Goal: Contribute content: Contribute content

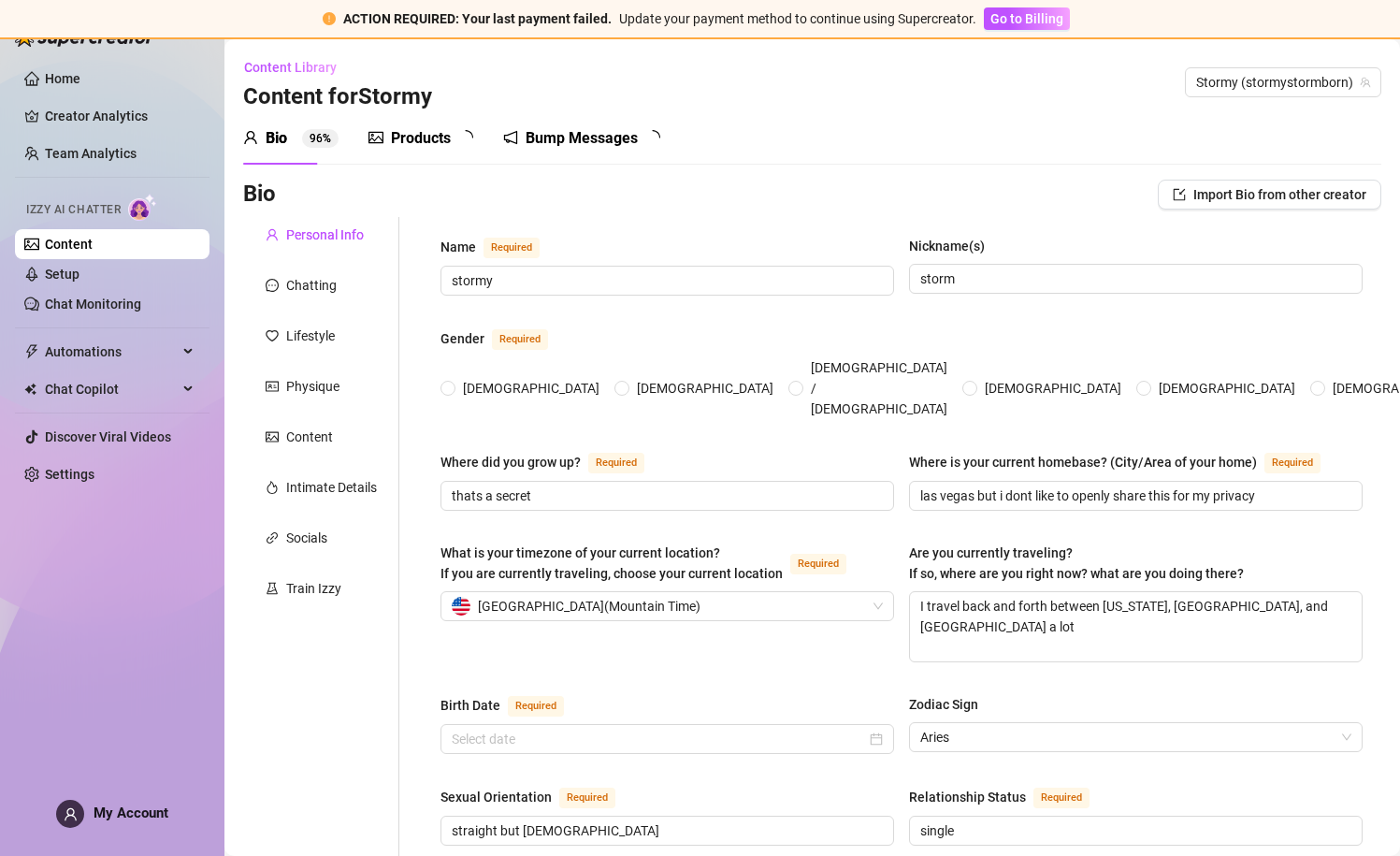
radio input "true"
type input "[DATE]"
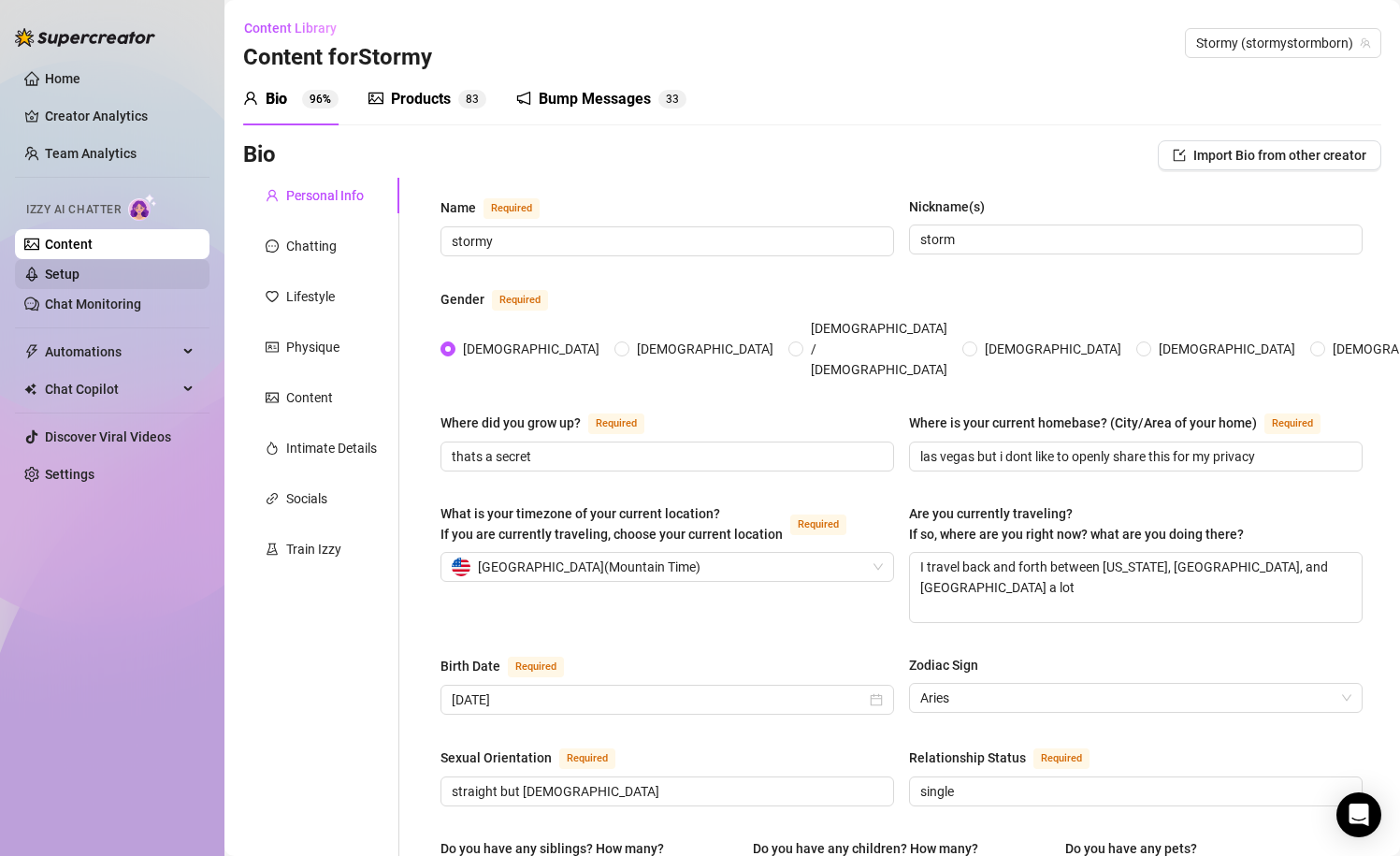
click at [64, 276] on link "Setup" at bounding box center [62, 274] width 35 height 15
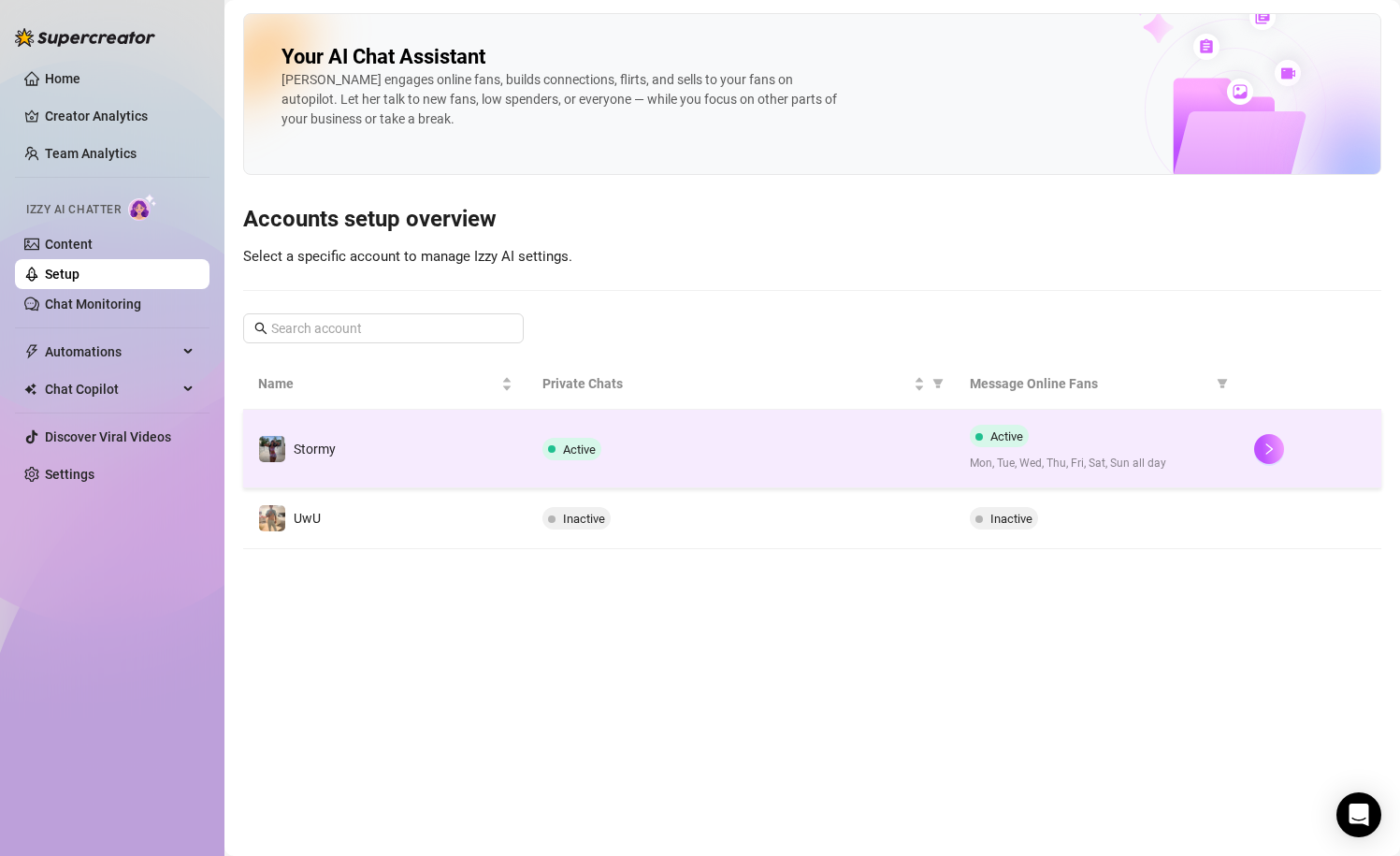
click at [723, 432] on td "Active" at bounding box center [741, 449] width 426 height 78
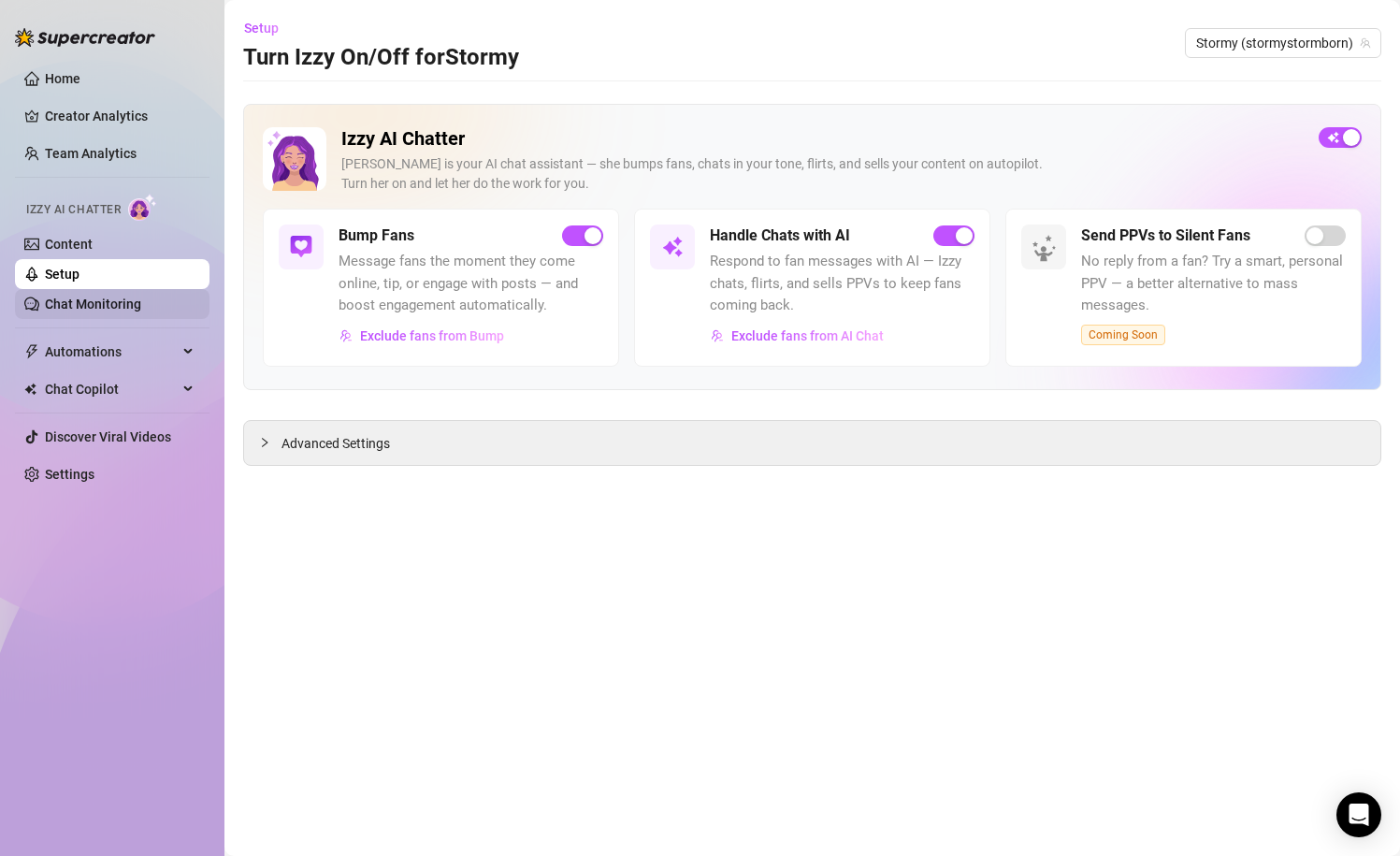
click at [130, 308] on link "Chat Monitoring" at bounding box center [93, 305] width 96 height 15
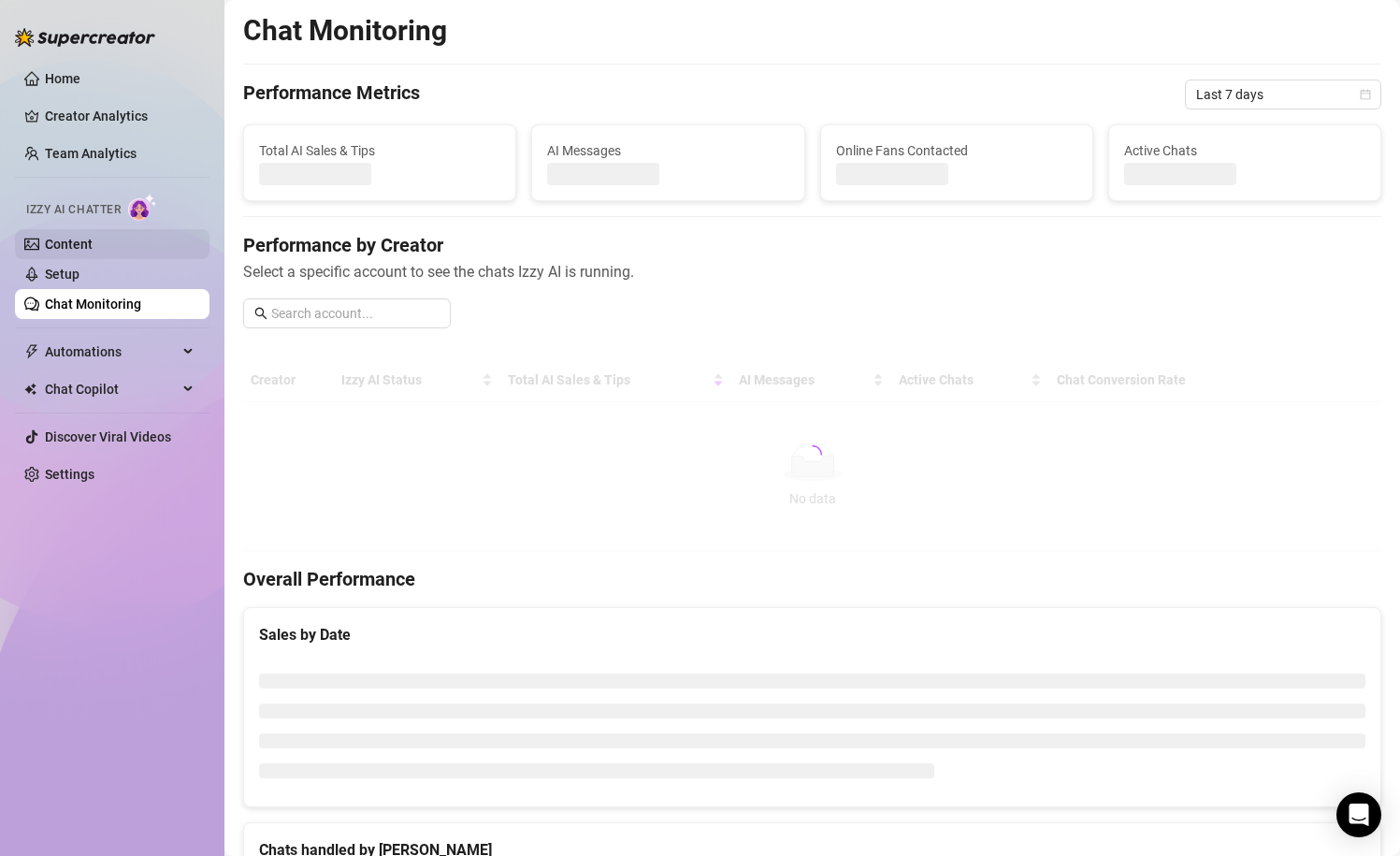
click at [92, 237] on link "Content" at bounding box center [69, 244] width 48 height 15
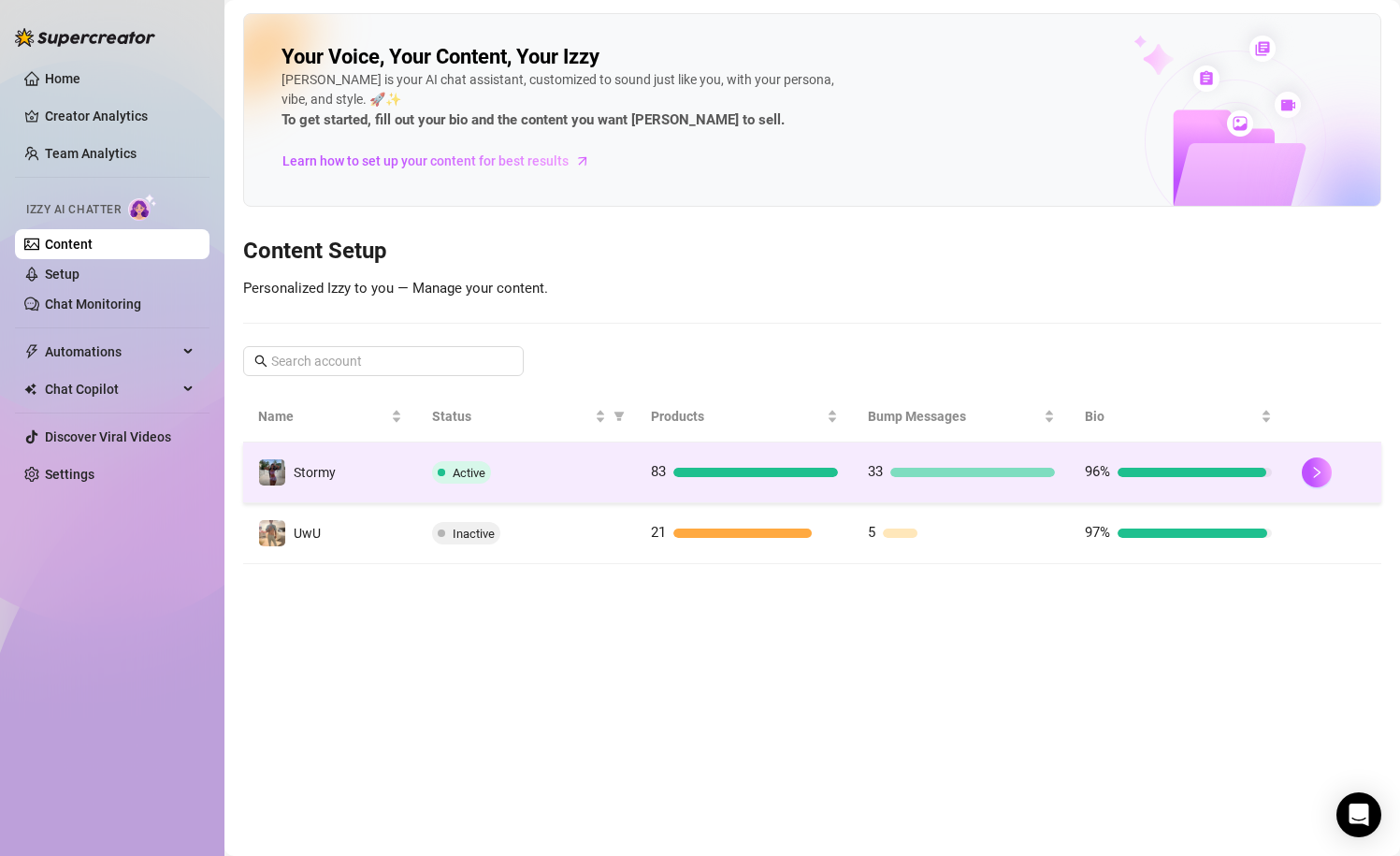
click at [639, 473] on td "83" at bounding box center [745, 472] width 217 height 60
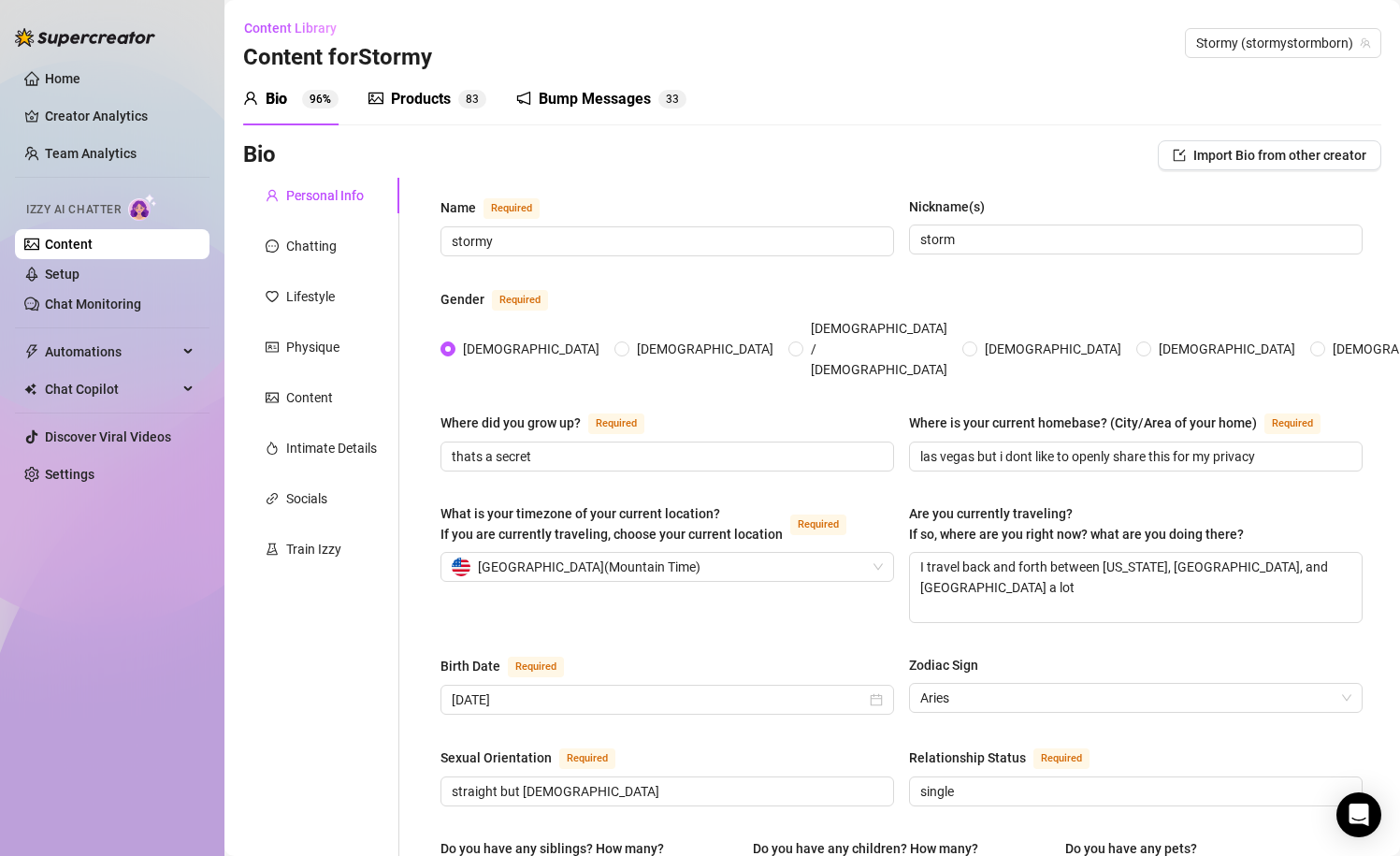
click at [379, 123] on div "Products 8 3" at bounding box center [427, 99] width 118 height 53
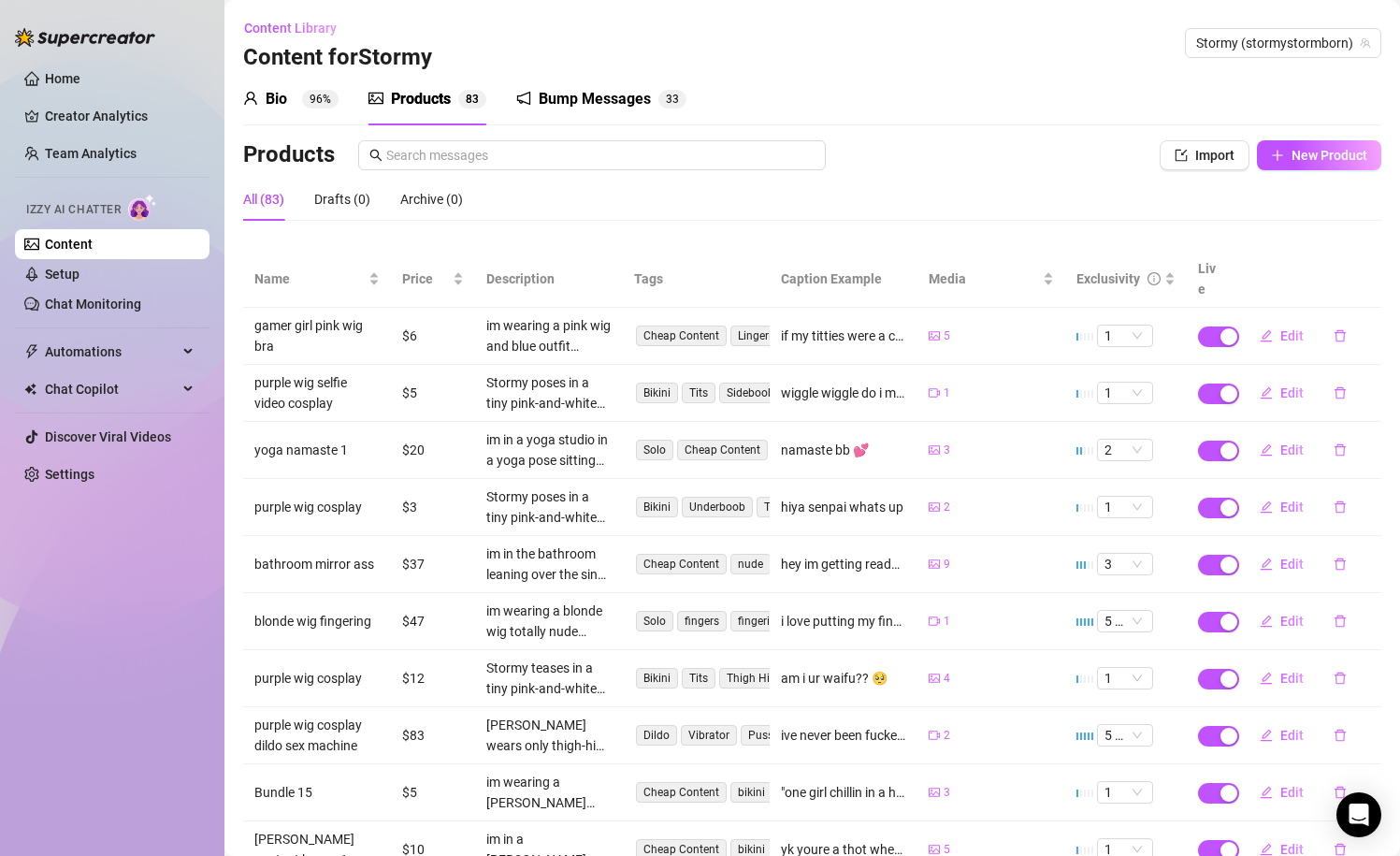
click at [1275, 178] on div "All (83) Drafts (0) Archive (0)" at bounding box center [812, 200] width 1138 height 43
click at [1290, 164] on button "New Product" at bounding box center [1319, 156] width 124 height 30
type textarea "Type your message here..."
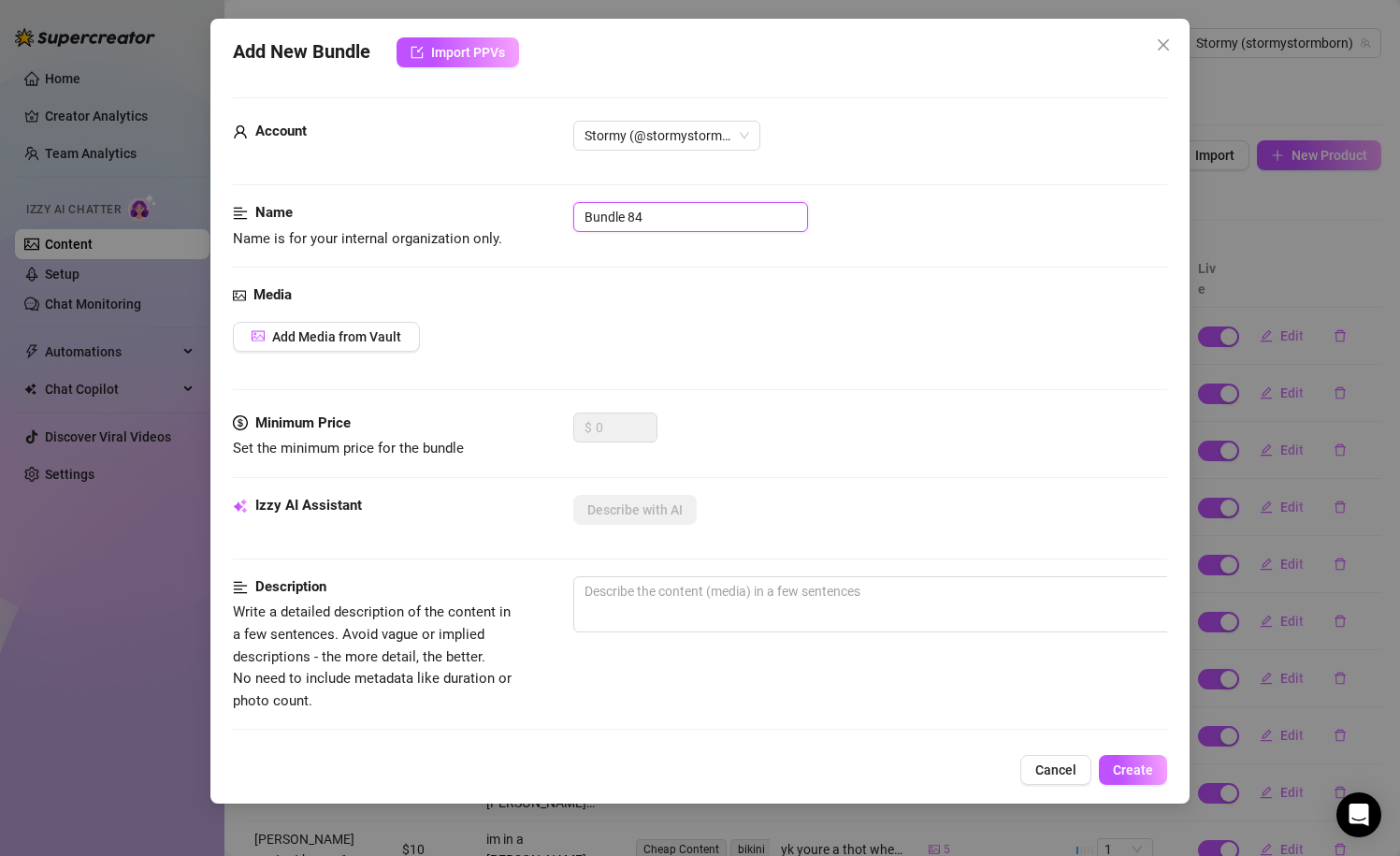
click at [708, 207] on input "Bundle 84" at bounding box center [690, 217] width 235 height 30
click at [710, 207] on input "Bundle 84" at bounding box center [690, 217] width 235 height 30
click at [699, 221] on input "Bundle 84" at bounding box center [690, 217] width 235 height 30
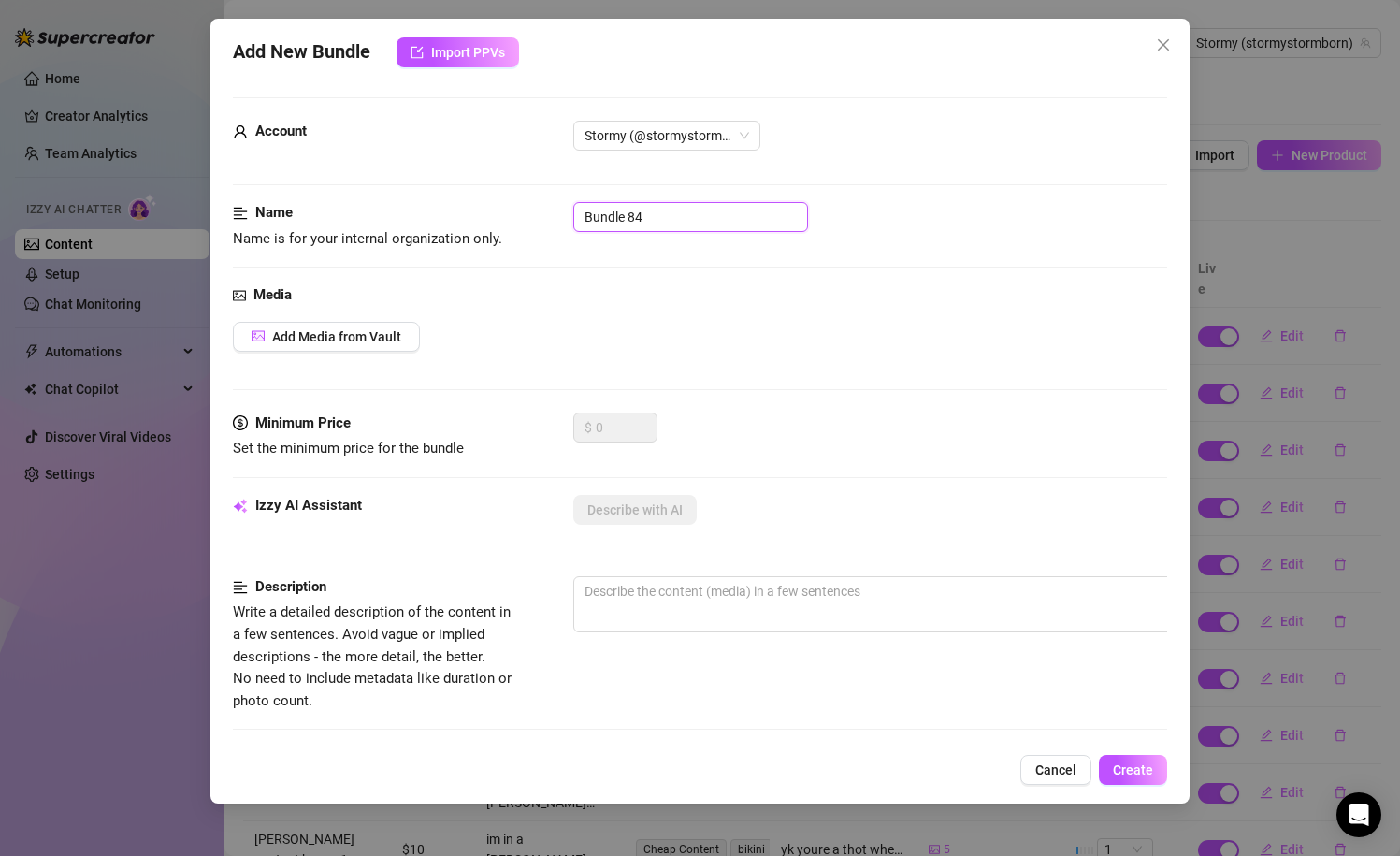
click at [699, 221] on input "Bundle 84" at bounding box center [690, 217] width 235 height 30
type input "pink cat ear beanie freebies"
click at [368, 348] on button "Add Media from Vault" at bounding box center [326, 337] width 187 height 30
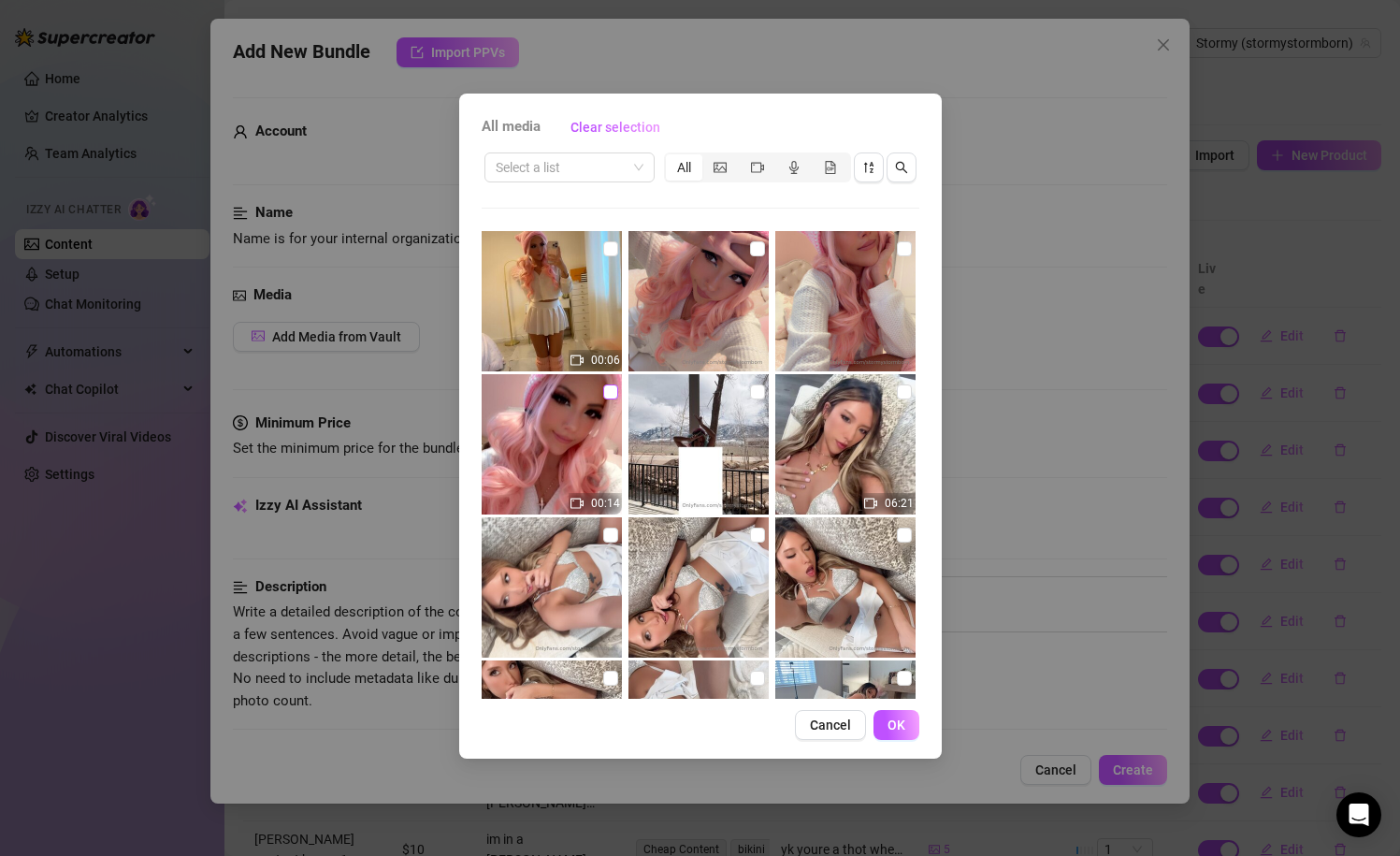
click at [610, 397] on input "checkbox" at bounding box center [611, 392] width 15 height 15
checkbox input "true"
click at [898, 243] on input "checkbox" at bounding box center [904, 249] width 15 height 15
checkbox input "true"
click at [752, 255] on input "checkbox" at bounding box center [758, 249] width 15 height 15
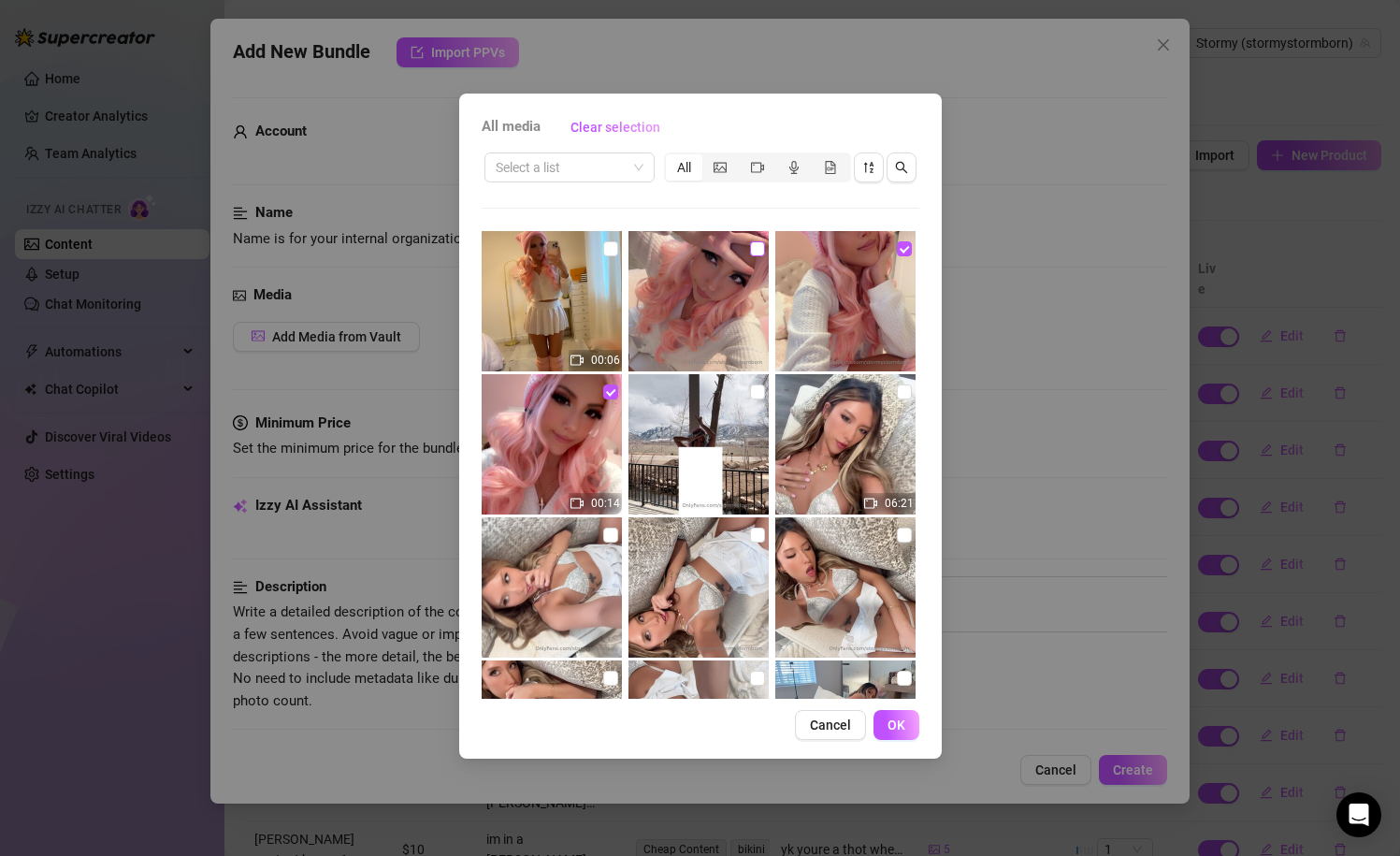
checkbox input "true"
click at [891, 729] on span "OK" at bounding box center [897, 725] width 18 height 15
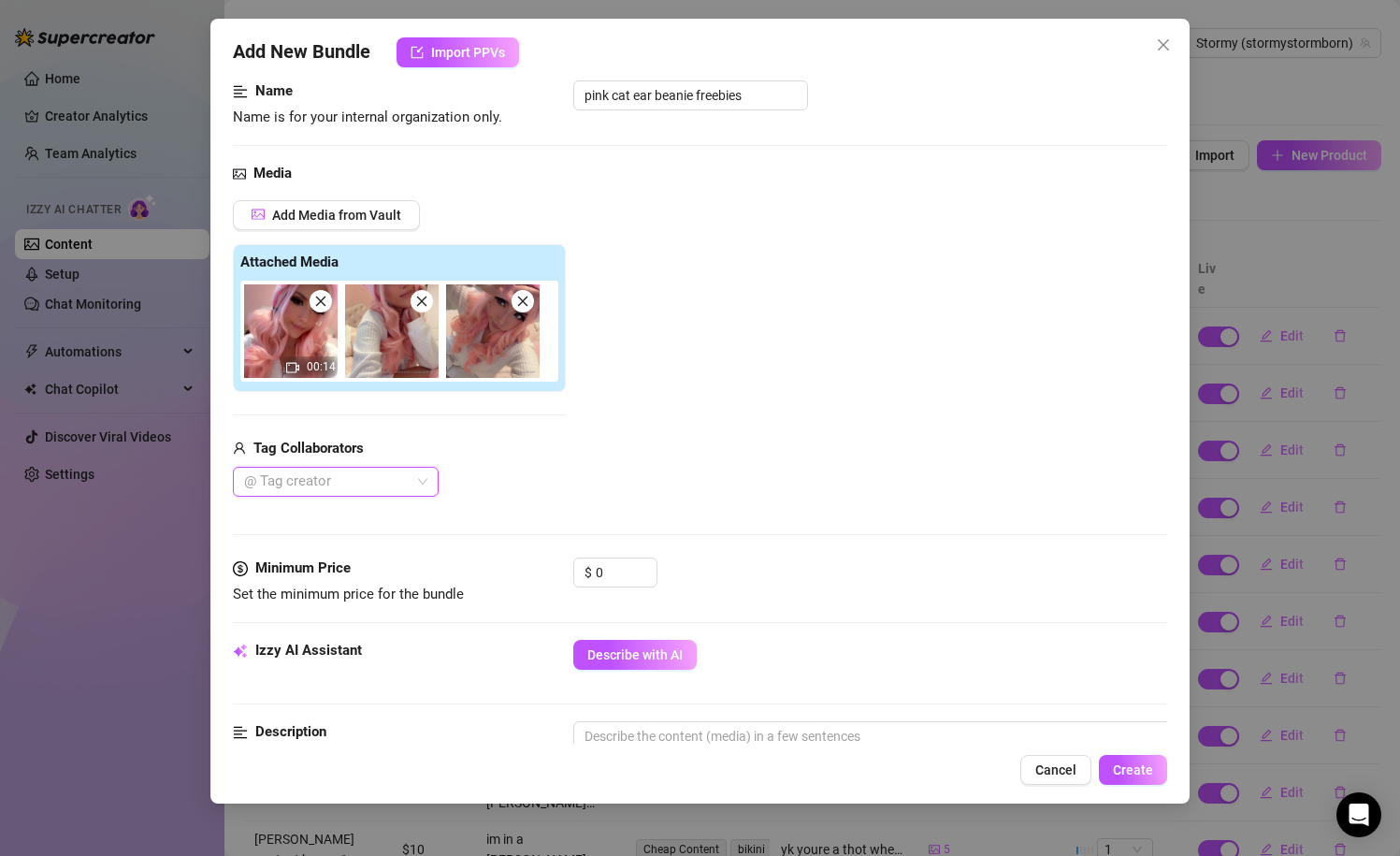
scroll to position [134, 0]
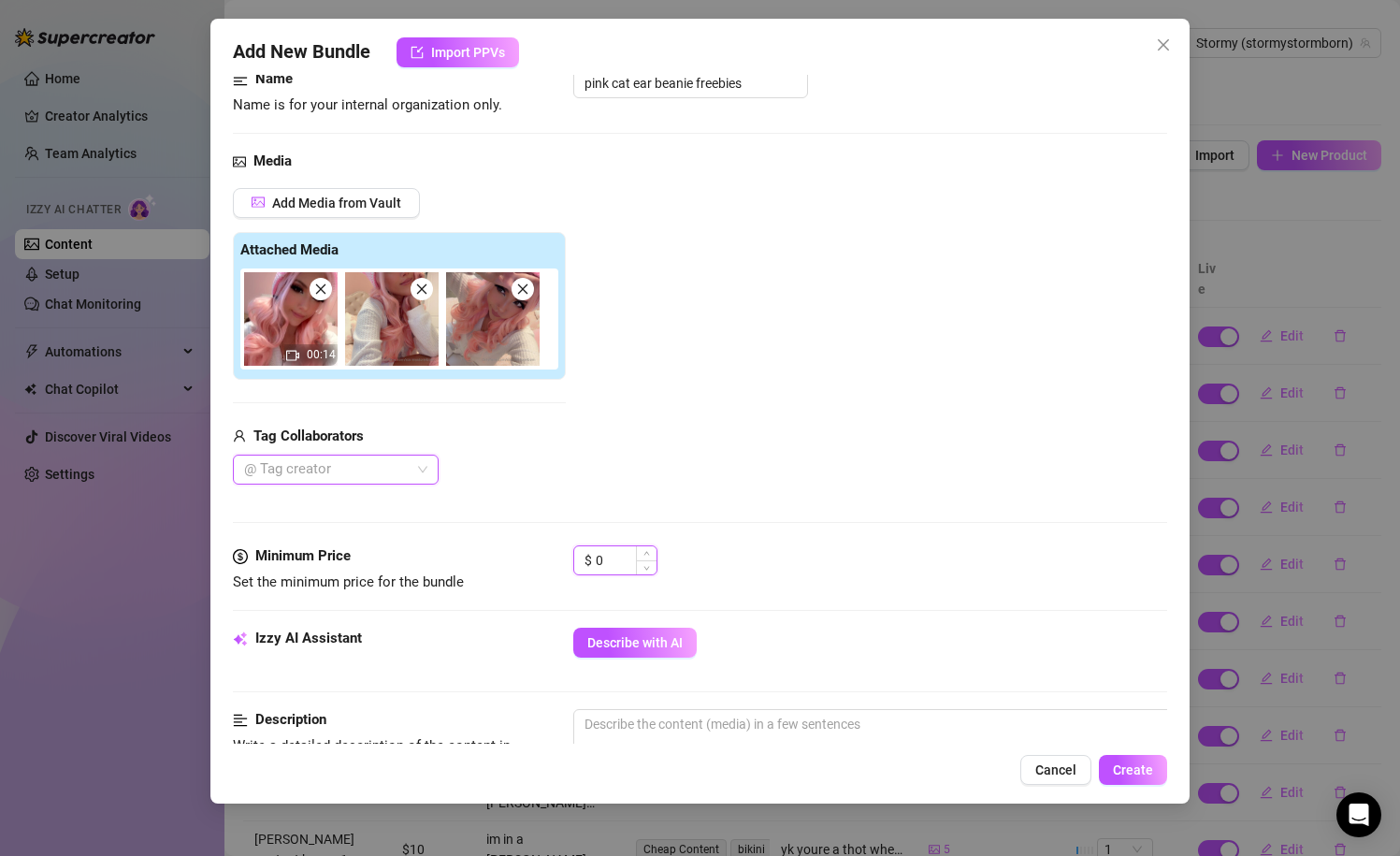
click at [618, 568] on input "0" at bounding box center [626, 560] width 60 height 28
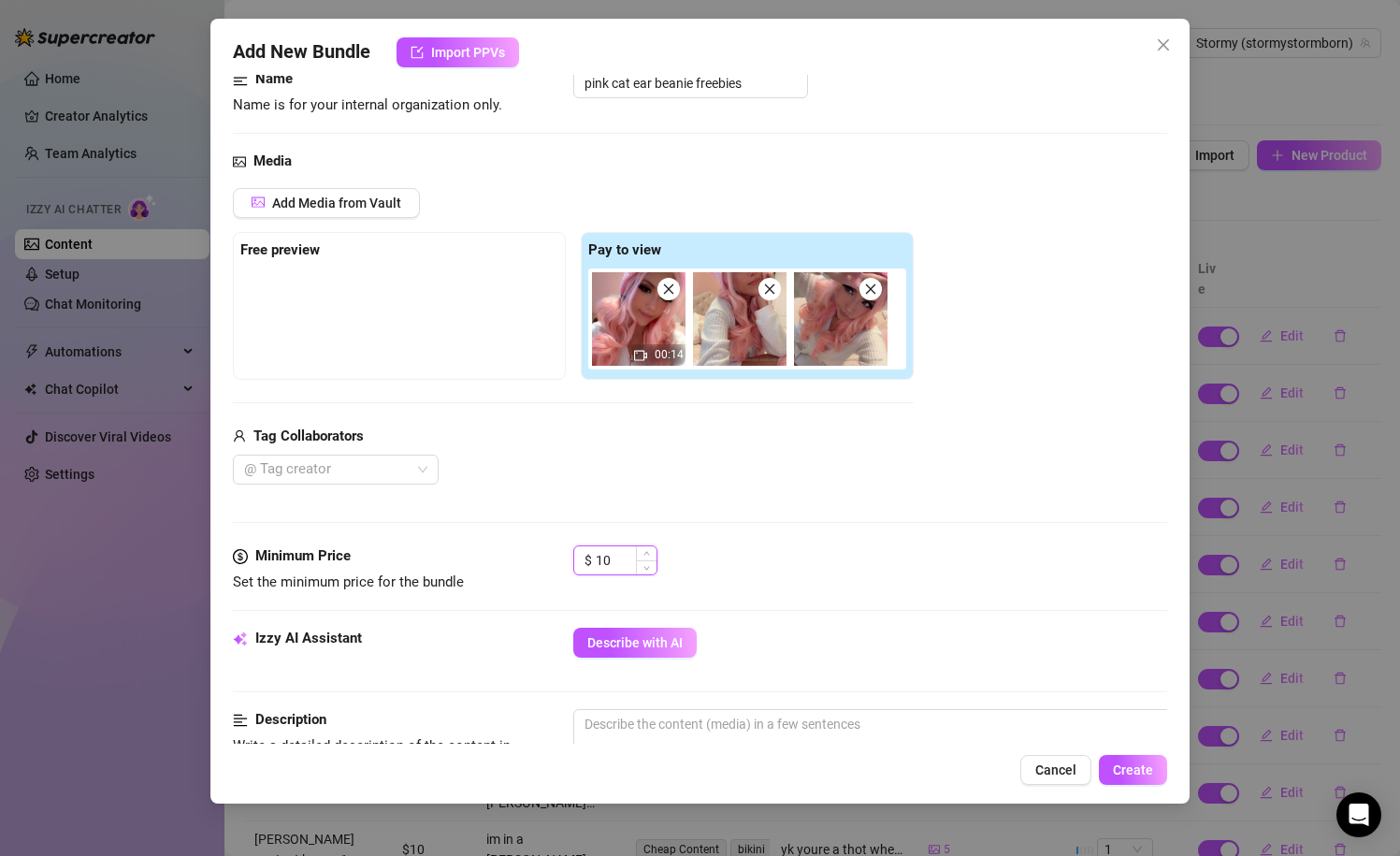
type input "1"
type input "5"
click at [773, 530] on div "Media Add Media from Vault Free preview Pay to view 00:14 Tag Collaborators @ T…" at bounding box center [700, 348] width 935 height 395
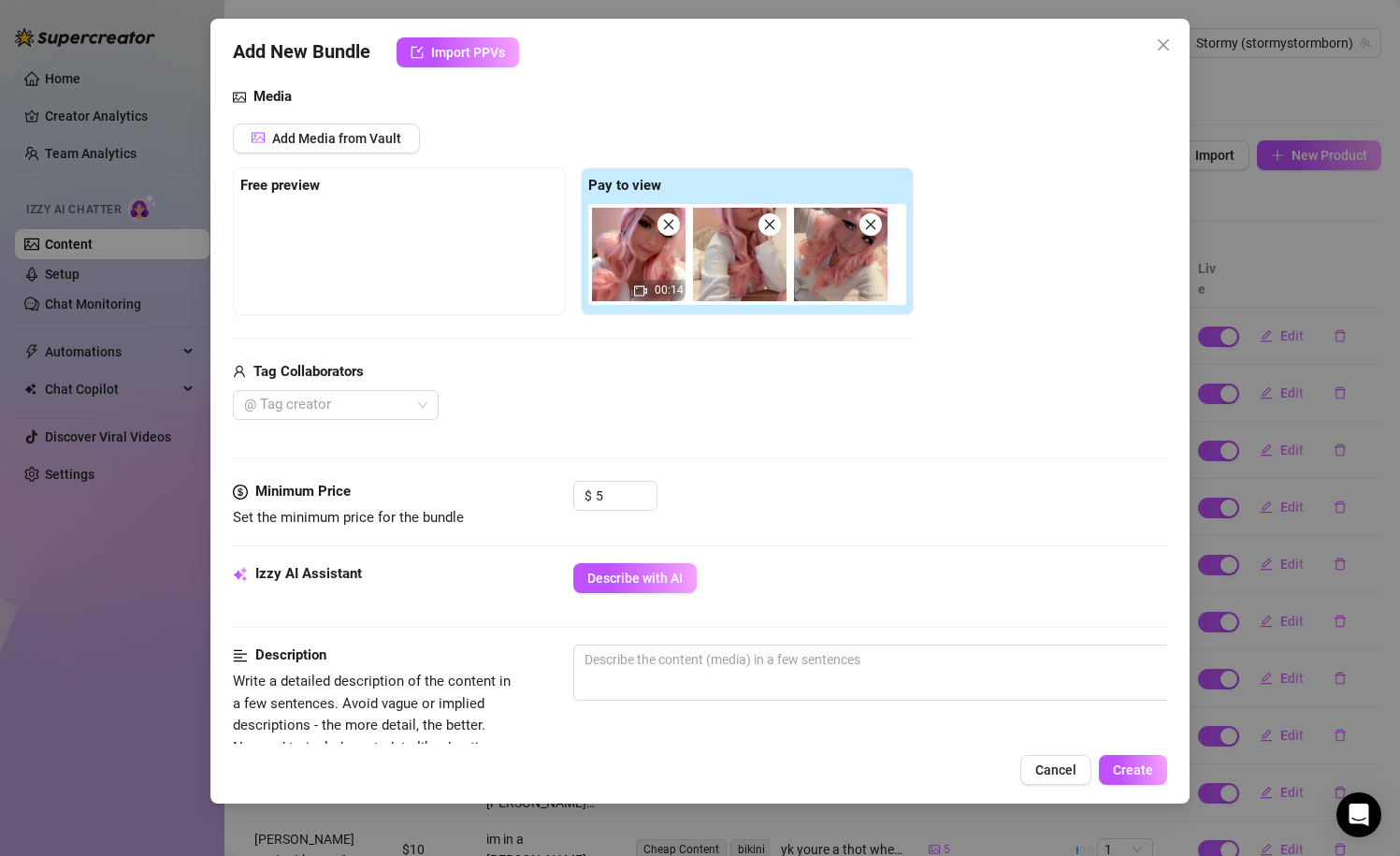
scroll to position [198, 9]
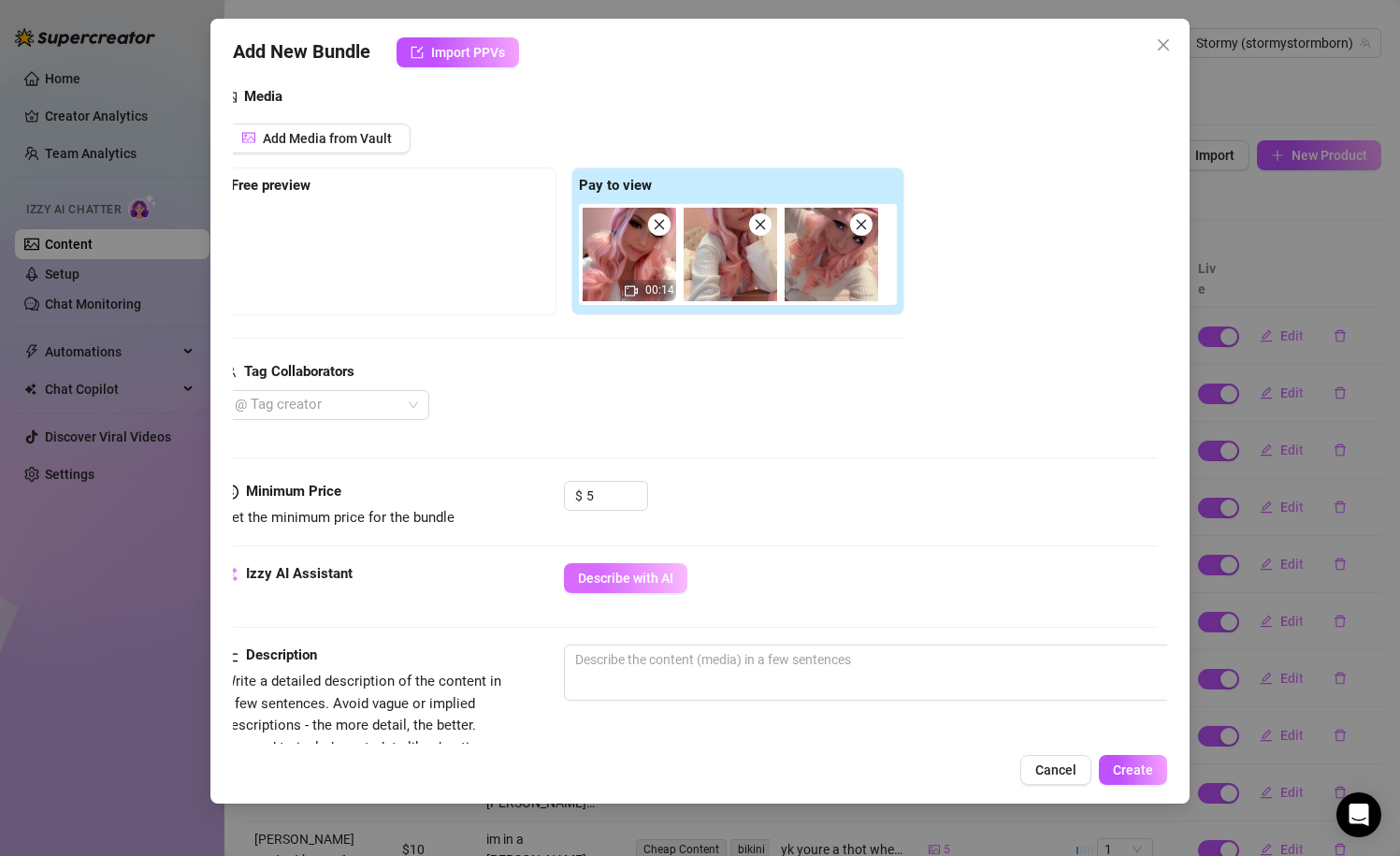
click at [675, 570] on button "Describe with AI" at bounding box center [625, 578] width 124 height 30
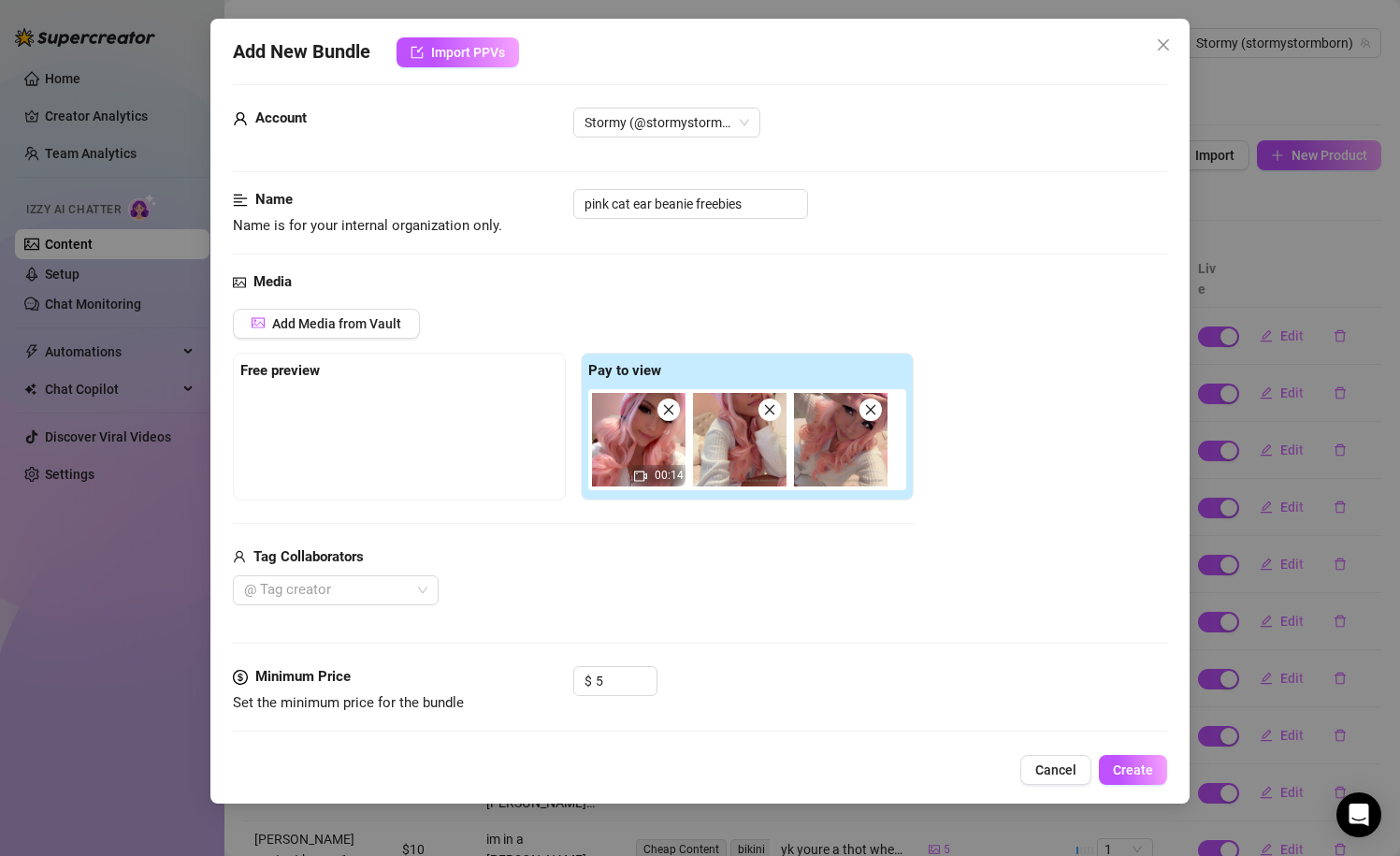
scroll to position [0, 0]
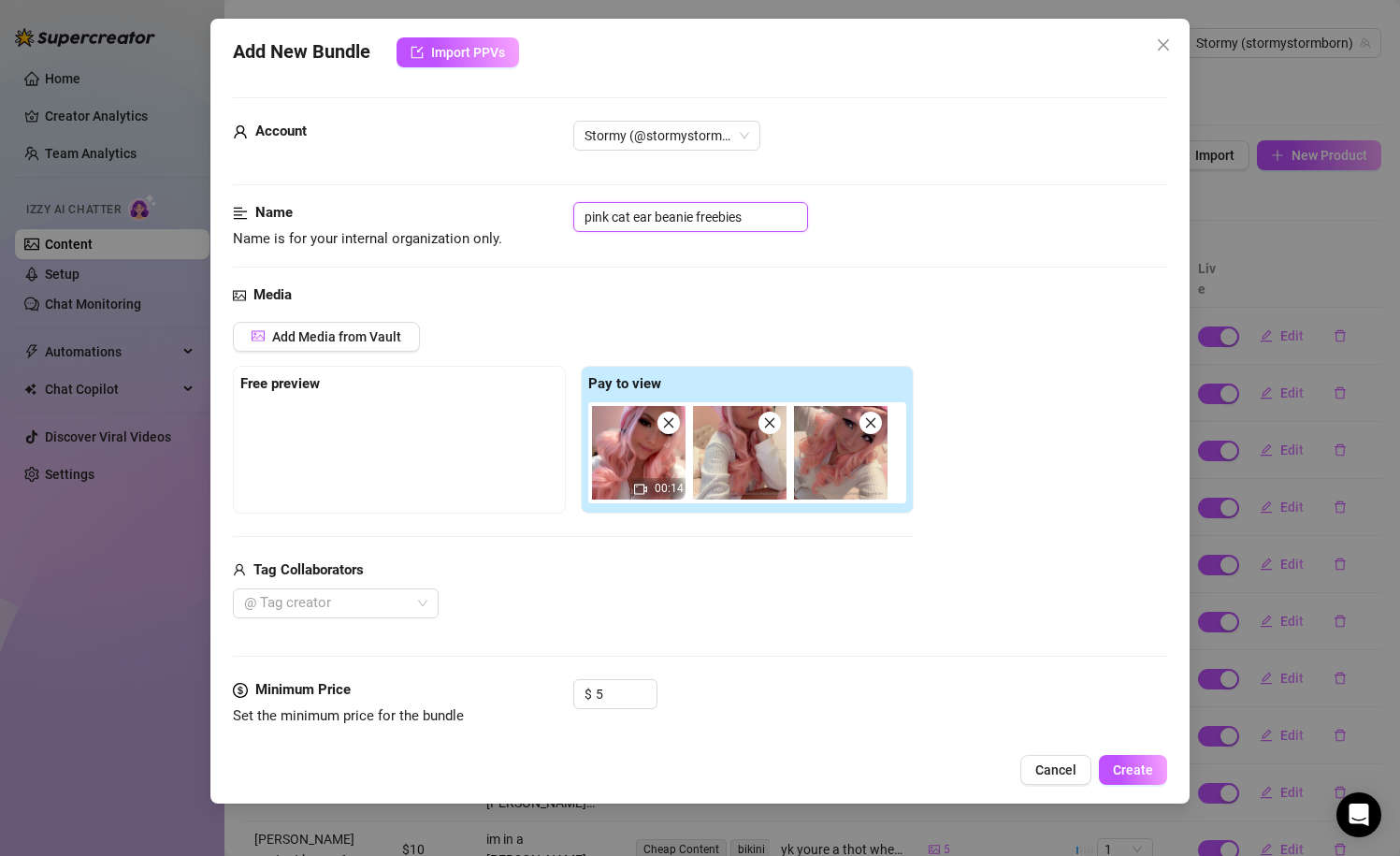
click at [760, 222] on input "pink cat ear beanie freebies" at bounding box center [690, 217] width 235 height 30
type input "pink cat ear beanie freebie selfies"
type textarea "Stormy"
type textarea "Stormy is"
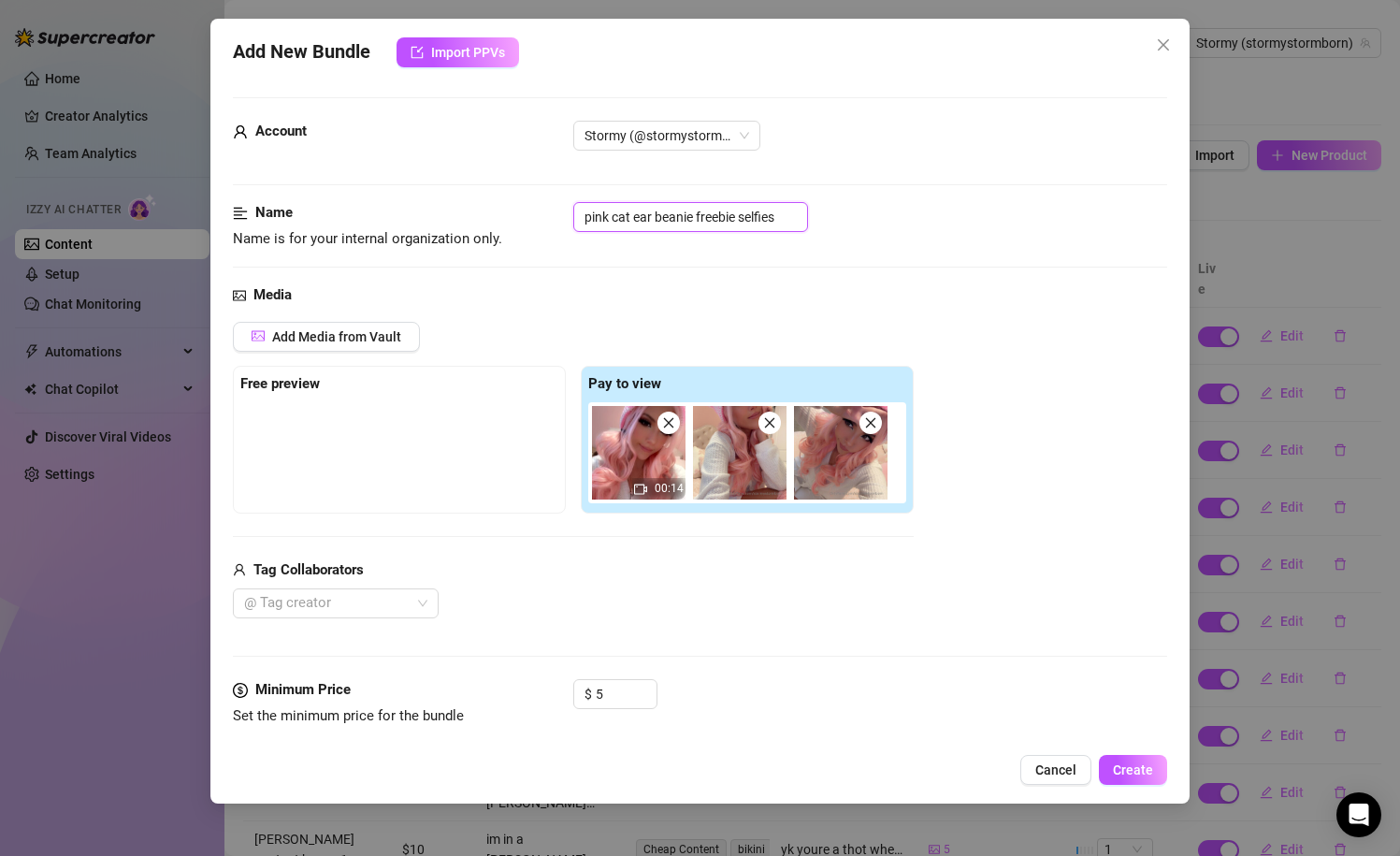
type textarea "Stormy is"
type input "pink cat ear beanie freebie selfies"
click at [862, 243] on div "Name Name is for your internal organization only. pink cat ear beanie freebie s…" at bounding box center [700, 225] width 935 height 48
type textarea "Stormy is dressed"
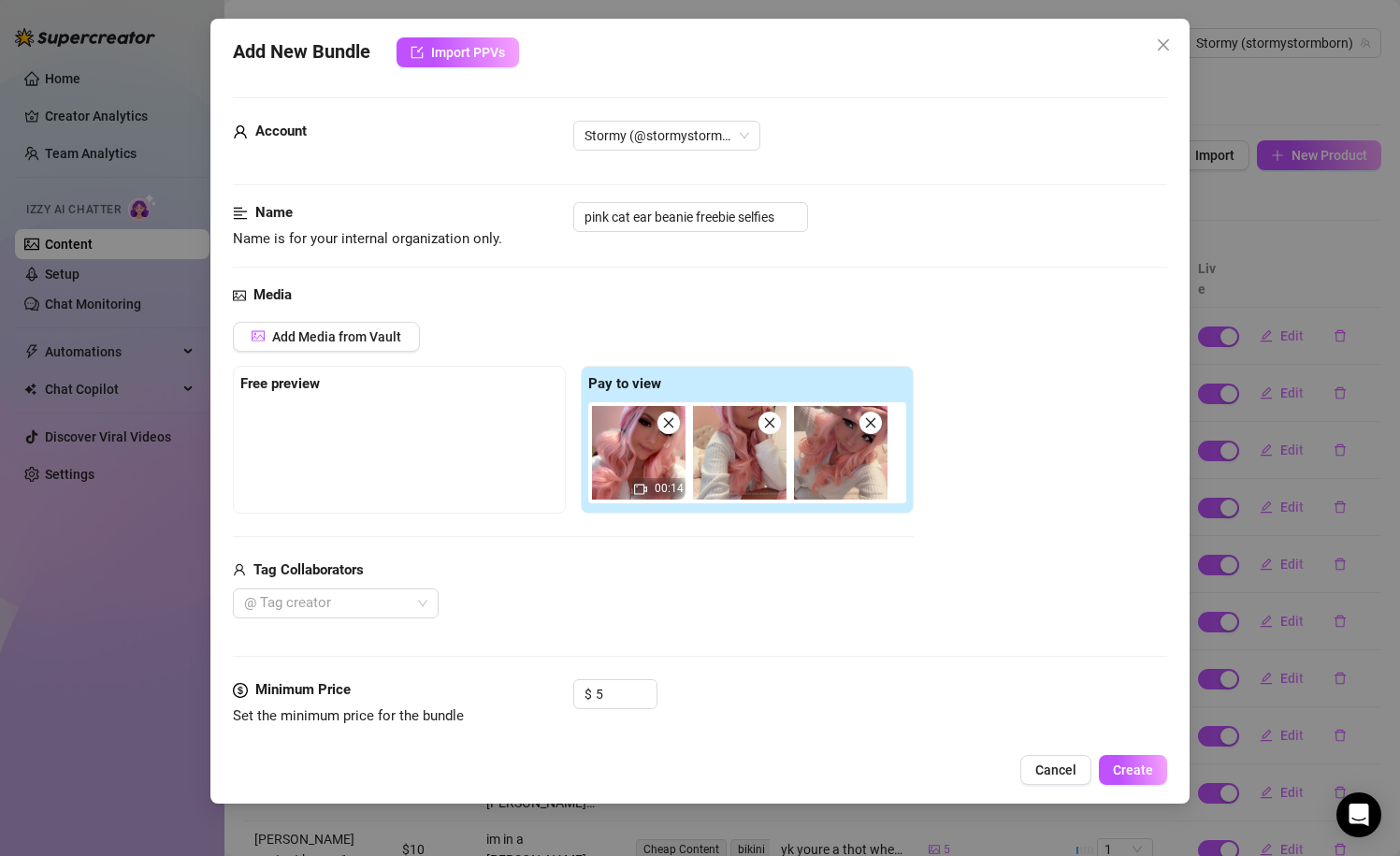
type textarea "Stormy is dressed in"
type textarea "Stormy is dressed in a"
type textarea "Stormy is dressed in a cozy"
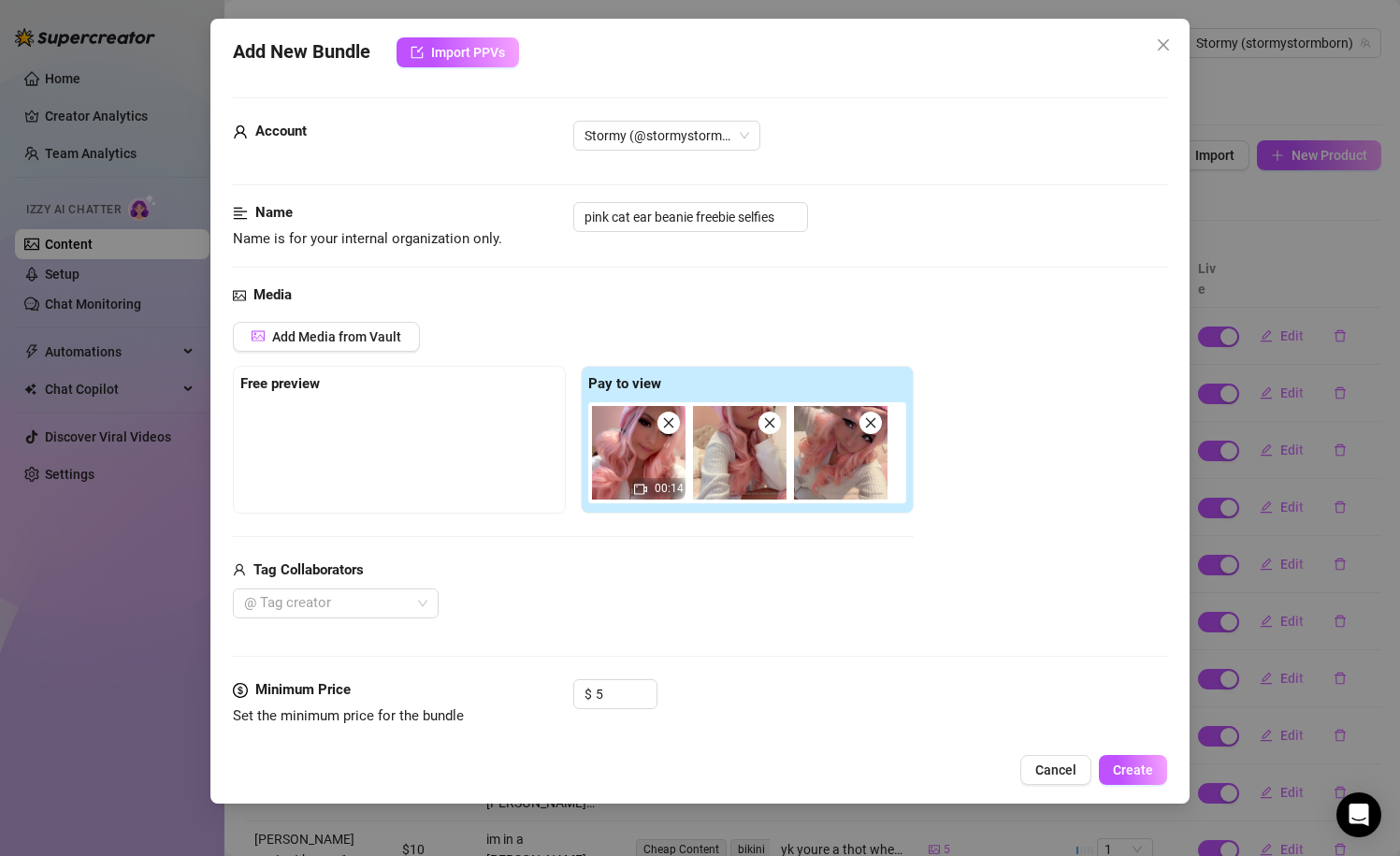
type textarea "Stormy is dressed in a cozy"
type textarea "Stormy is dressed in a cozy white"
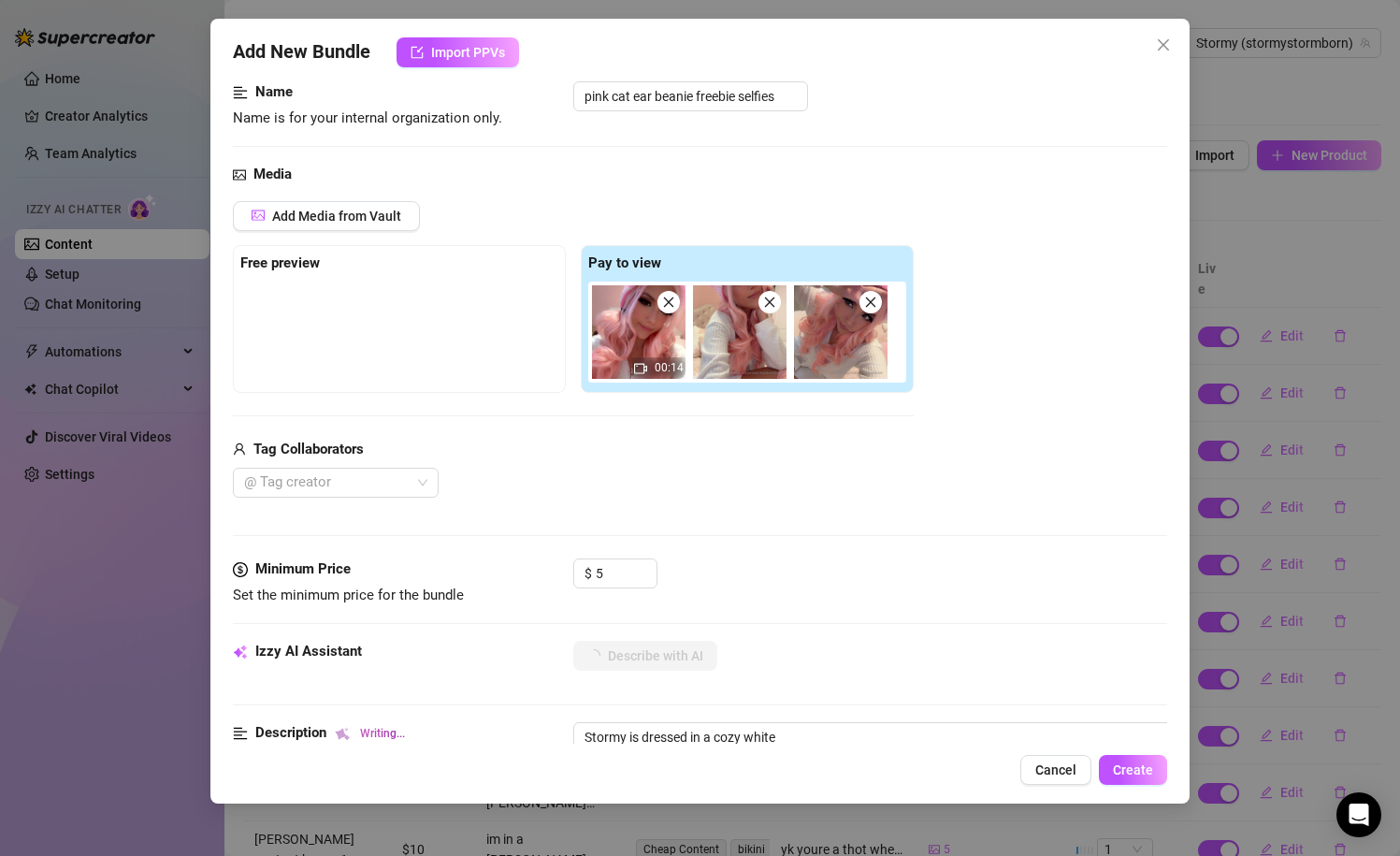
type textarea "Stormy is dressed in a cozy white knit"
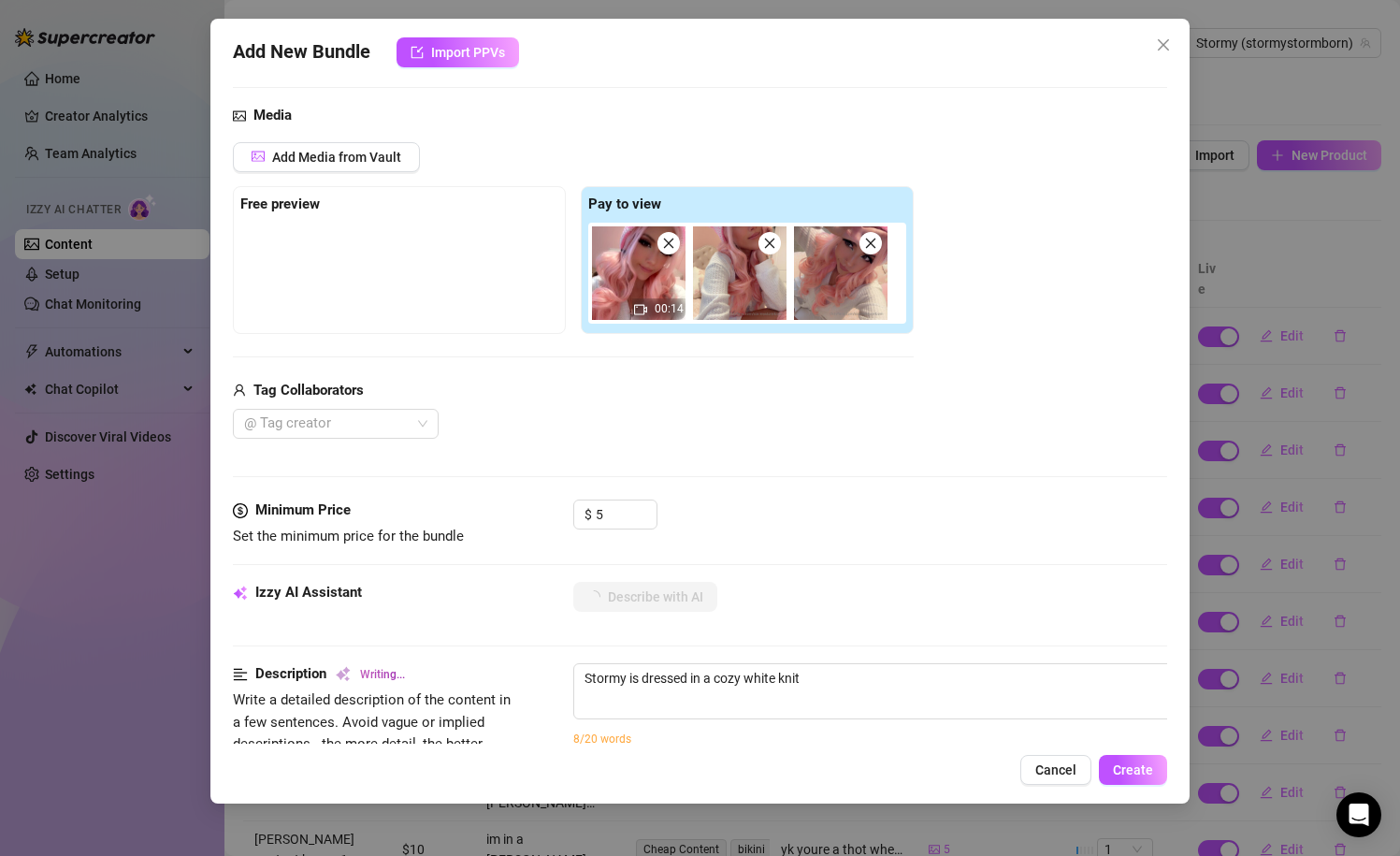
type textarea "Stormy is dressed in a cozy white knit sweater"
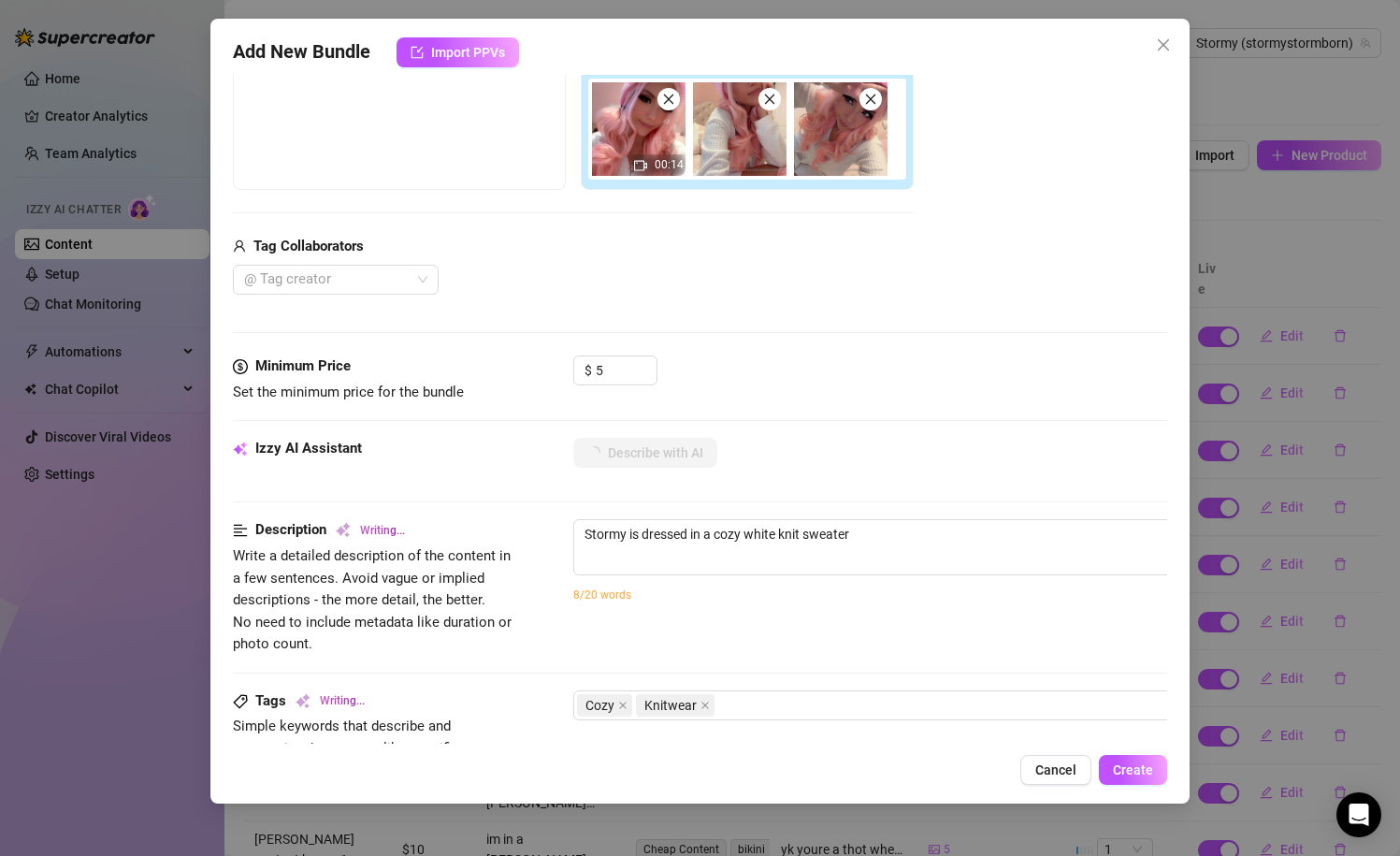
type textarea "Stormy is dressed in a cozy white knit sweater and"
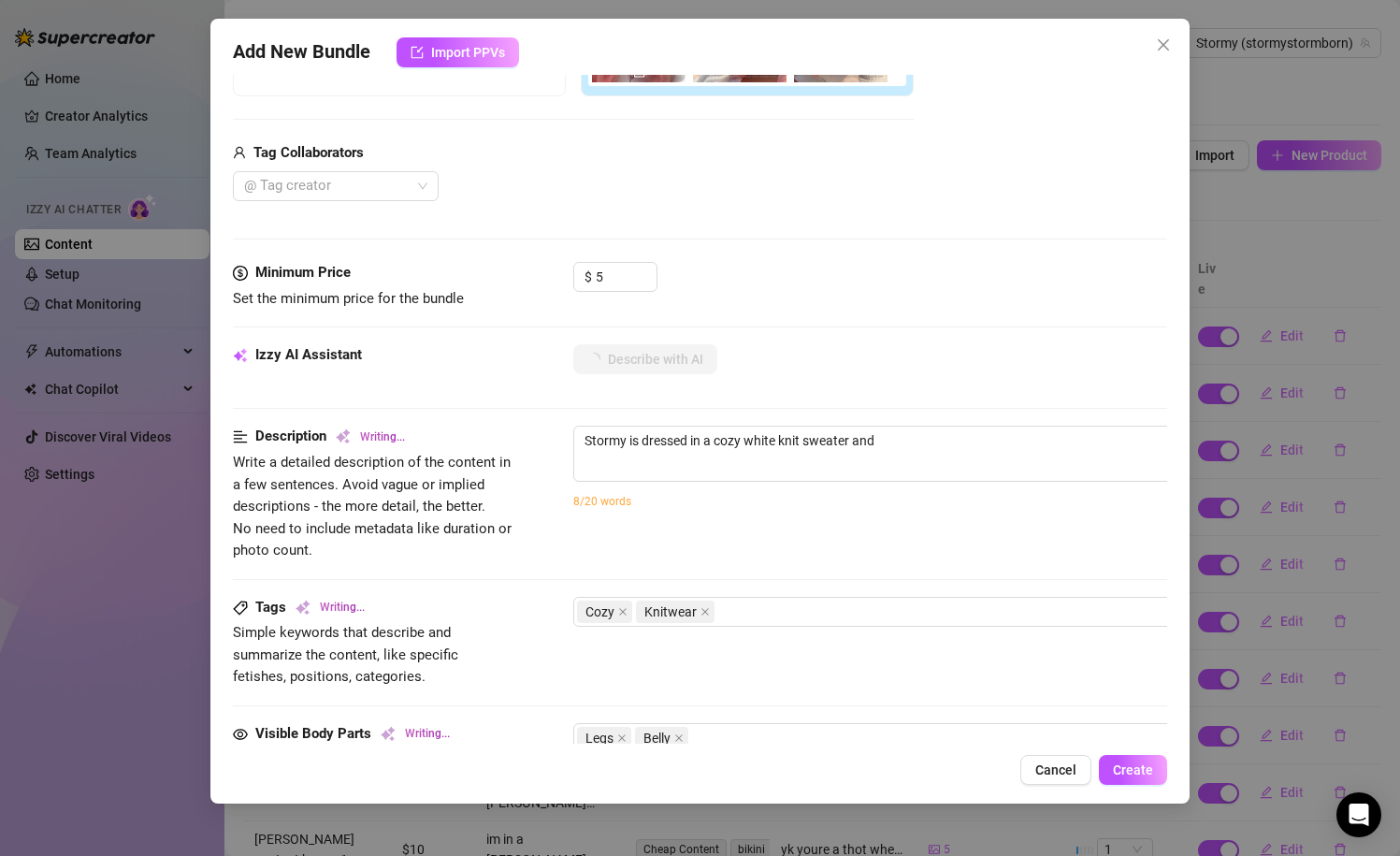
type textarea "Stormy is dressed in a cozy white knit sweater and a"
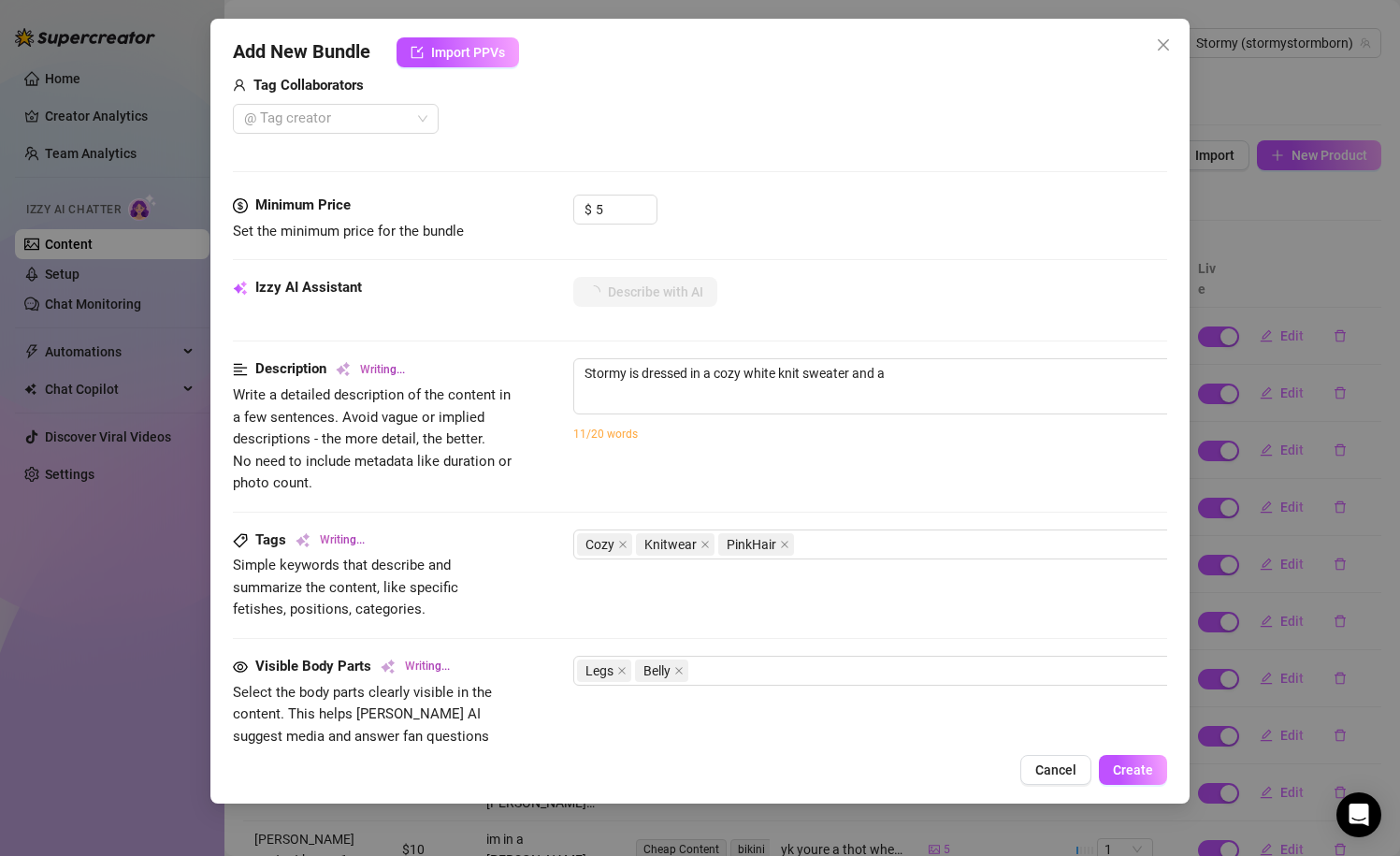
type textarea "Stormy is dressed in a cozy white knit sweater and a pink"
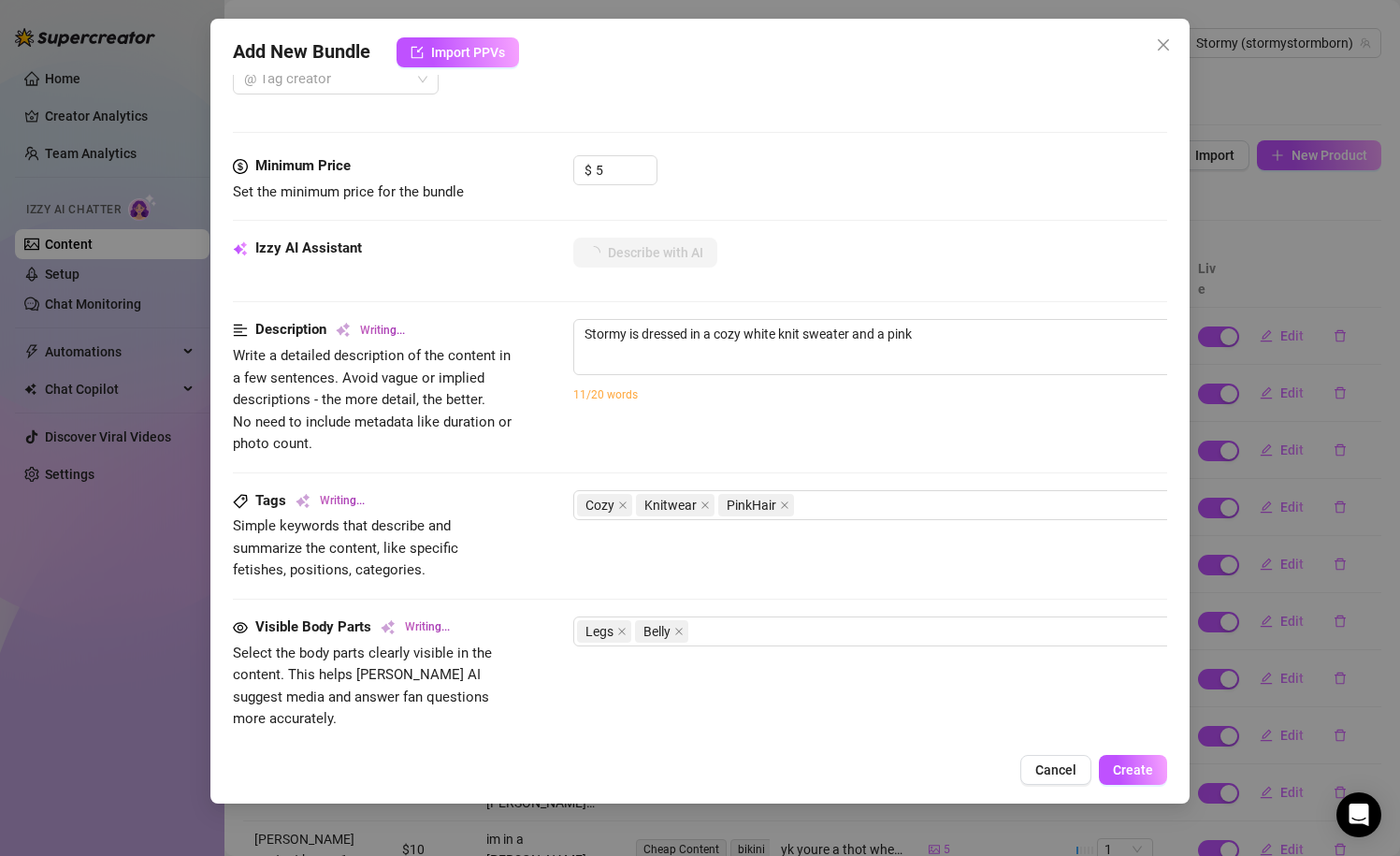
type textarea "Stormy is dressed in a cozy white knit sweater and a pink knit"
type textarea "Stormy is dressed in a cozy white knit sweater and a pink knit beanie,"
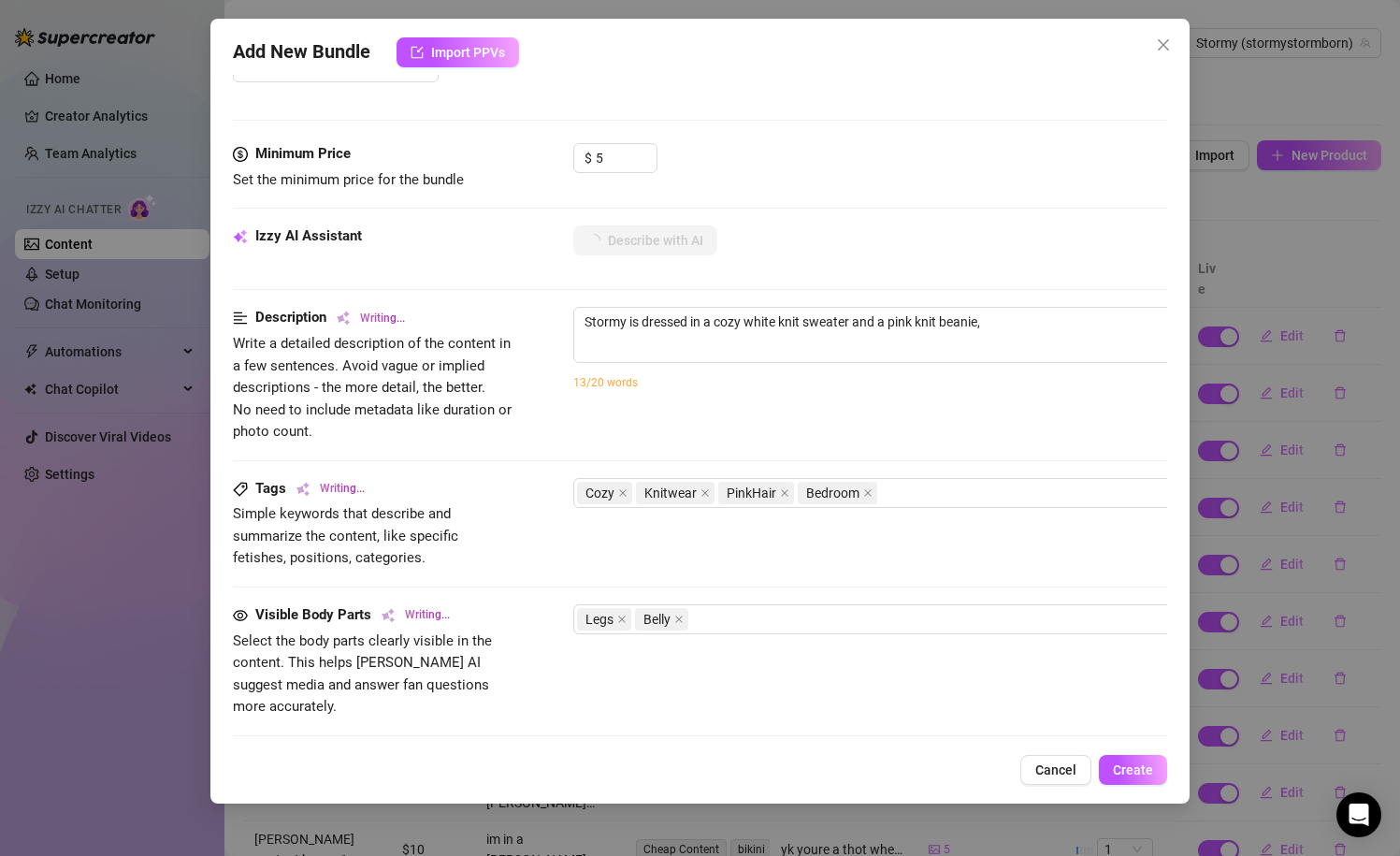
type textarea "Stormy is dressed in a cozy white knit sweater and a pink knit beanie, with"
type textarea "Stormy is dressed in a cozy white knit sweater and a pink knit beanie, with long"
type textarea "Stormy is dressed in a cozy white knit sweater and a pink knit beanie, with lon…"
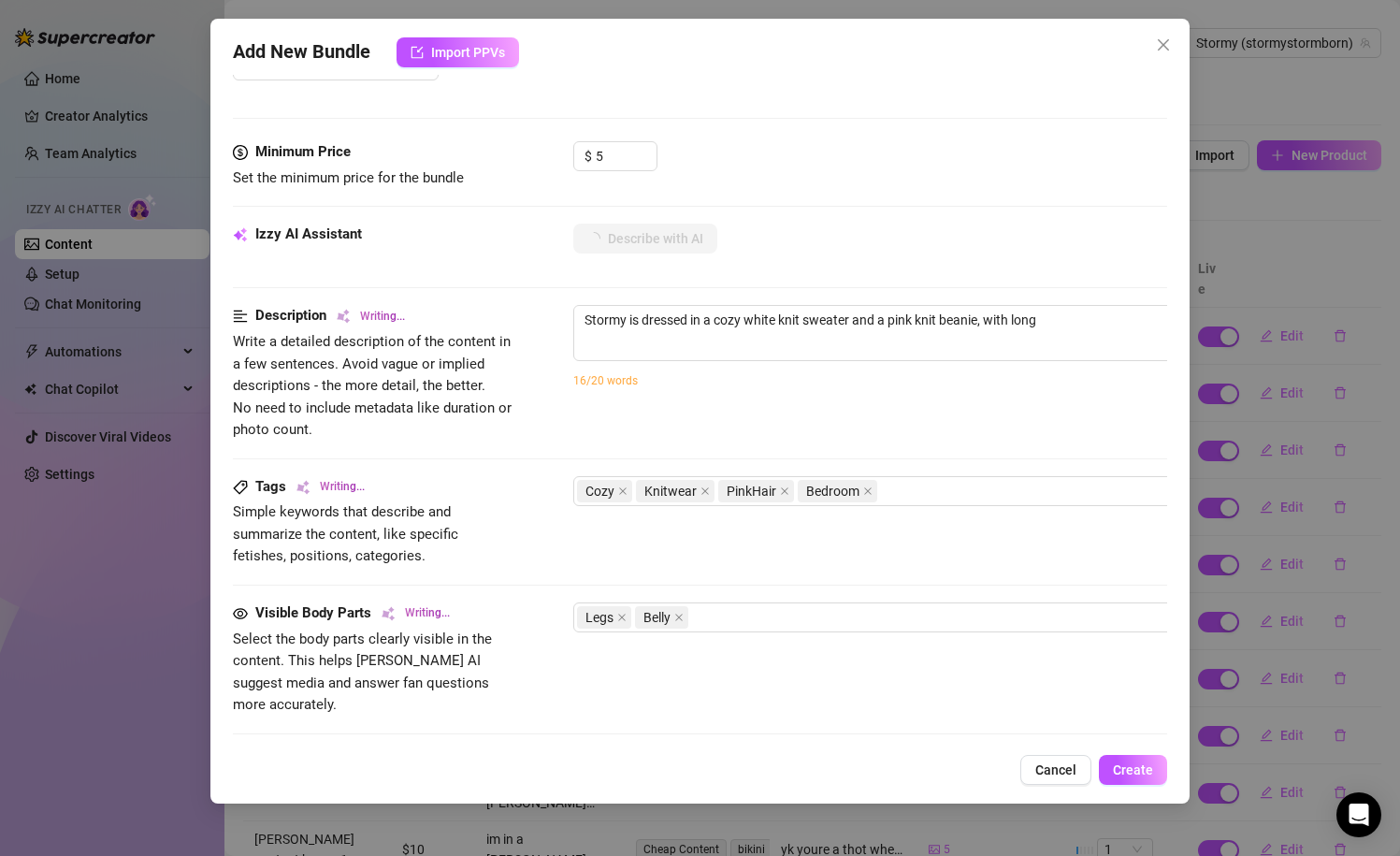
type textarea "Stormy is dressed in a cozy white knit sweater and a pink knit beanie, with lon…"
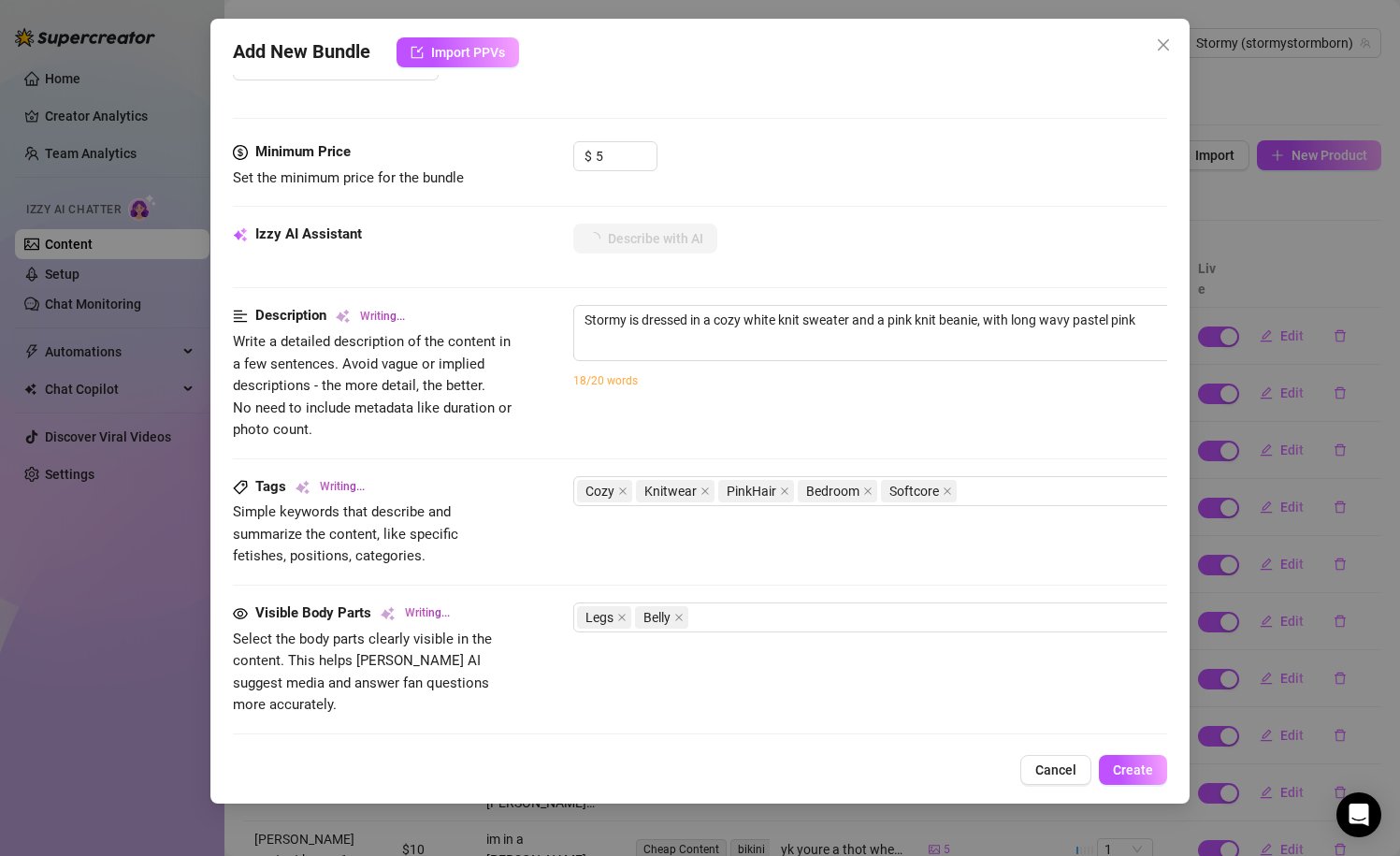
type textarea "Stormy is dressed in a cozy white knit sweater and a pink knit beanie, with lon…"
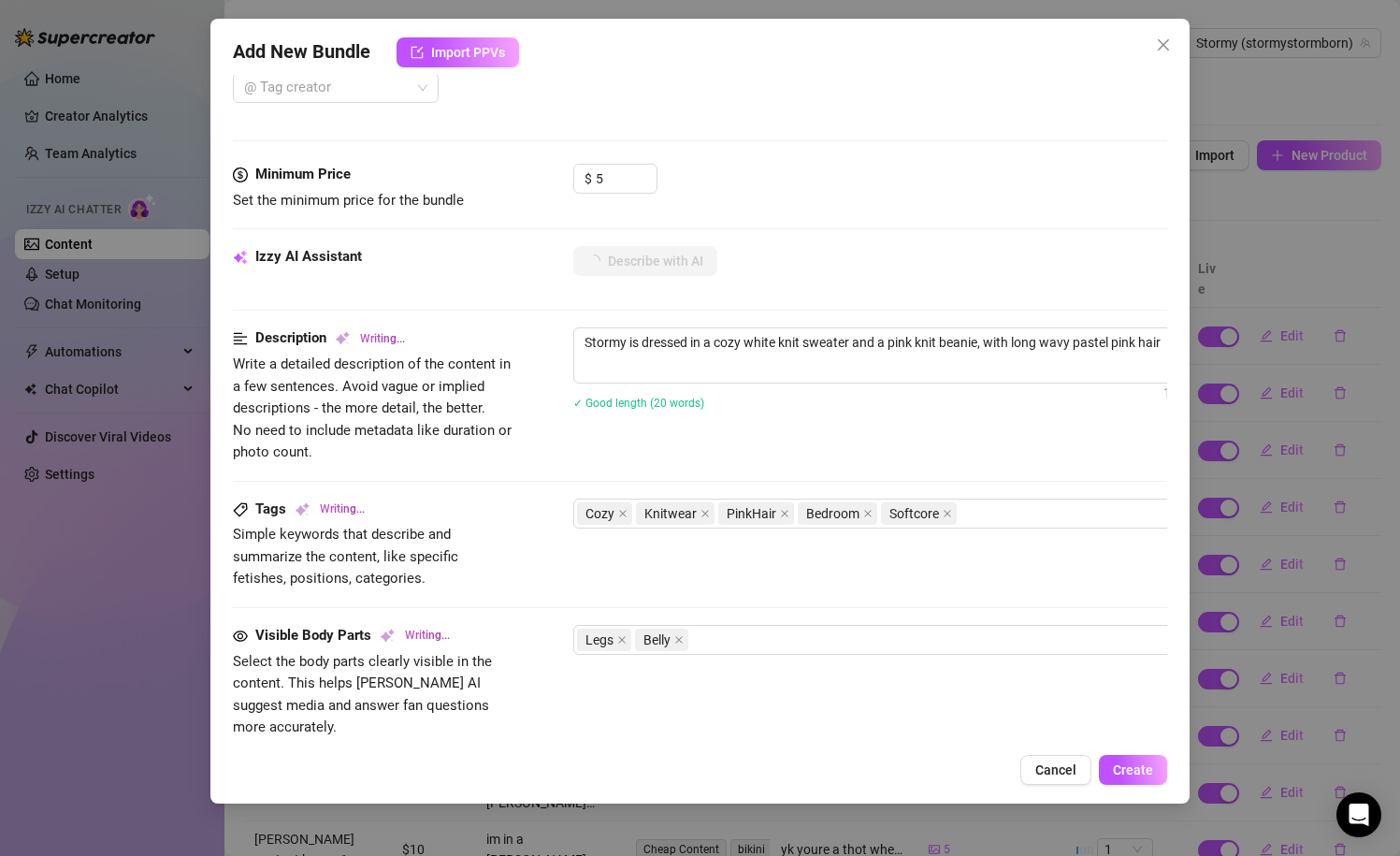
type textarea "Stormy is dressed in a cozy white knit sweater and a pink knit beanie, with lon…"
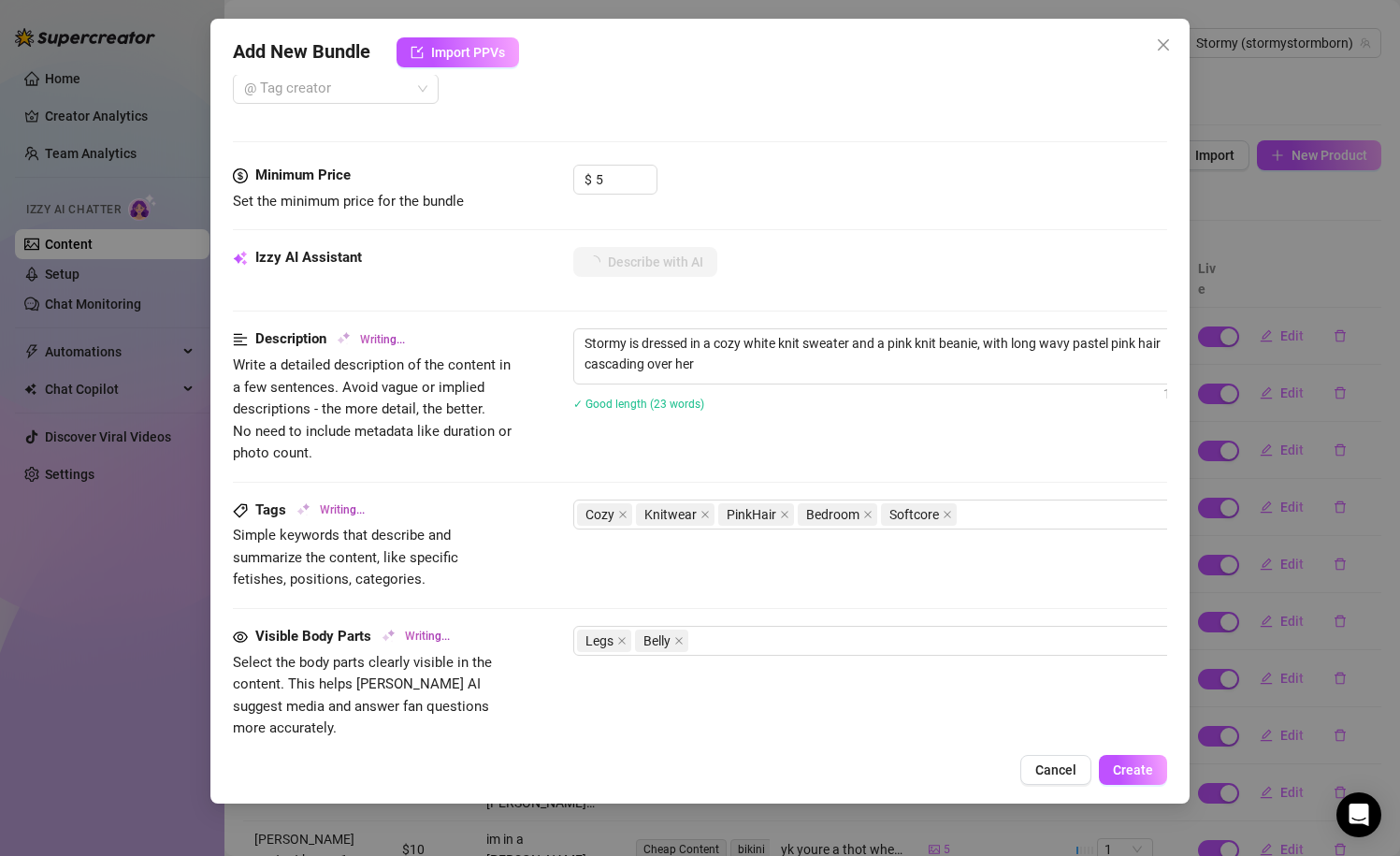
type textarea "Stormy is dressed in a cozy white knit sweater and a pink knit beanie, with lon…"
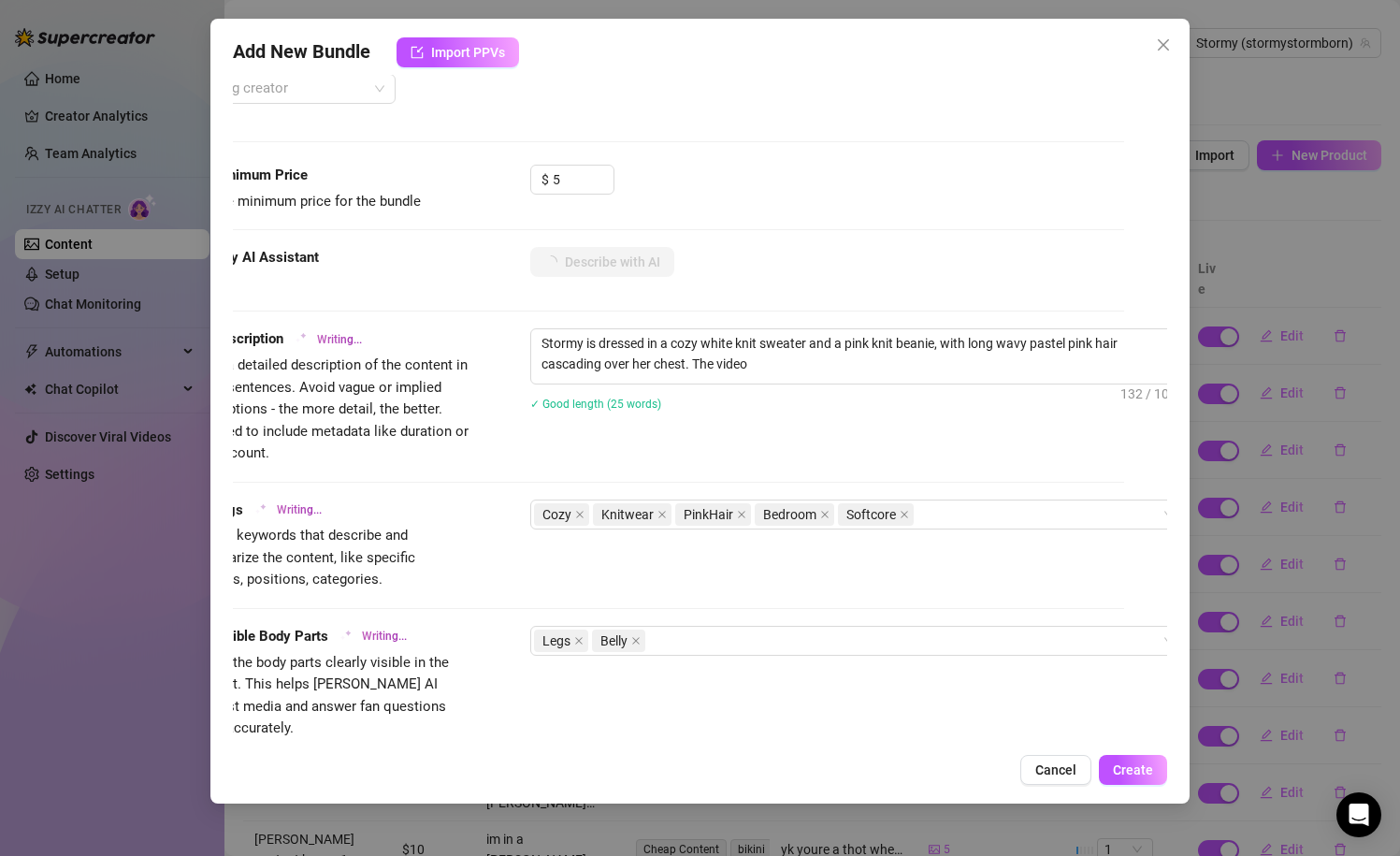
type textarea "Stormy is dressed in a cozy white knit sweater and a pink knit beanie, with lon…"
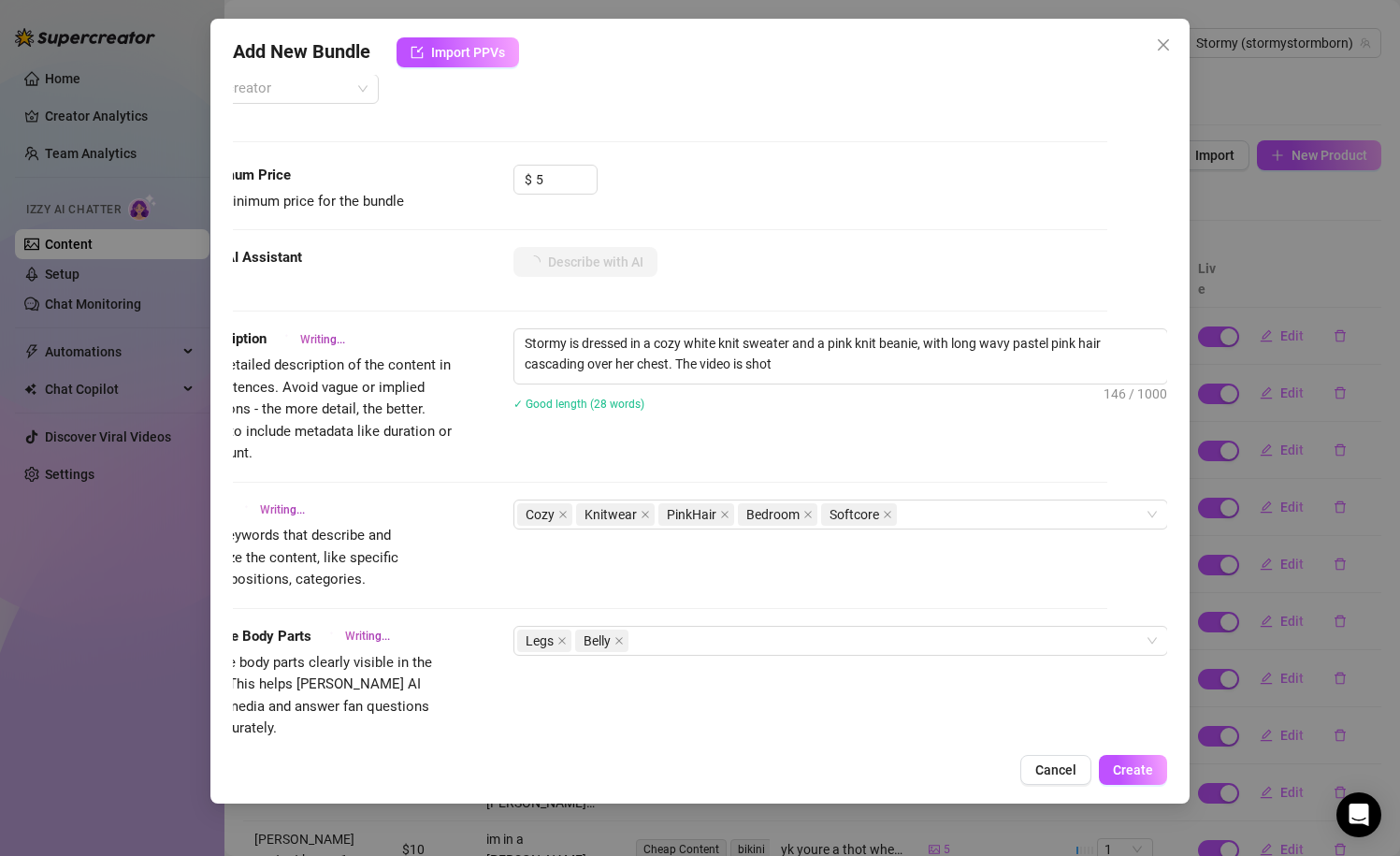
type textarea "Stormy is dressed in a cozy white knit sweater and a pink knit beanie, with lon…"
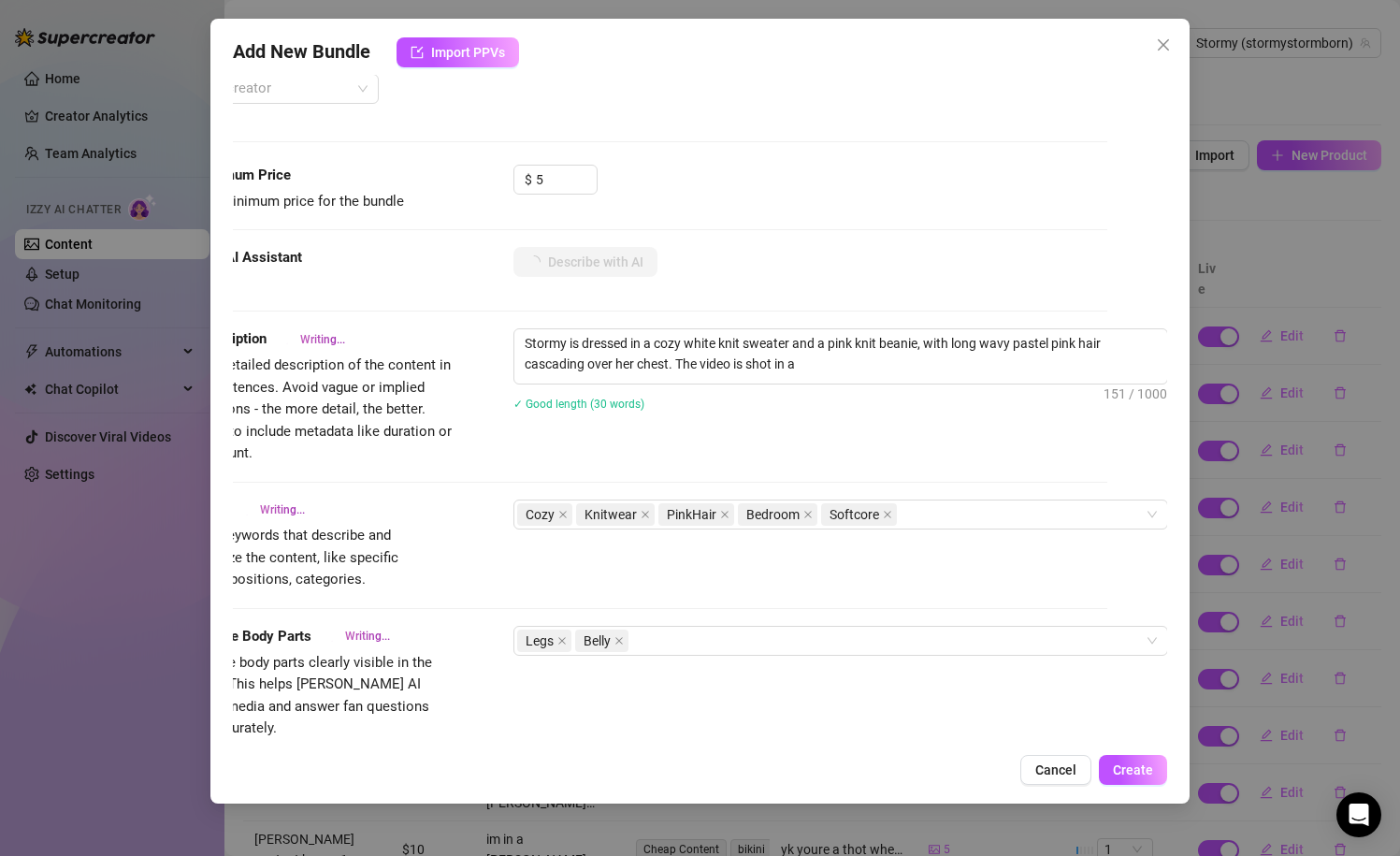
type textarea "Stormy is dressed in a cozy white knit sweater and a pink knit beanie, with lon…"
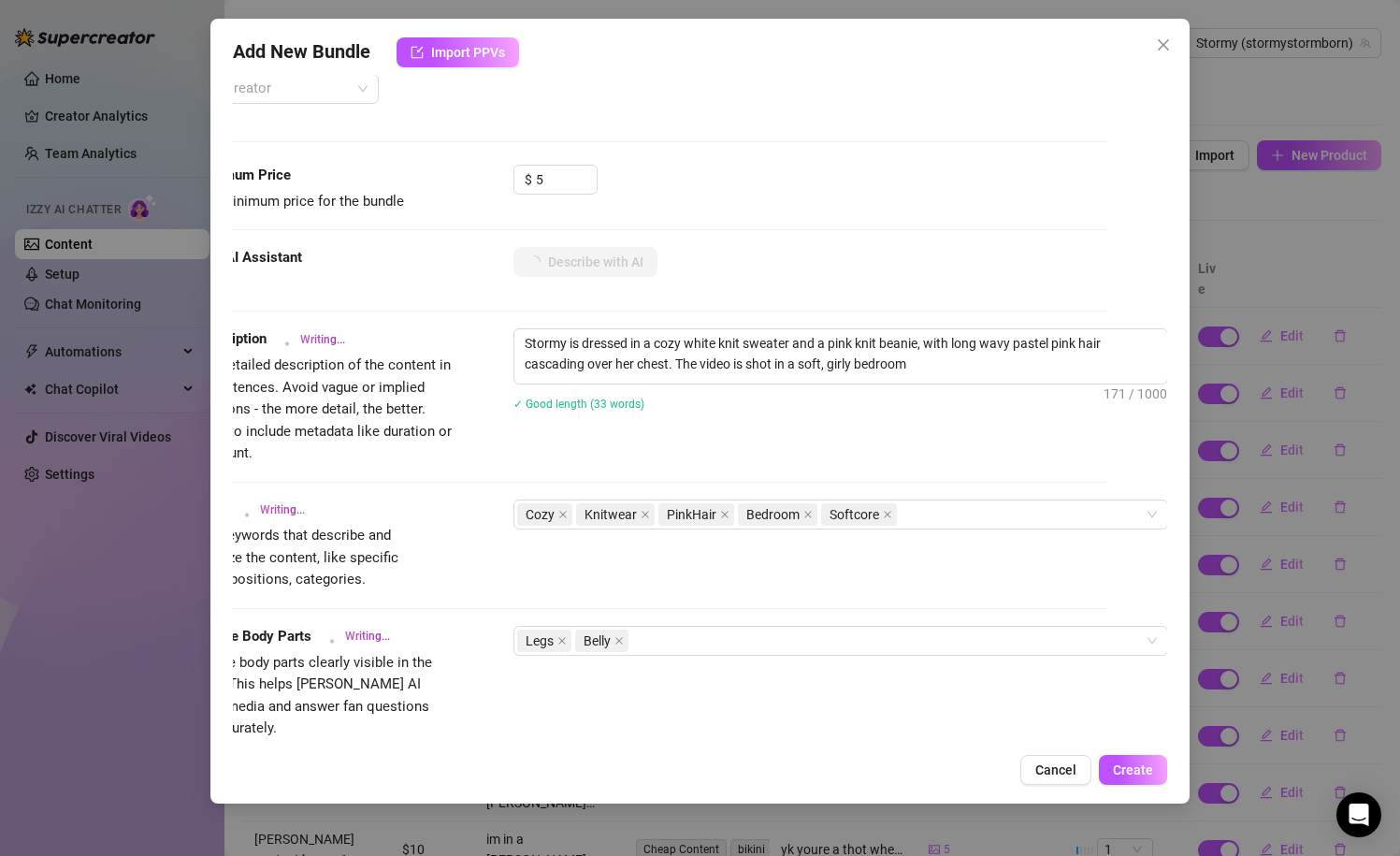
type textarea "Stormy is dressed in a cozy white knit sweater and a pink knit beanie, with lon…"
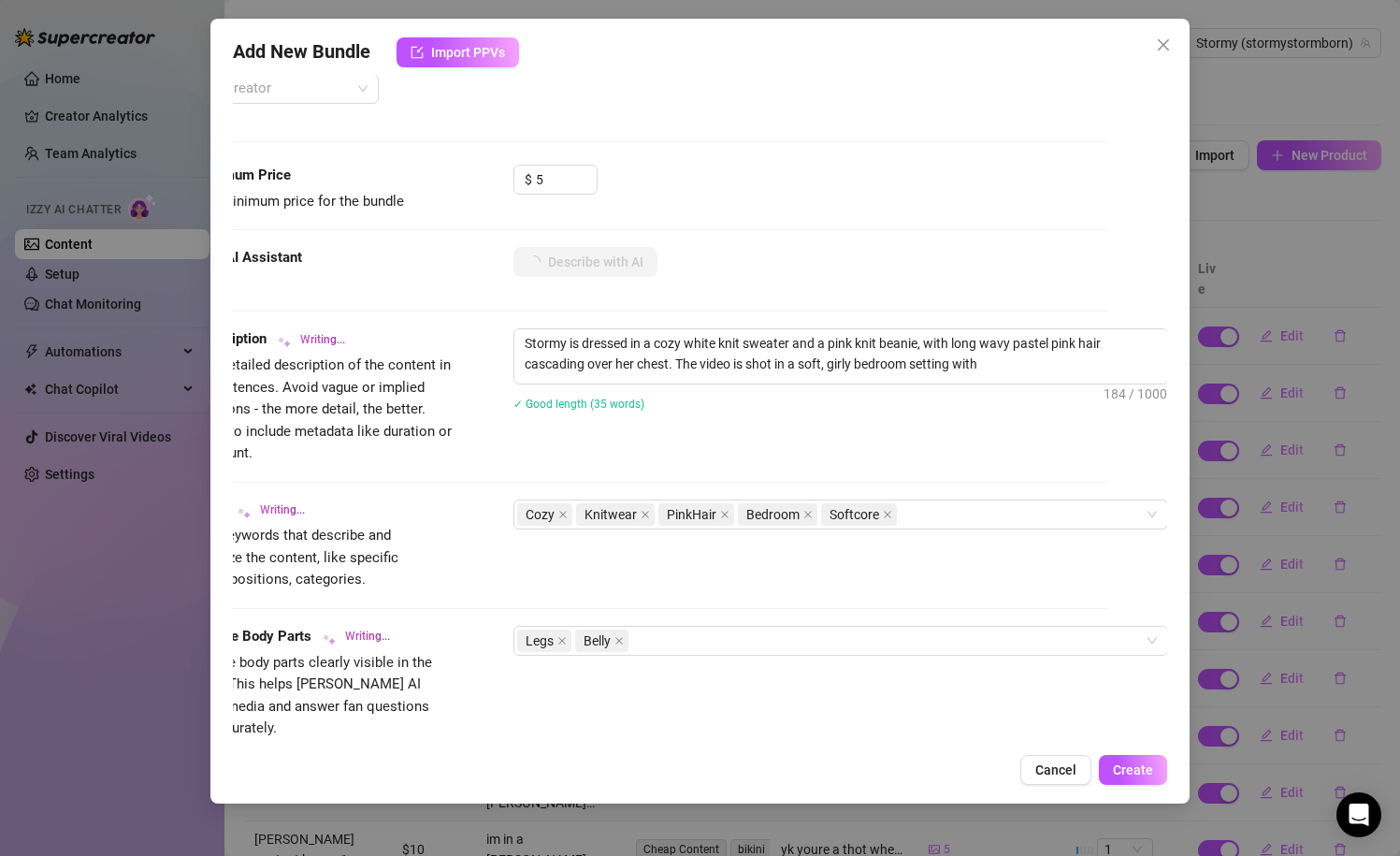
type textarea "Stormy is dressed in a cozy white knit sweater and a pink knit beanie, with lon…"
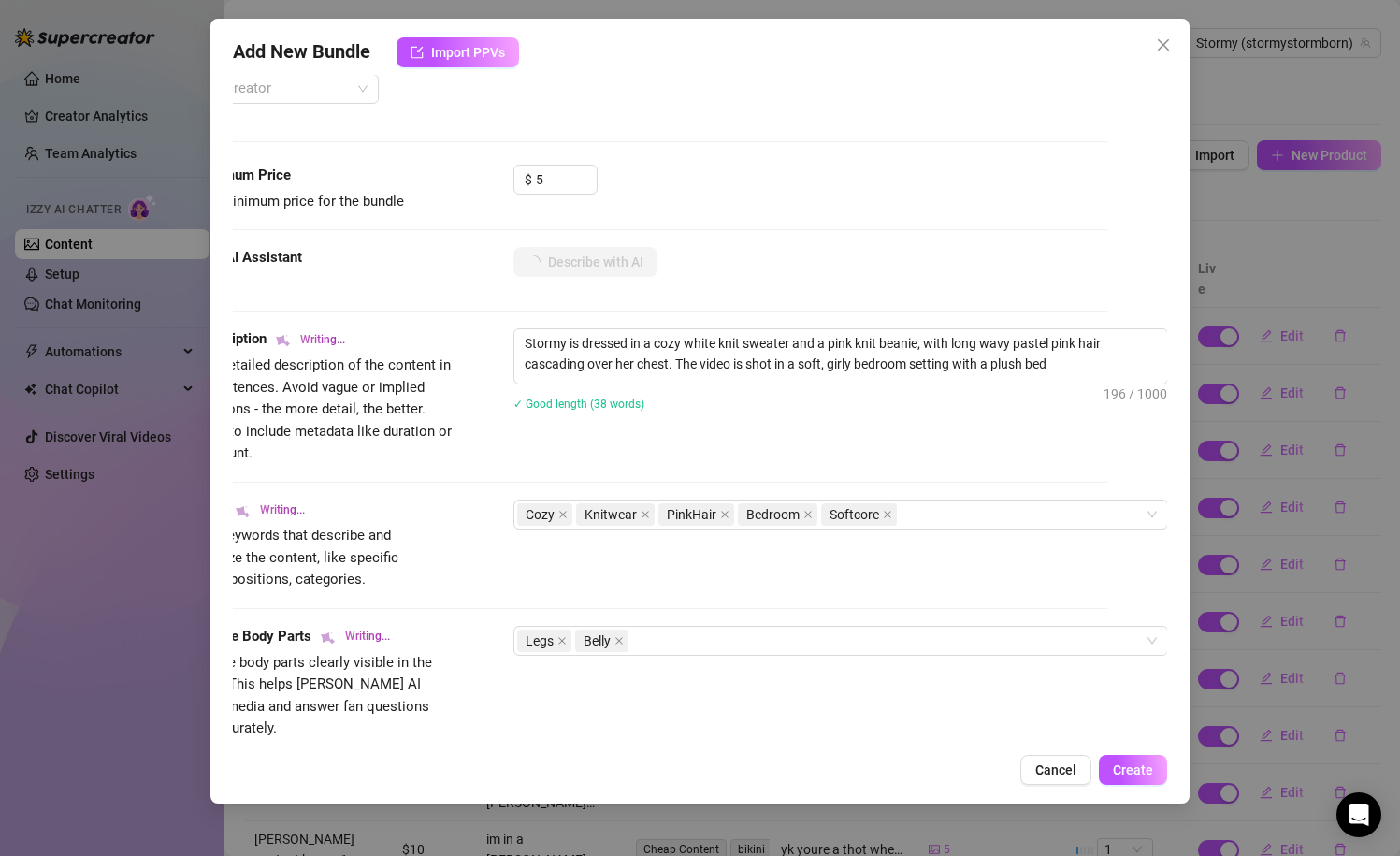
type textarea "Stormy is dressed in a cozy white knit sweater and a pink knit beanie, with lon…"
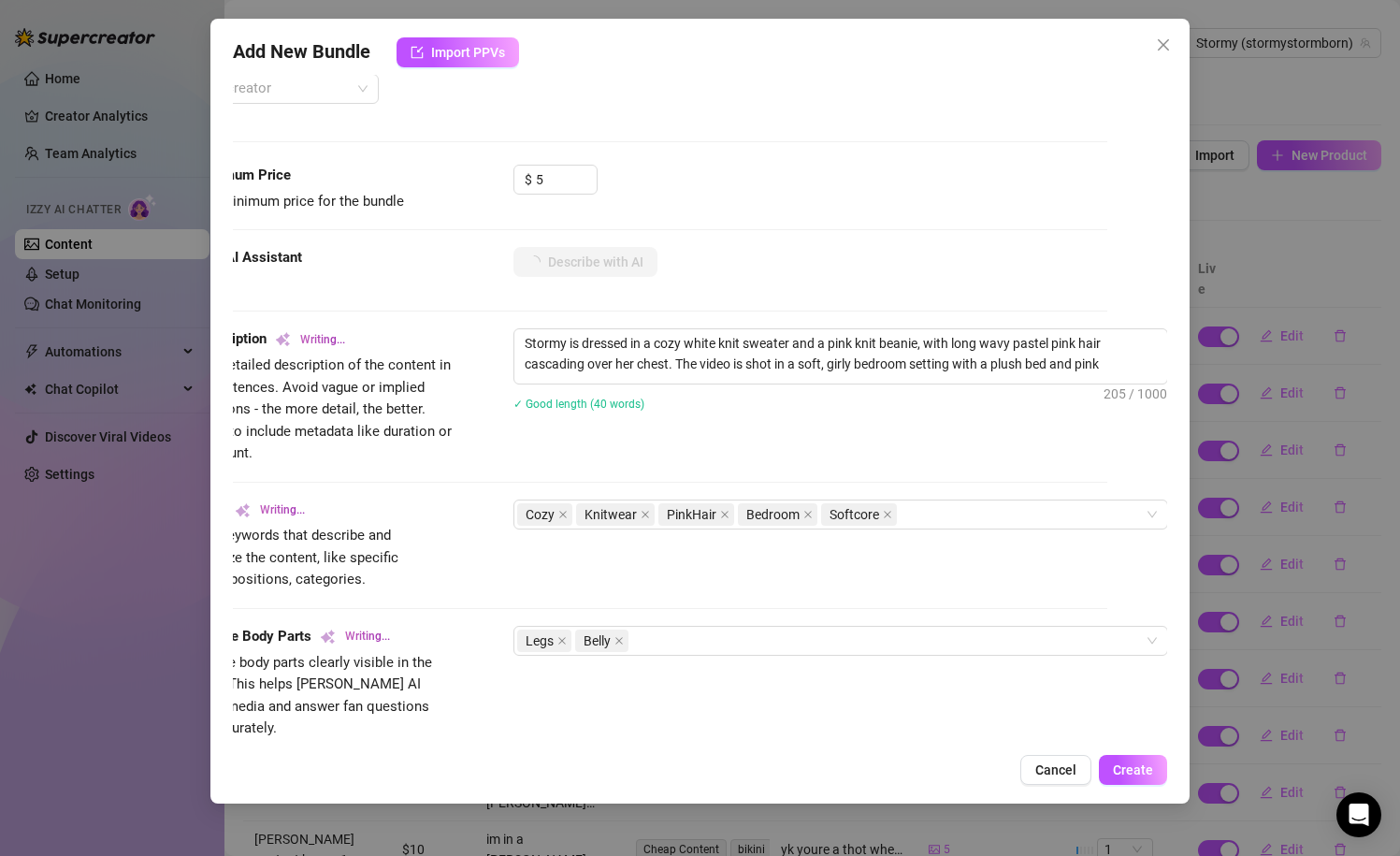
type textarea "Stormy is dressed in a cozy white knit sweater and a pink knit beanie, with lon…"
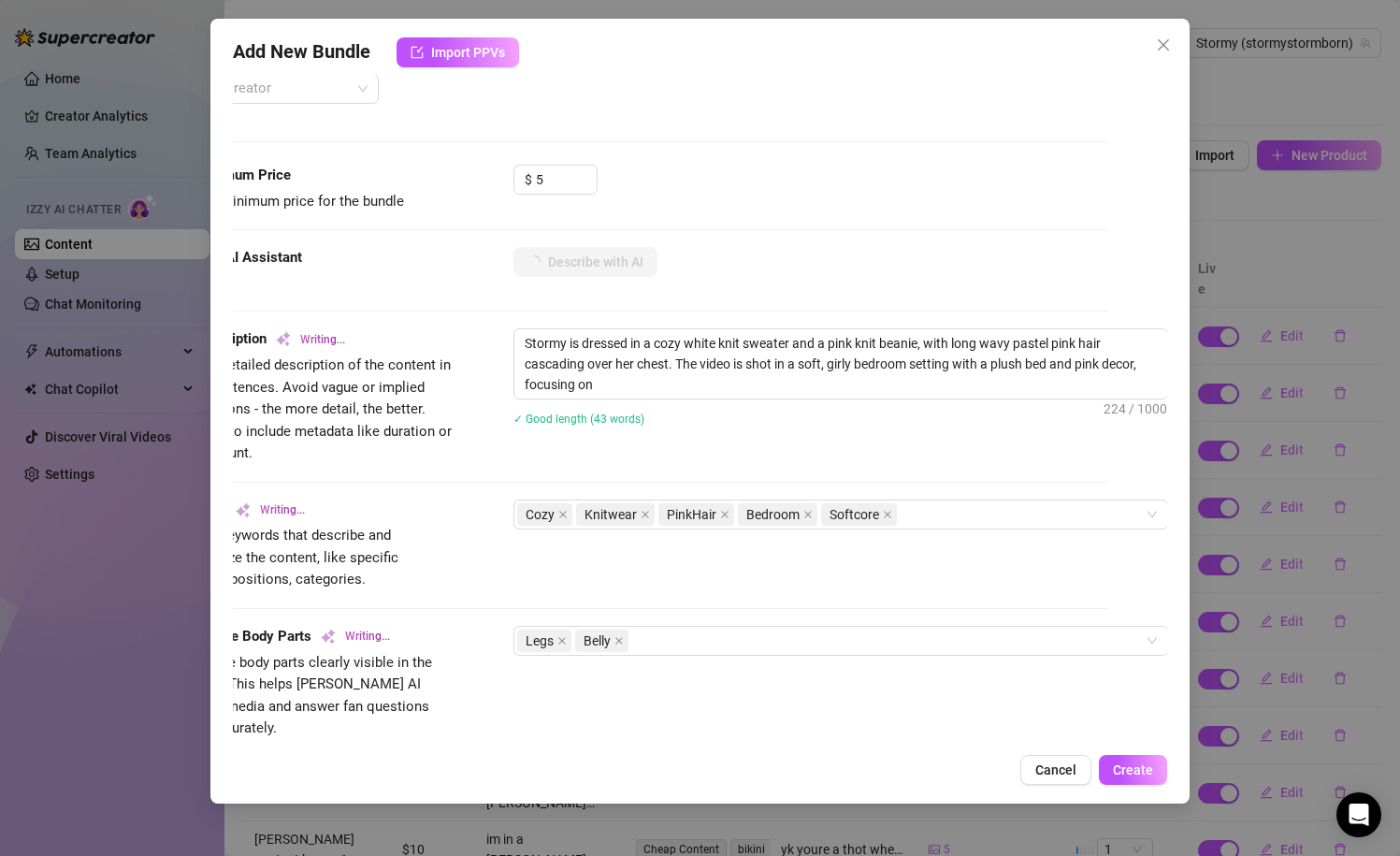
type textarea "Stormy is dressed in a cozy white knit sweater and a pink knit beanie, with lon…"
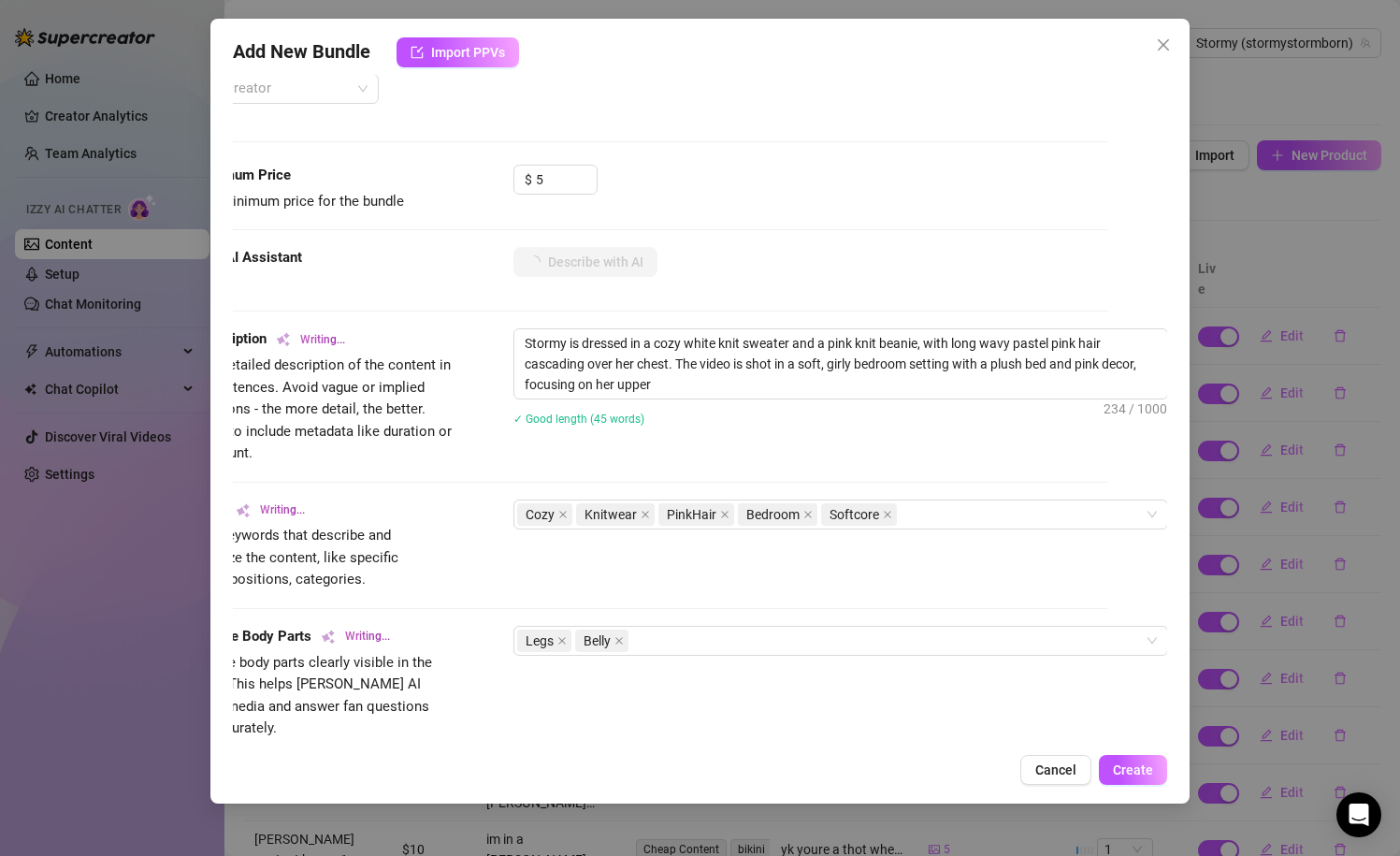
type textarea "Stormy is dressed in a cozy white knit sweater and a pink knit beanie, with lon…"
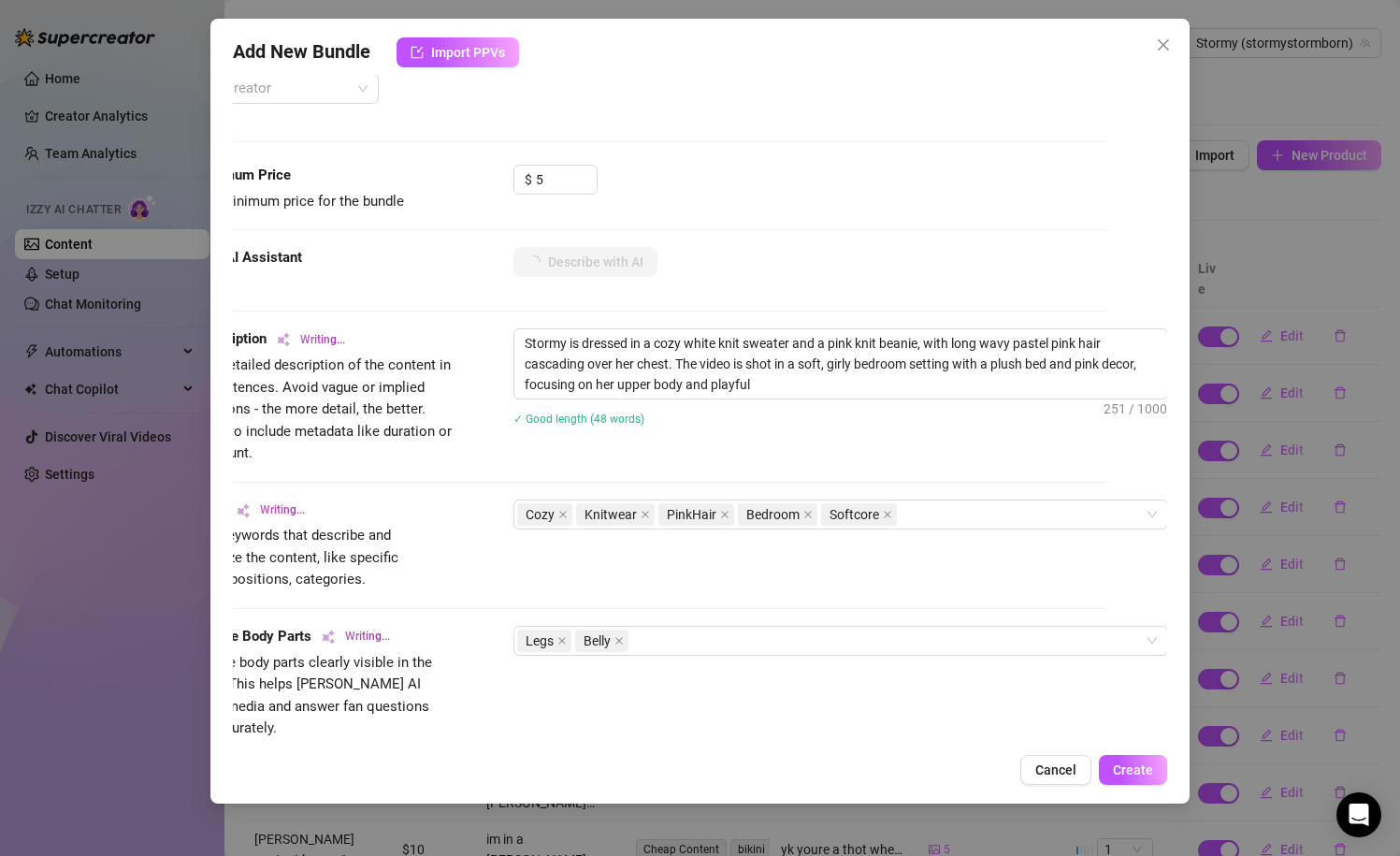
type textarea "Stormy is dressed in a cozy white knit sweater and a pink knit beanie, with lon…"
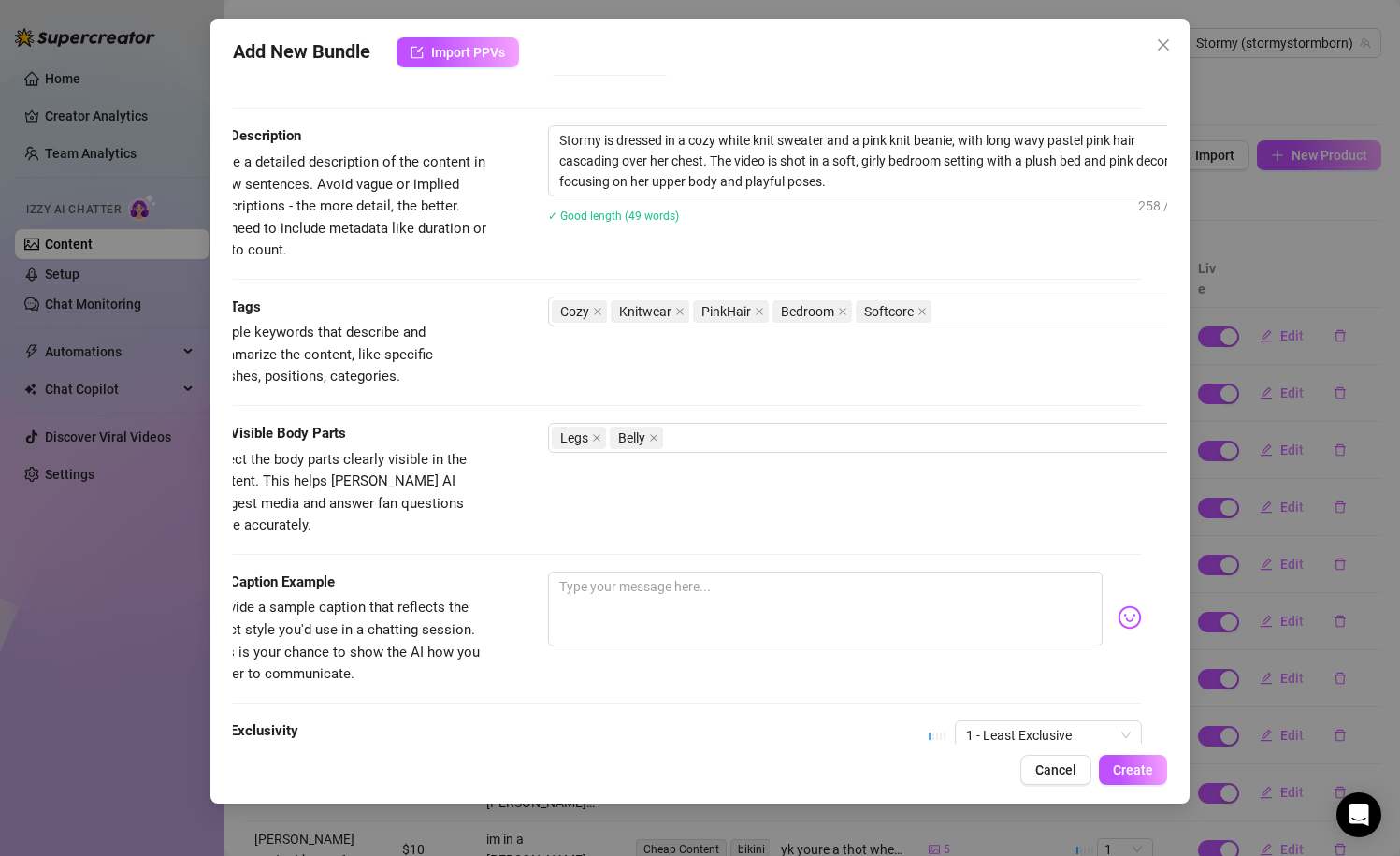
scroll to position [736, 25]
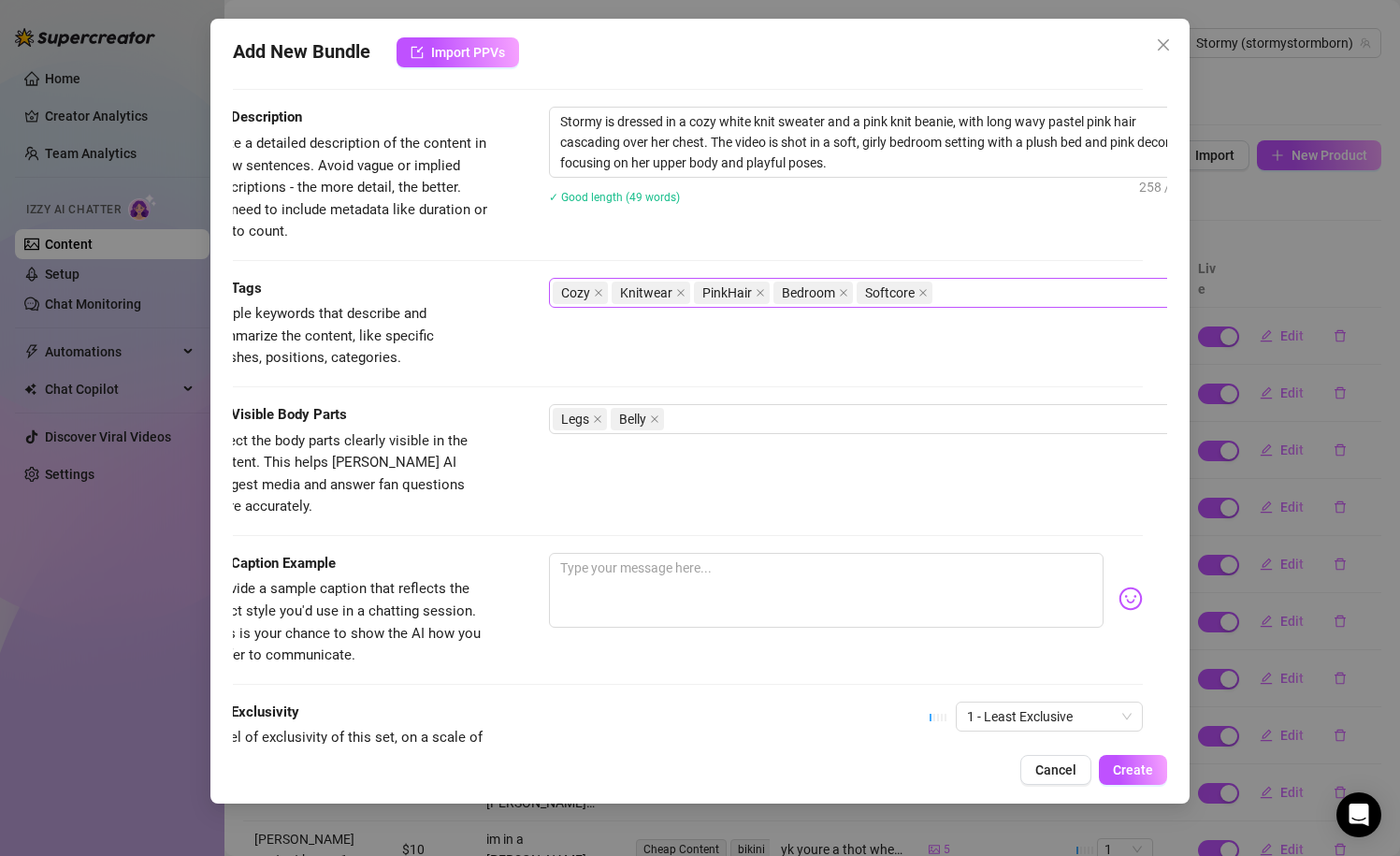
click at [961, 288] on div "Cozy Knitwear PinkHair Bedroom Softcore" at bounding box center [866, 293] width 628 height 26
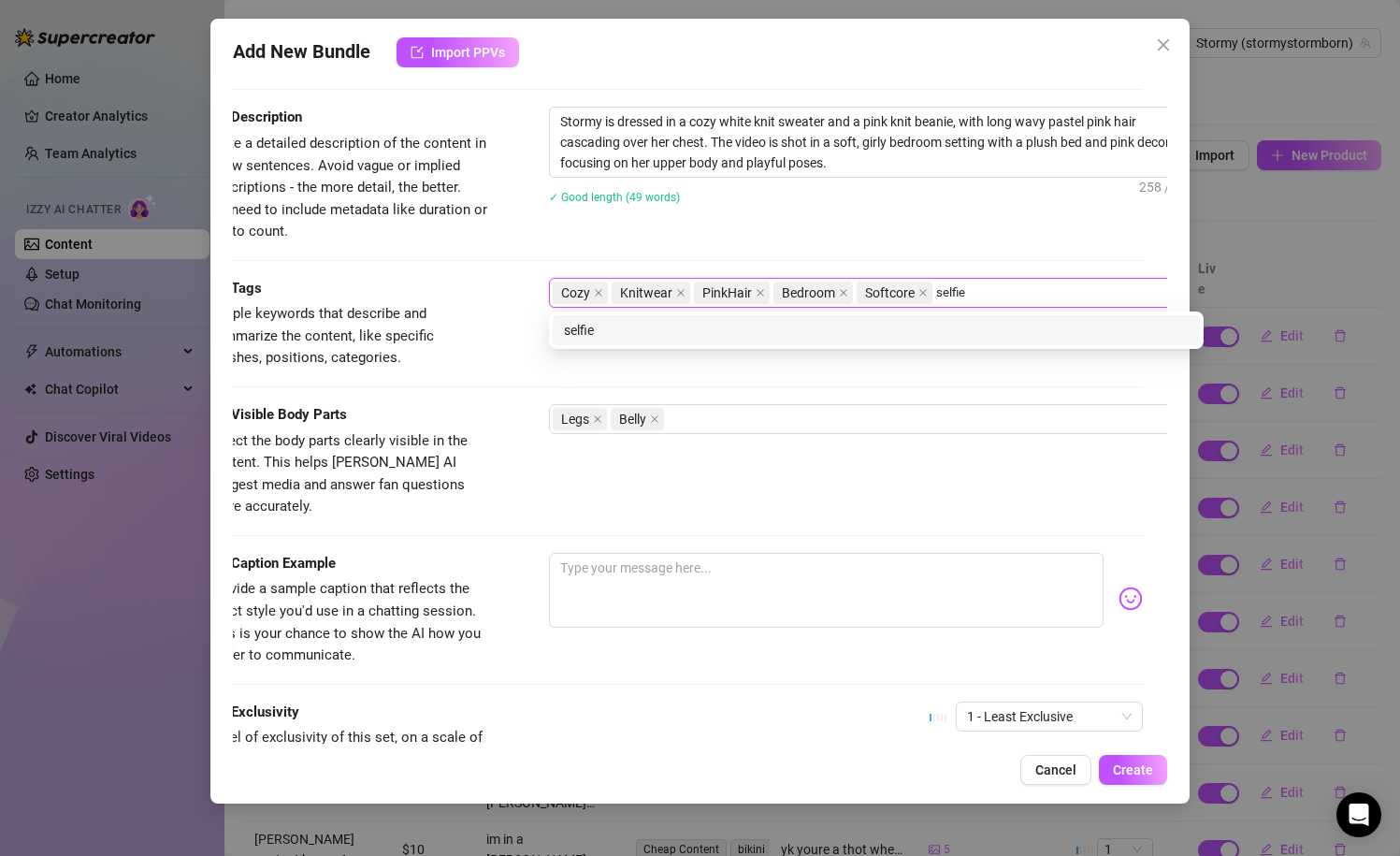
type input "selfies"
click at [771, 327] on div "selfies" at bounding box center [876, 330] width 625 height 21
type input "pink wig"
click at [782, 322] on div "pink wig" at bounding box center [876, 330] width 625 height 21
type input "cosplay"
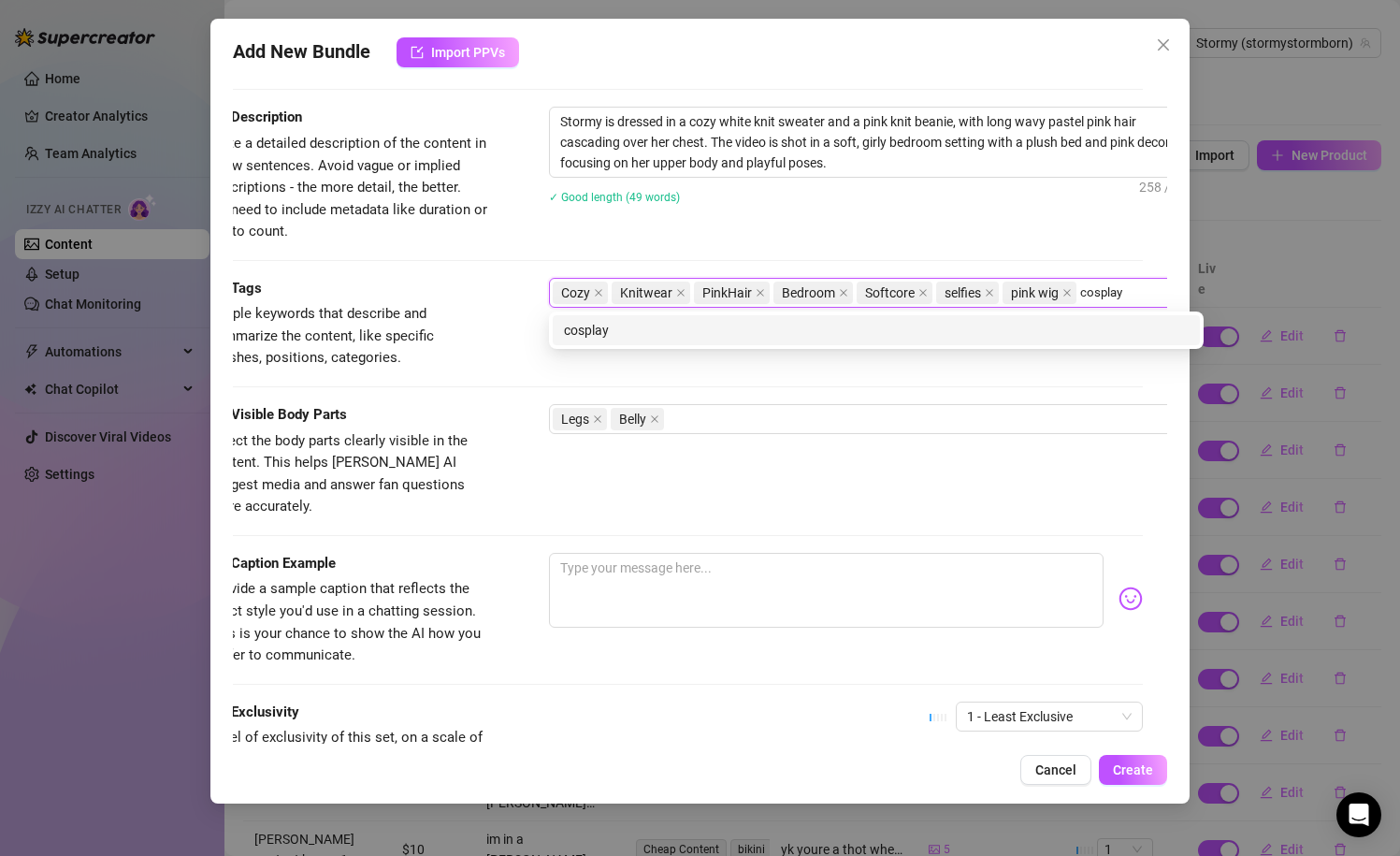
click at [818, 330] on div "cosplay" at bounding box center [876, 330] width 625 height 21
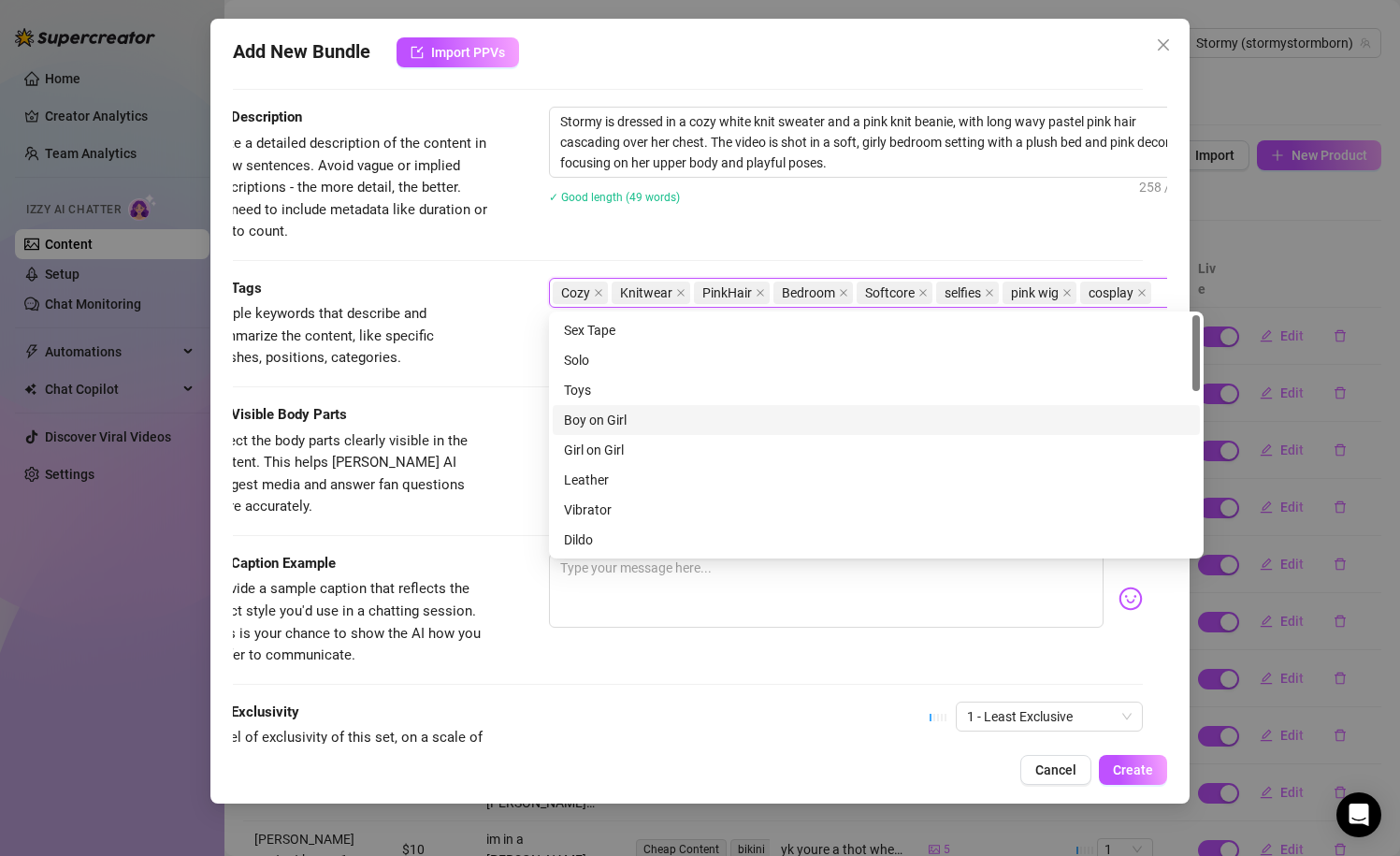
click at [447, 422] on div "Visible Body Parts" at bounding box center [349, 416] width 281 height 23
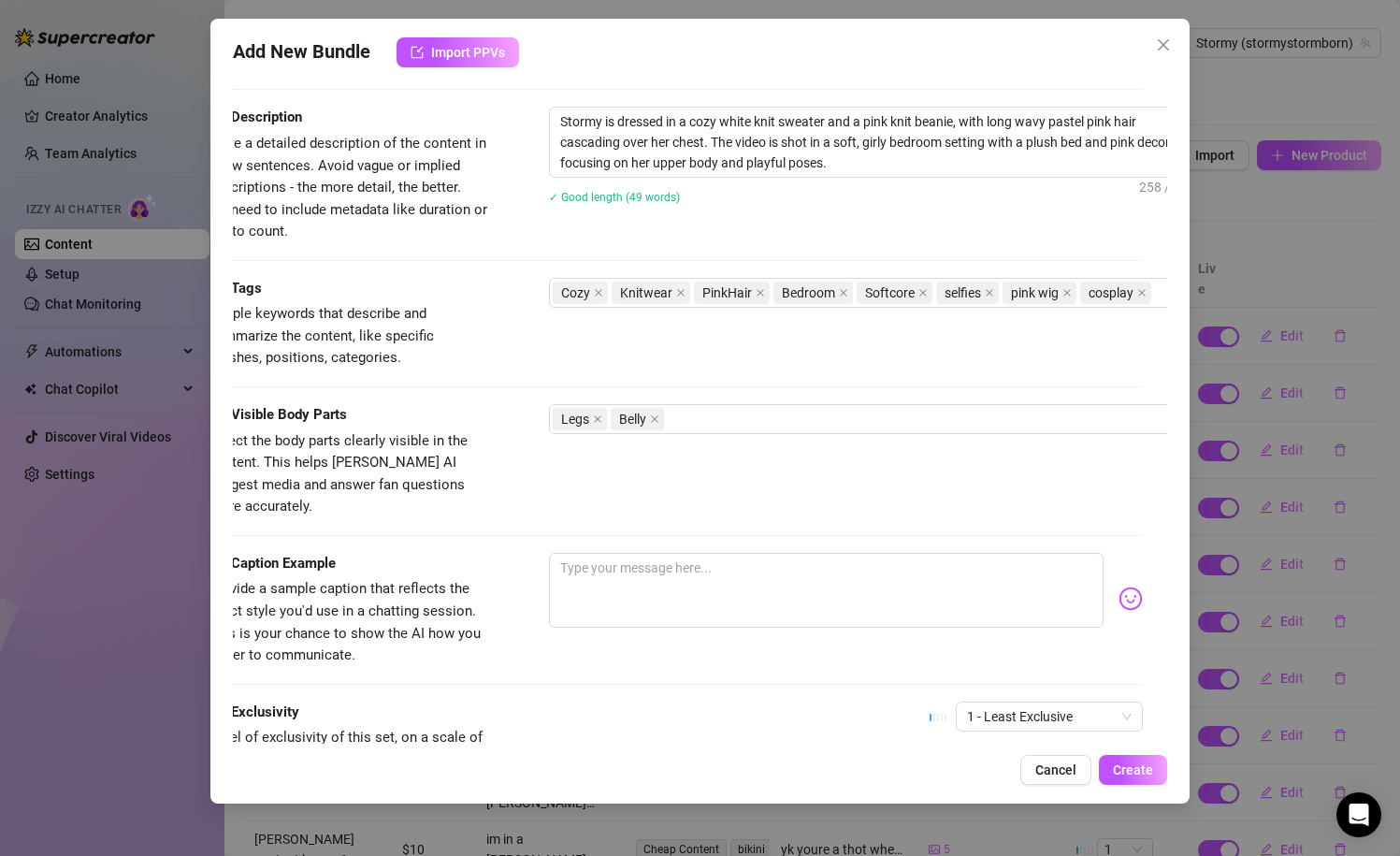
click at [507, 521] on div "Visible Body Parts Select the body parts clearly visible in the content. This h…" at bounding box center [676, 479] width 935 height 149
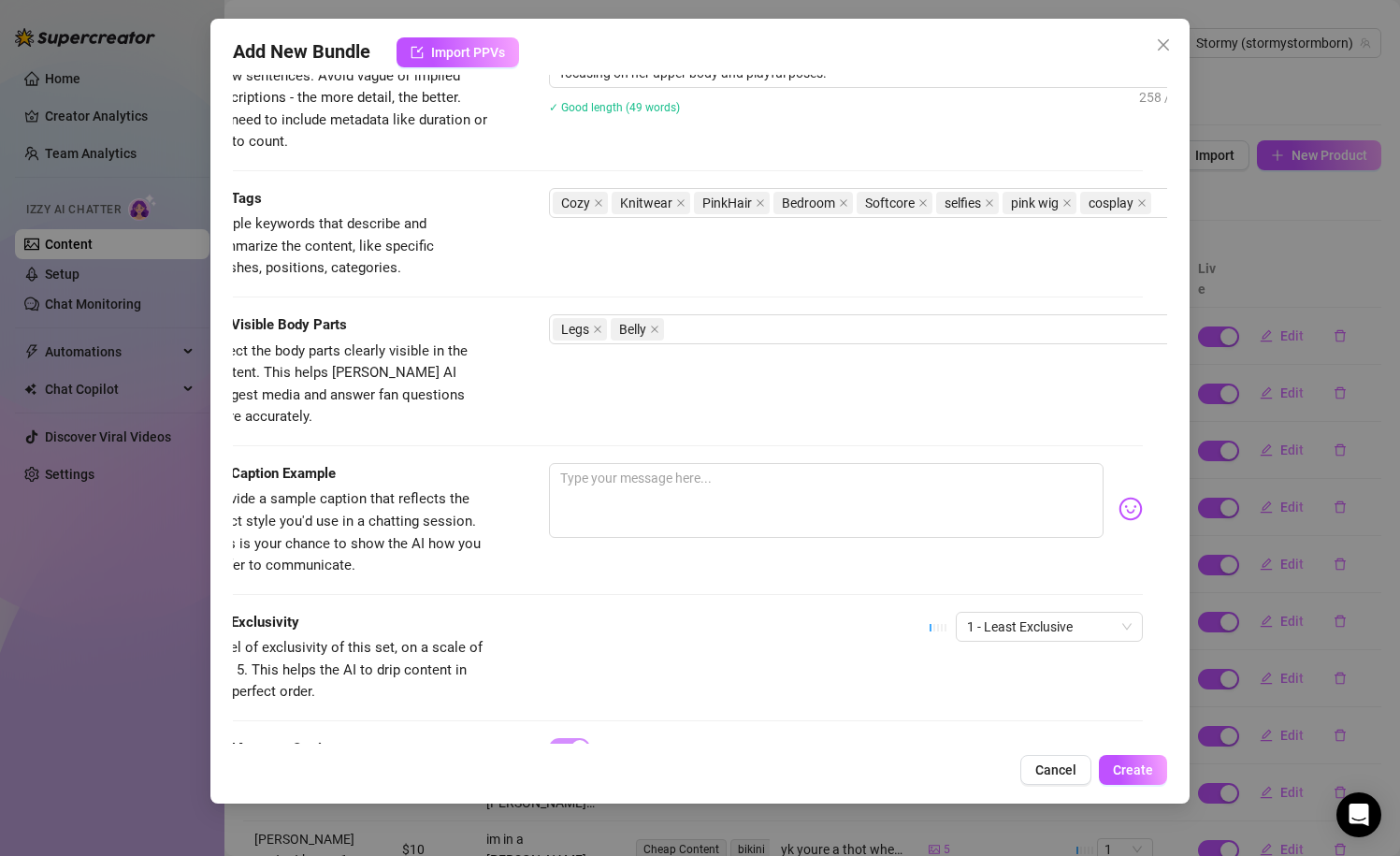
scroll to position [826, 0]
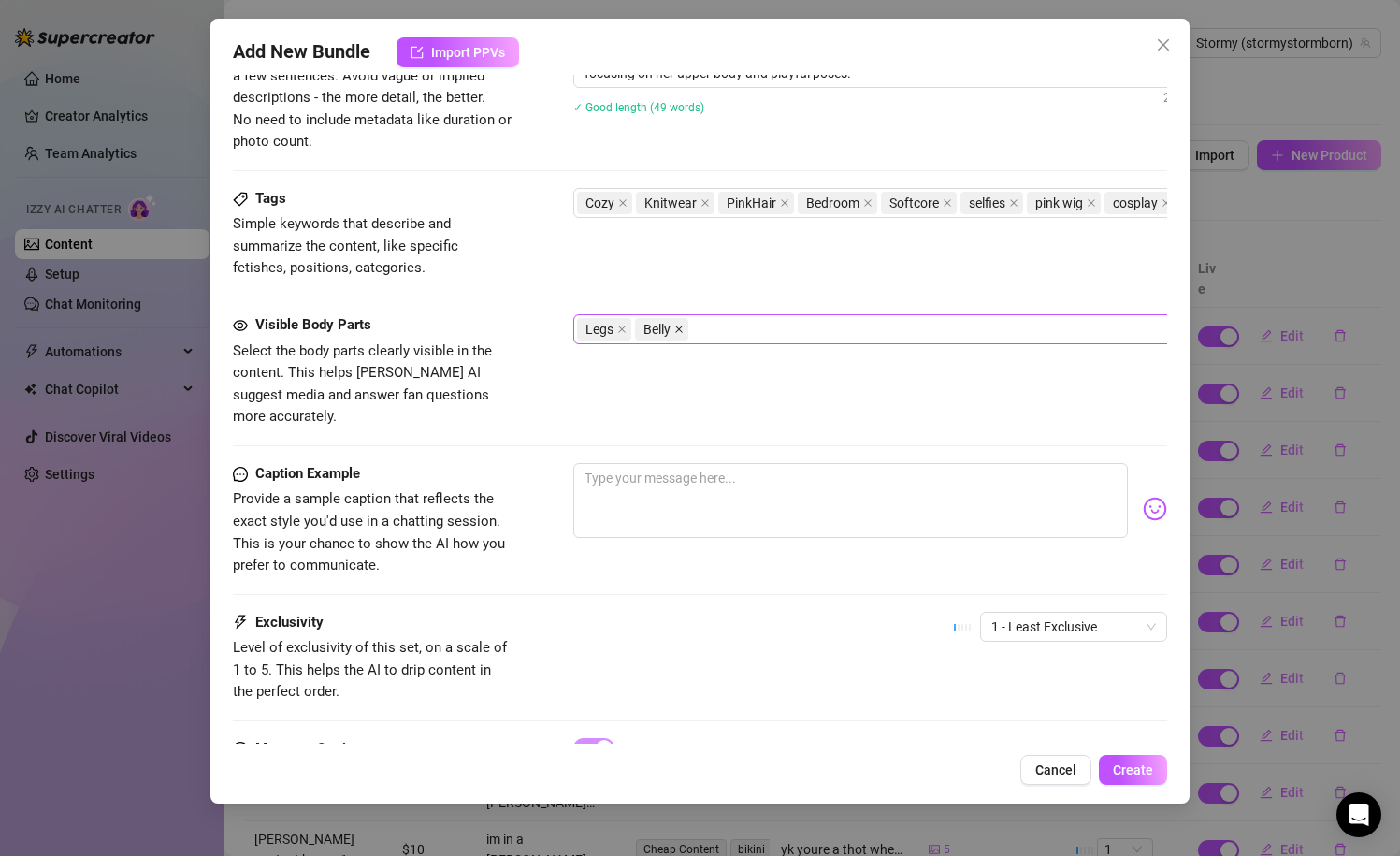
click at [682, 329] on icon "close" at bounding box center [679, 329] width 9 height 9
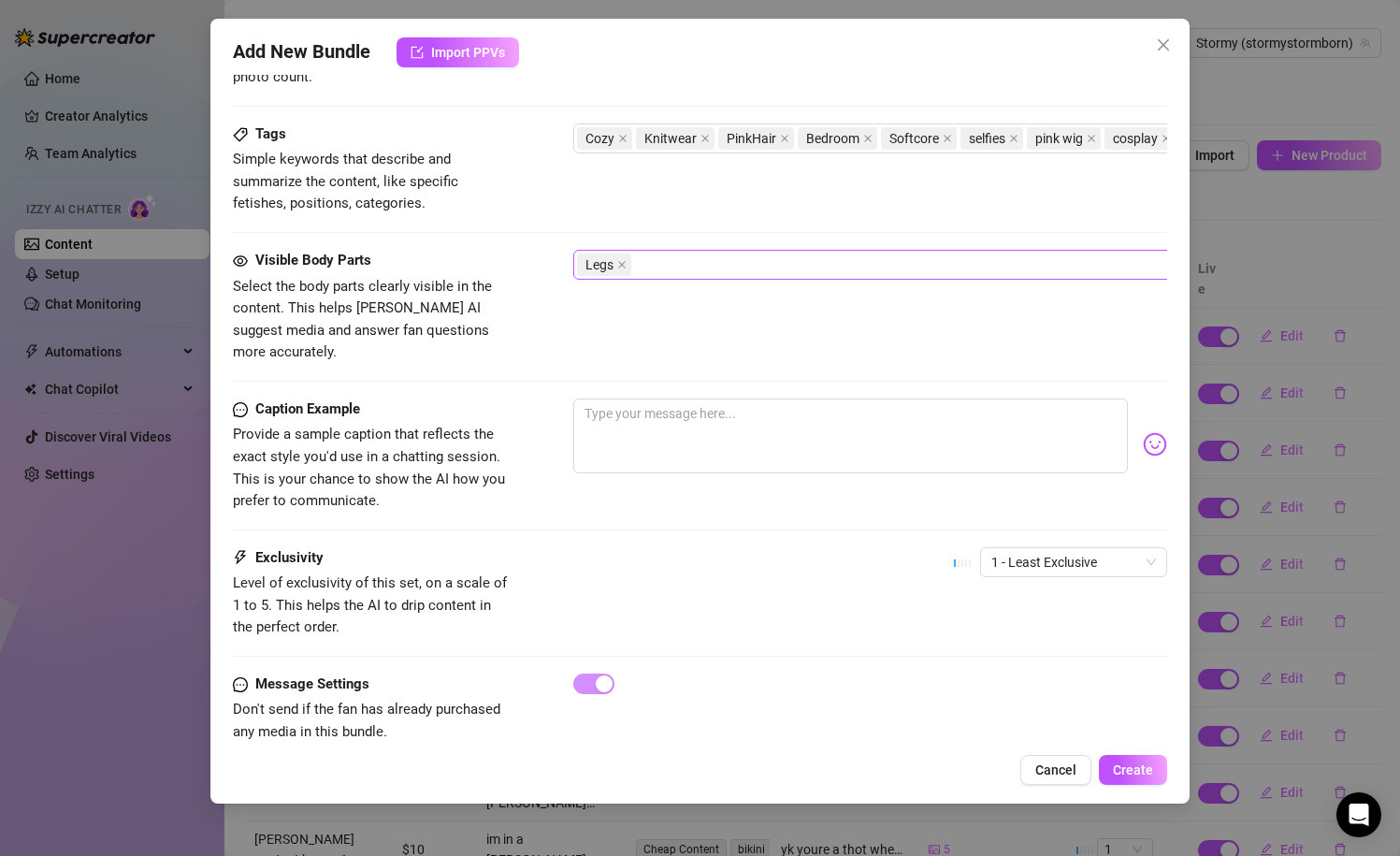
scroll to position [893, 0]
click at [700, 268] on div "Legs" at bounding box center [891, 263] width 628 height 26
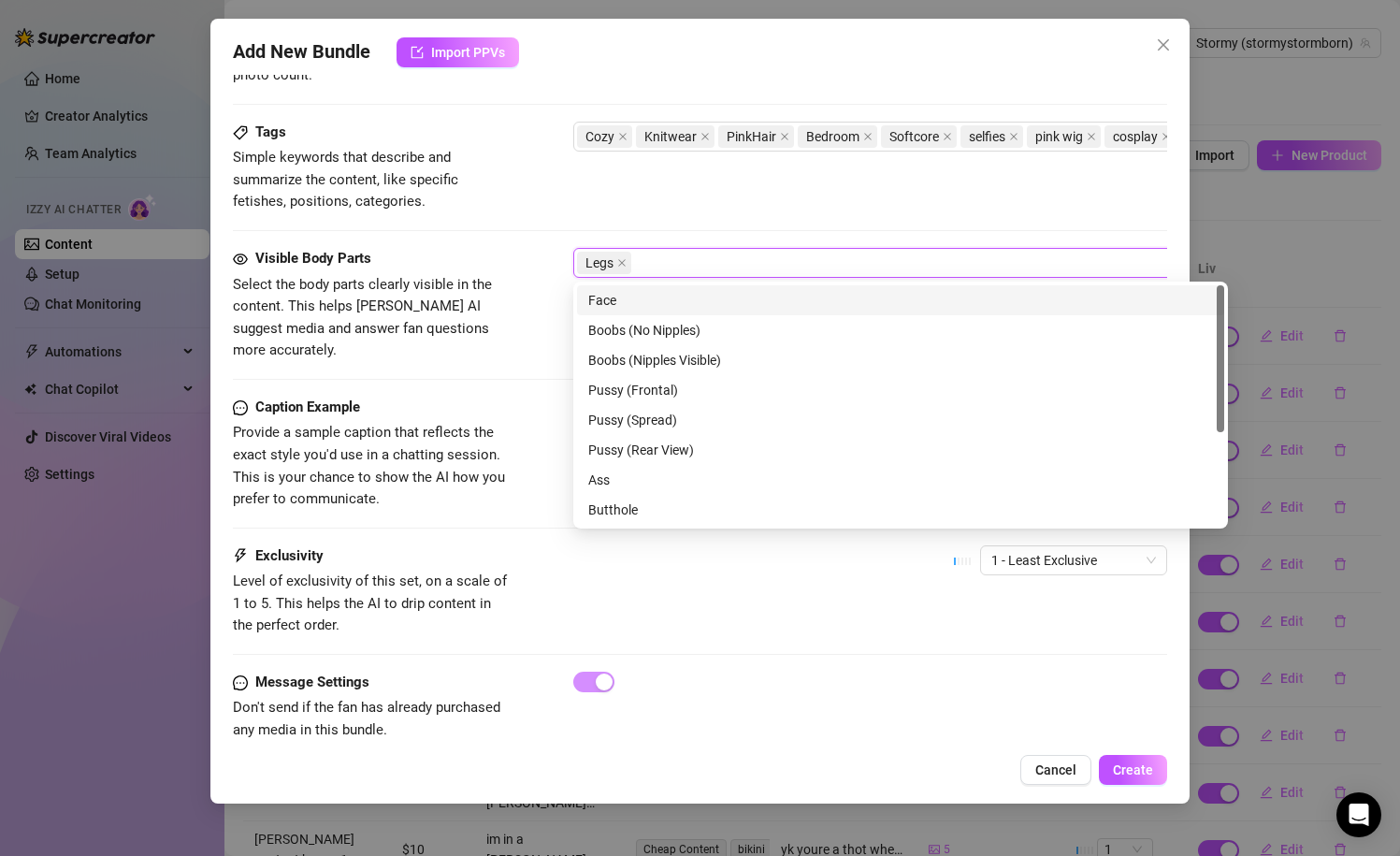
click at [684, 300] on div "Face" at bounding box center [900, 301] width 625 height 21
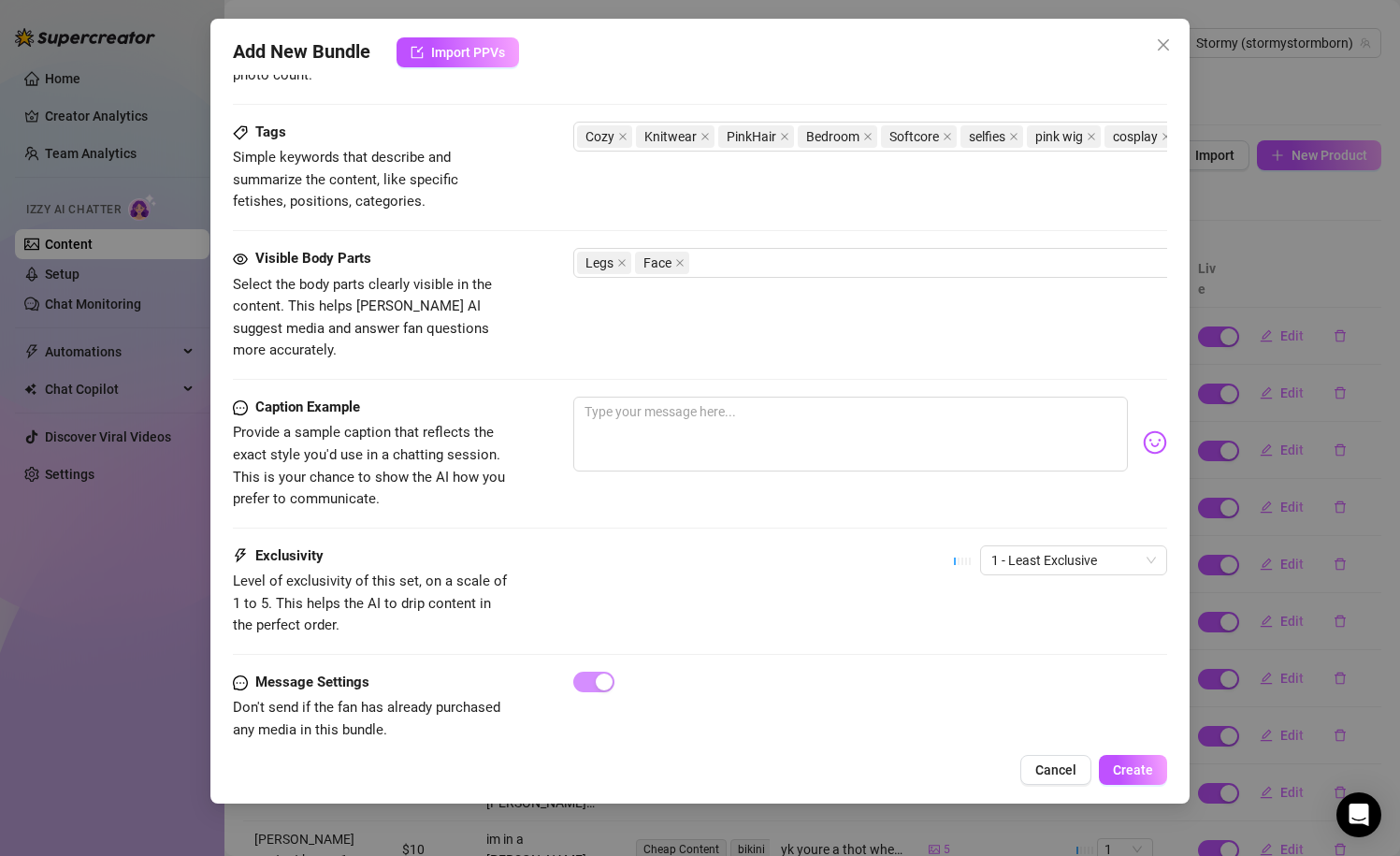
click at [462, 397] on div "Caption Example" at bounding box center [373, 408] width 281 height 23
click at [533, 493] on div "Caption Example Provide a sample caption that reflects the exact style you'd us…" at bounding box center [700, 471] width 935 height 149
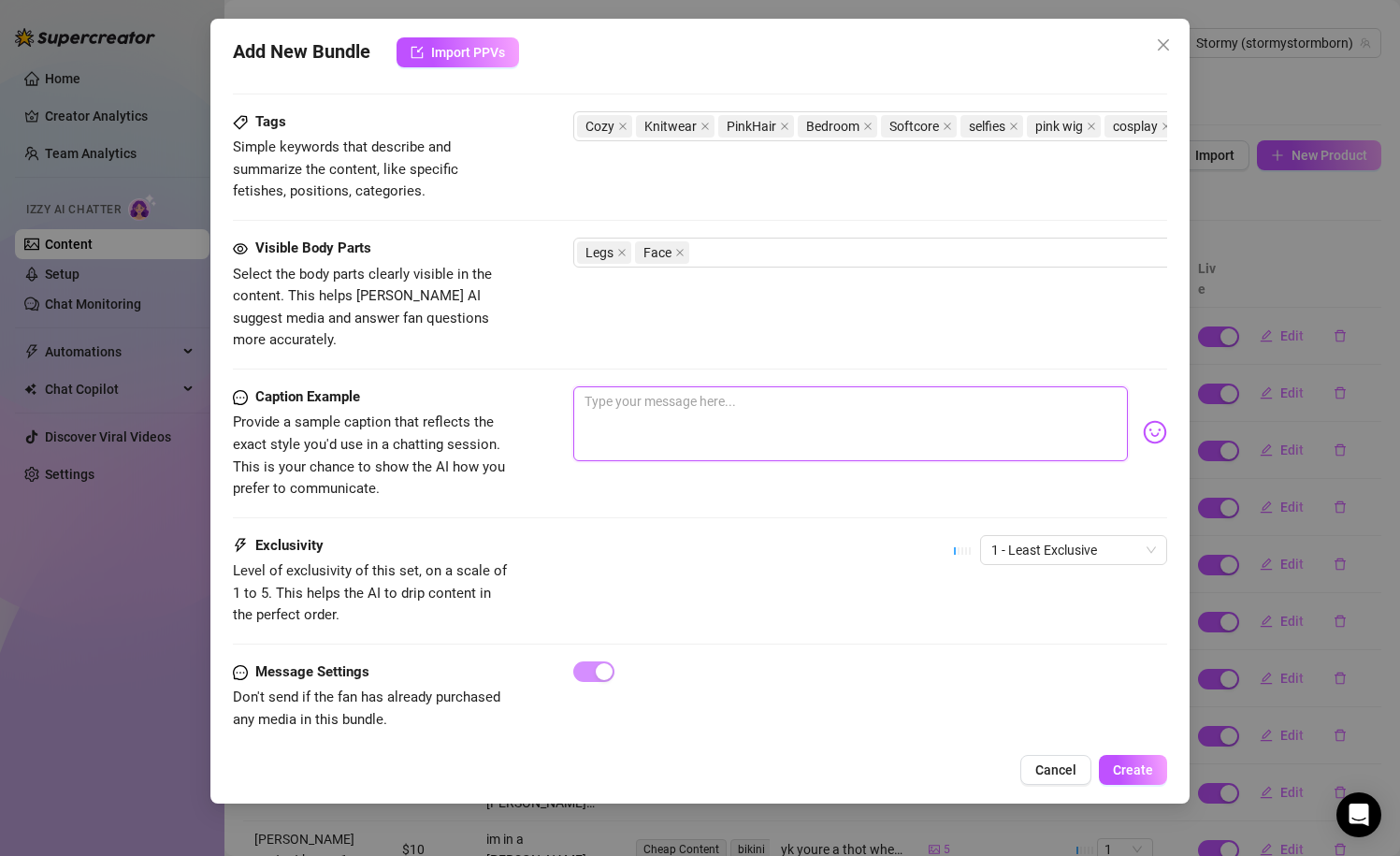
click at [962, 428] on textarea at bounding box center [850, 423] width 555 height 74
type textarea "f"
type textarea "fe"
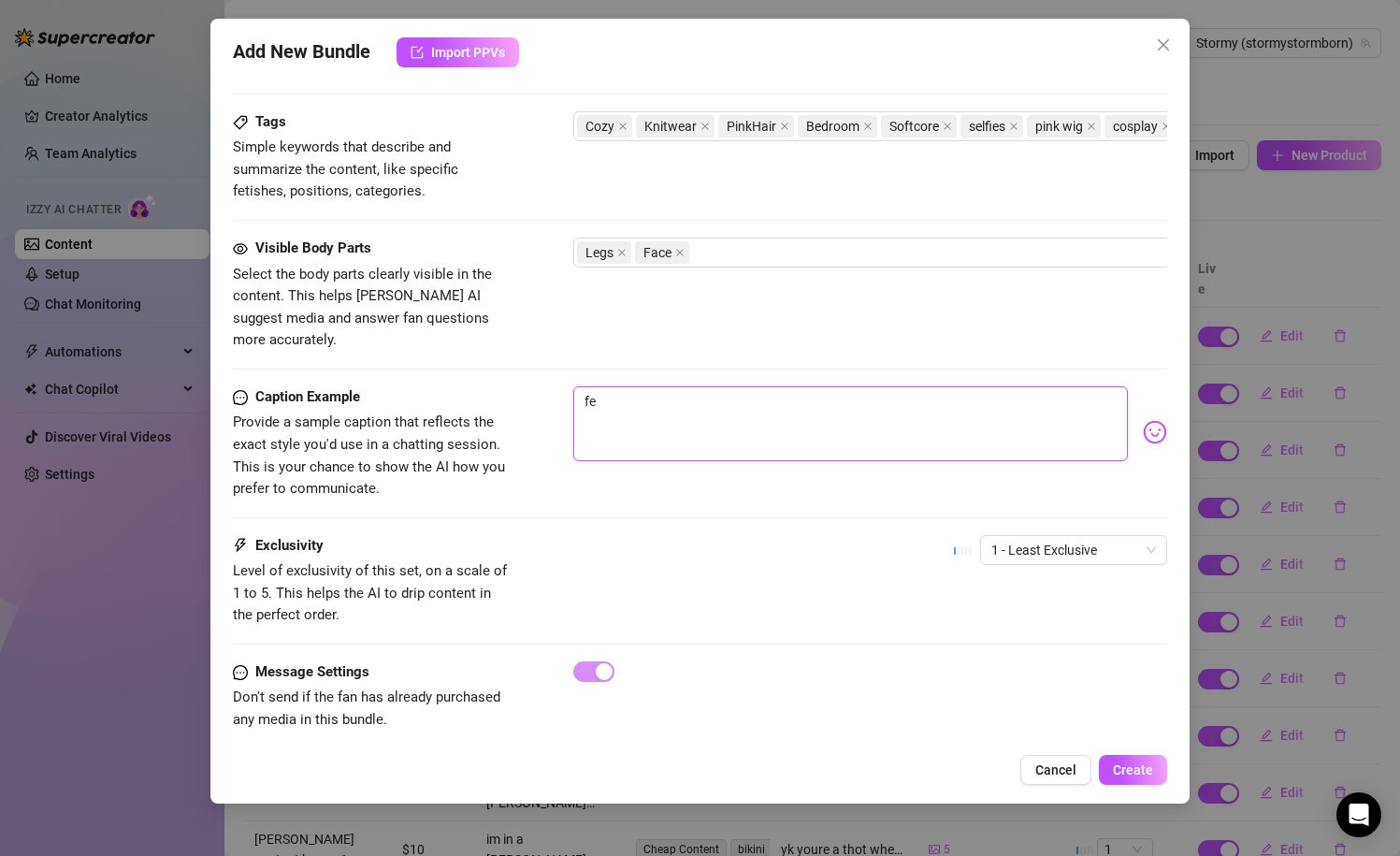
type textarea "fee"
type textarea "feel"
type textarea "feeli"
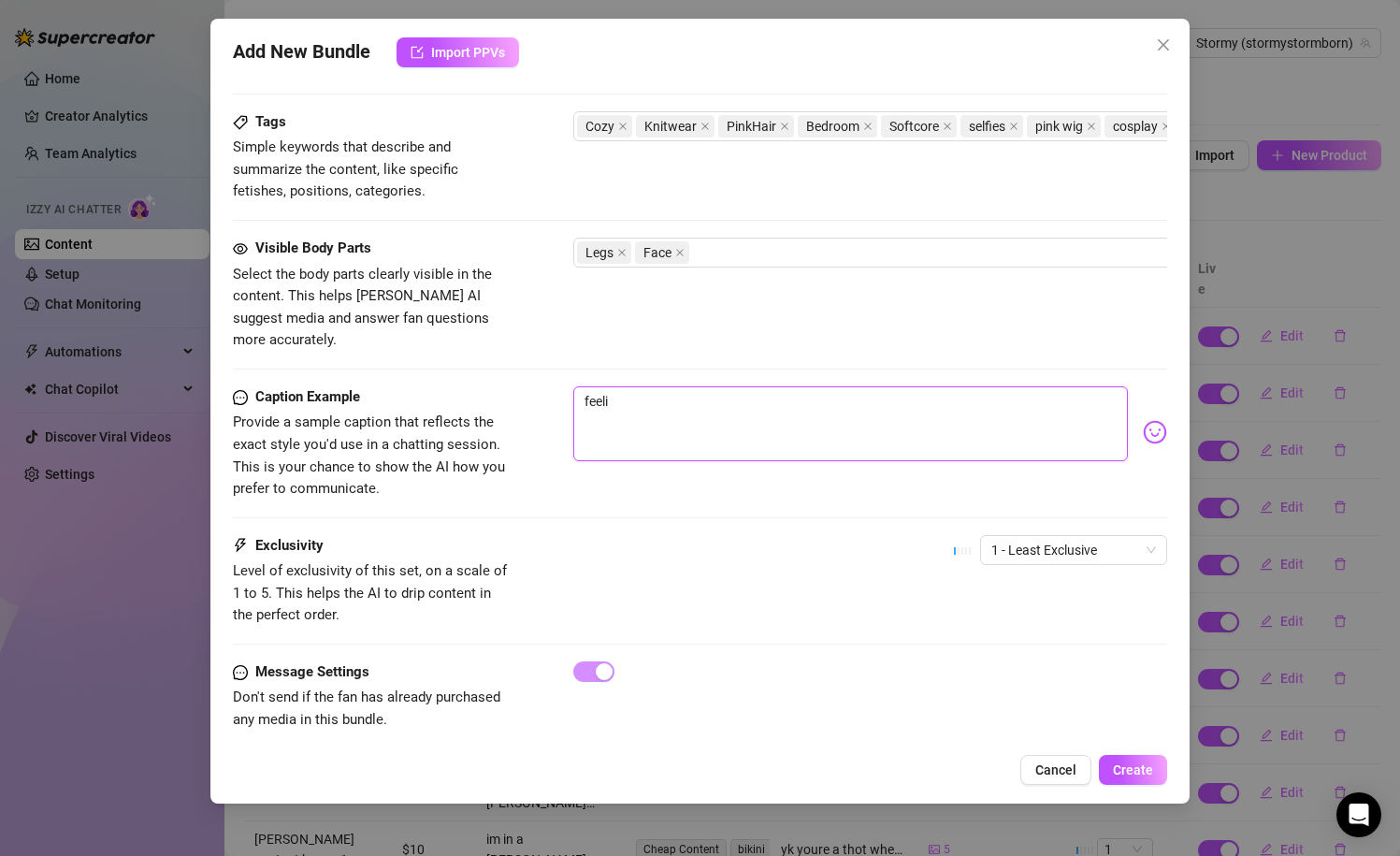
type textarea "feelin"
type textarea "feeling"
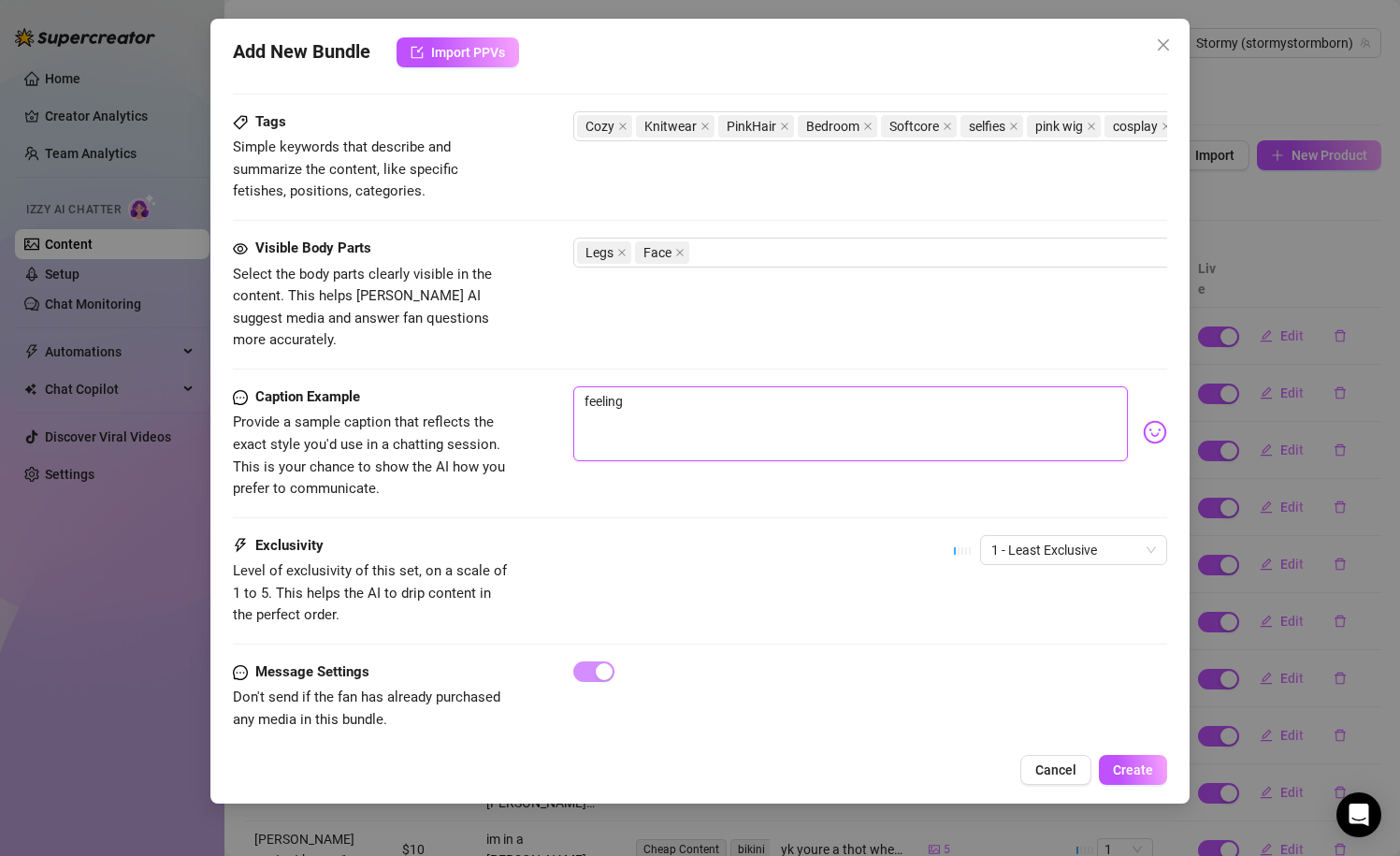
type textarea "feeling z"
type textarea "feeling"
type textarea "feeling c"
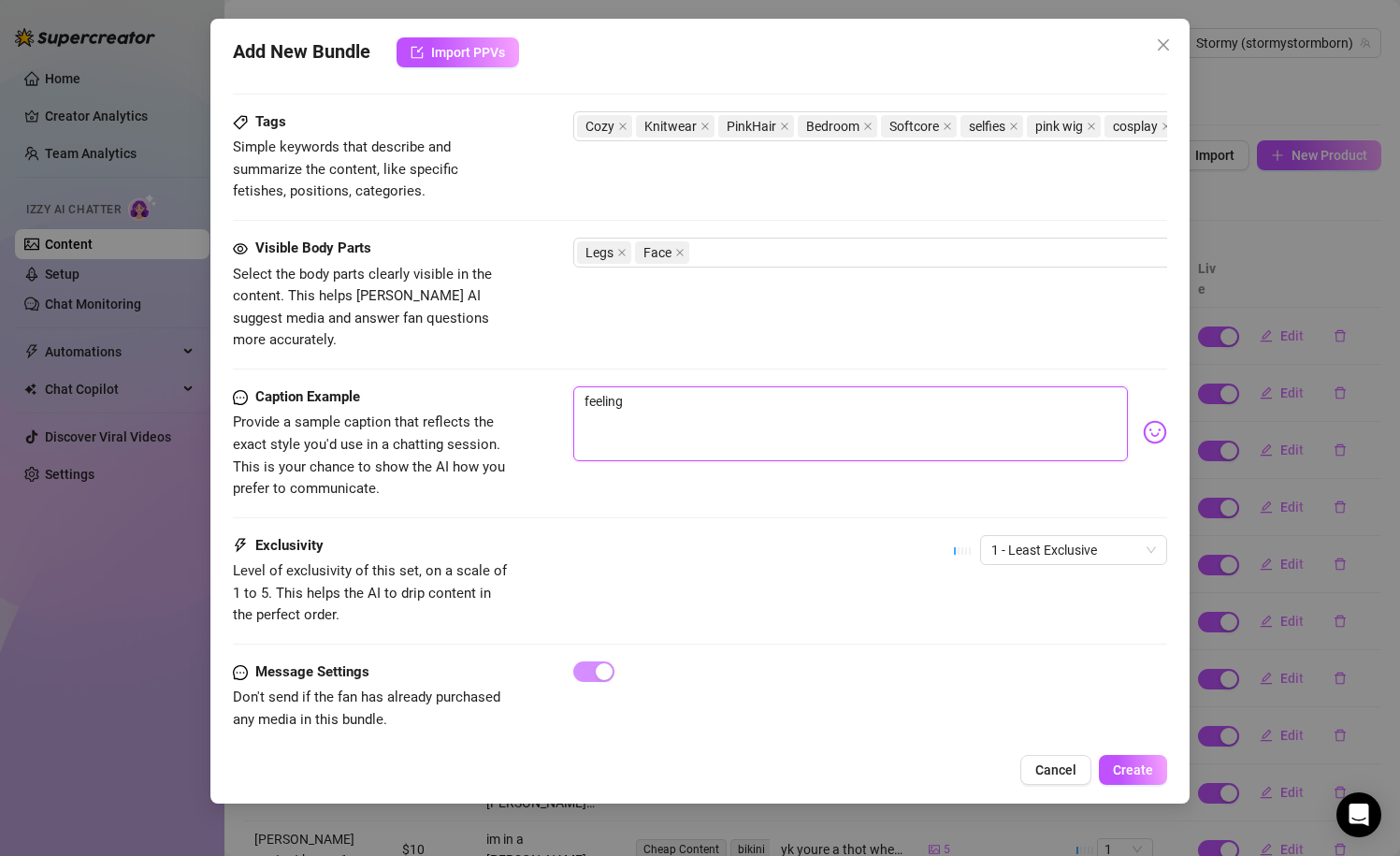
type textarea "feeling c"
type textarea "feeling co"
type textarea "feeling [PERSON_NAME]"
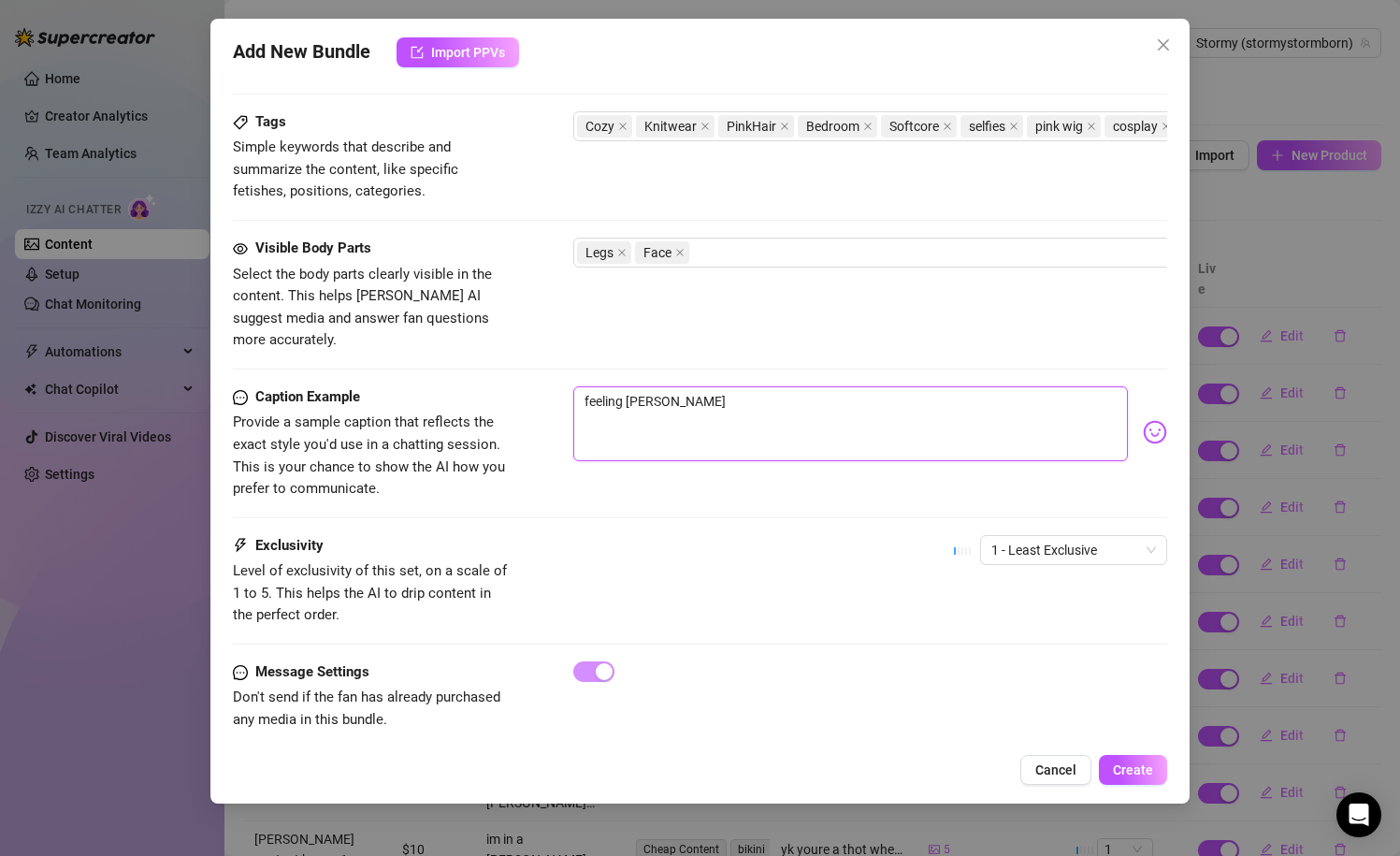
type textarea "feeling coxy"
type textarea "feeling coxy a"
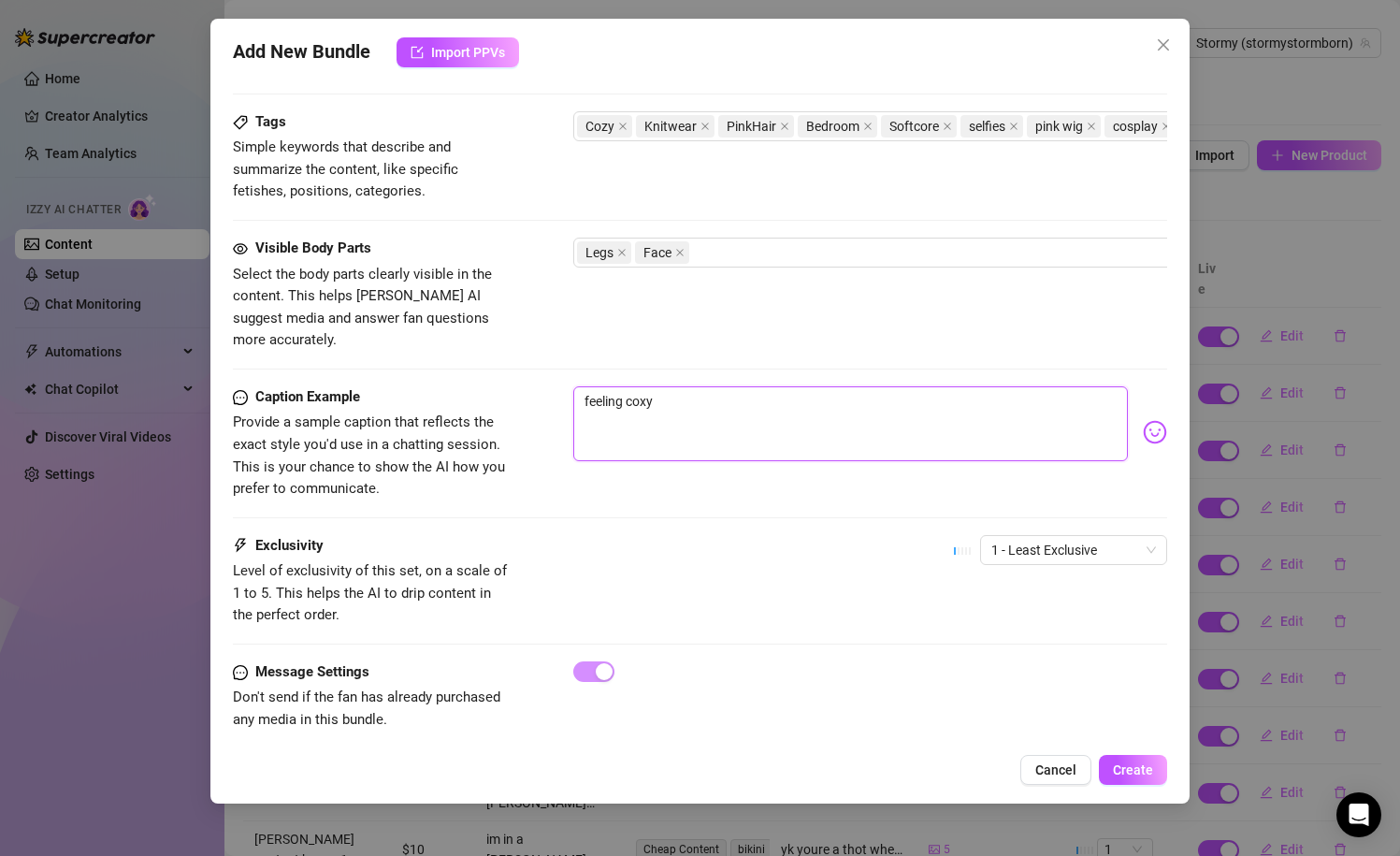
type textarea "feeling coxy a"
type textarea "feeling coxy an"
type textarea "feeling coxy a"
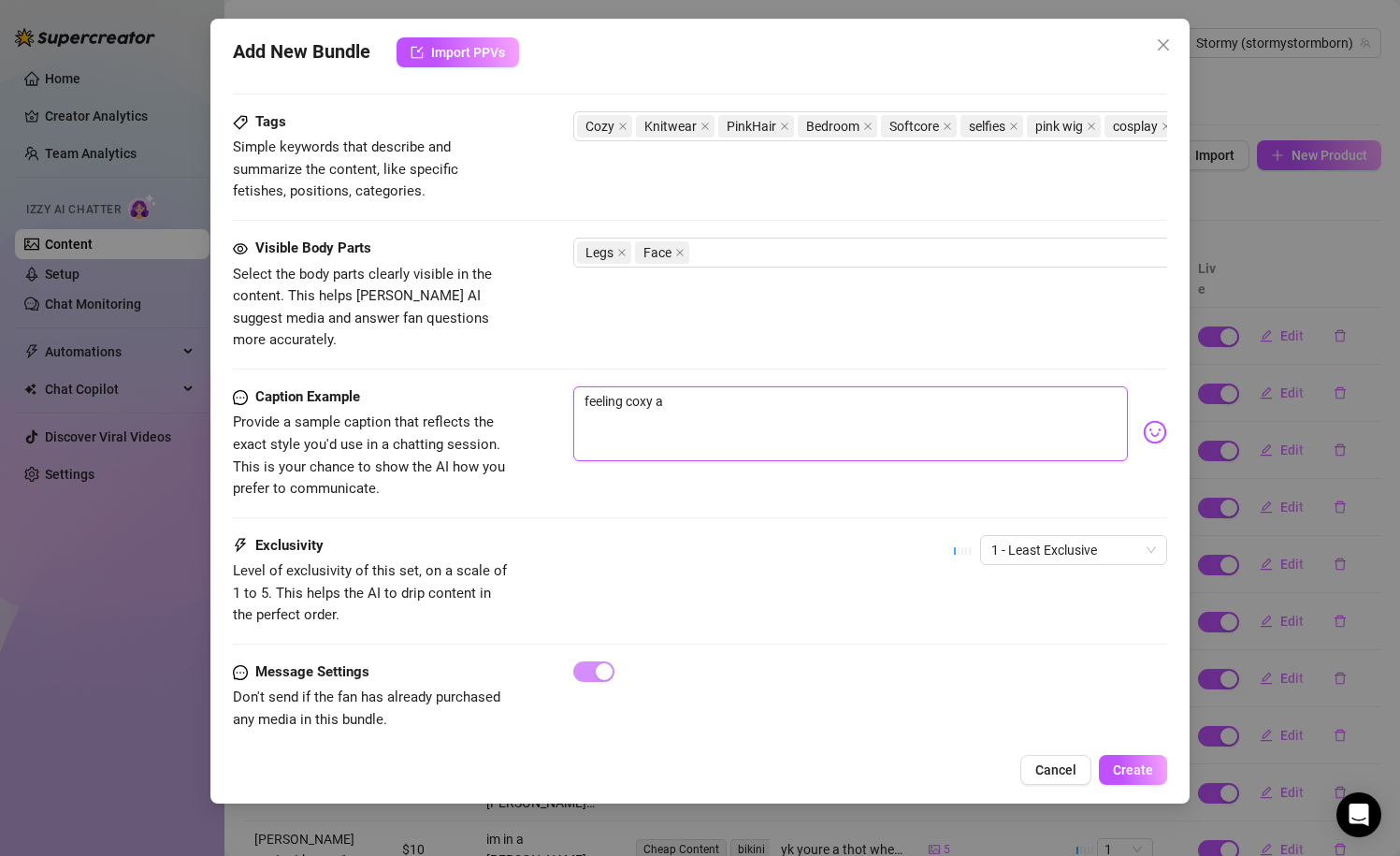
type textarea "feeling coxy"
type textarea "feeling [PERSON_NAME]"
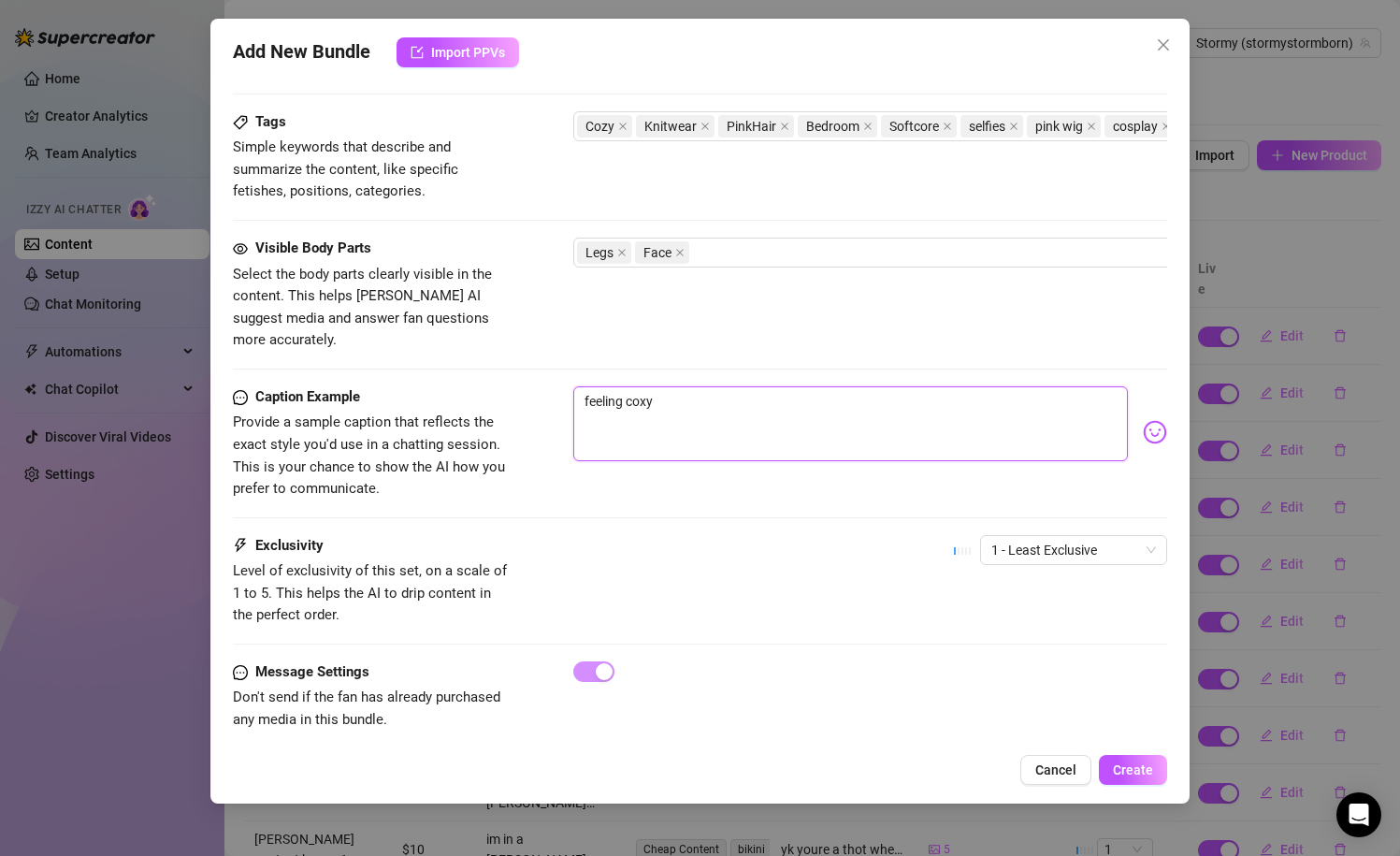
type textarea "feeling [PERSON_NAME]"
type textarea "feeling co"
type textarea "feeling coz"
type textarea "feeling cozy"
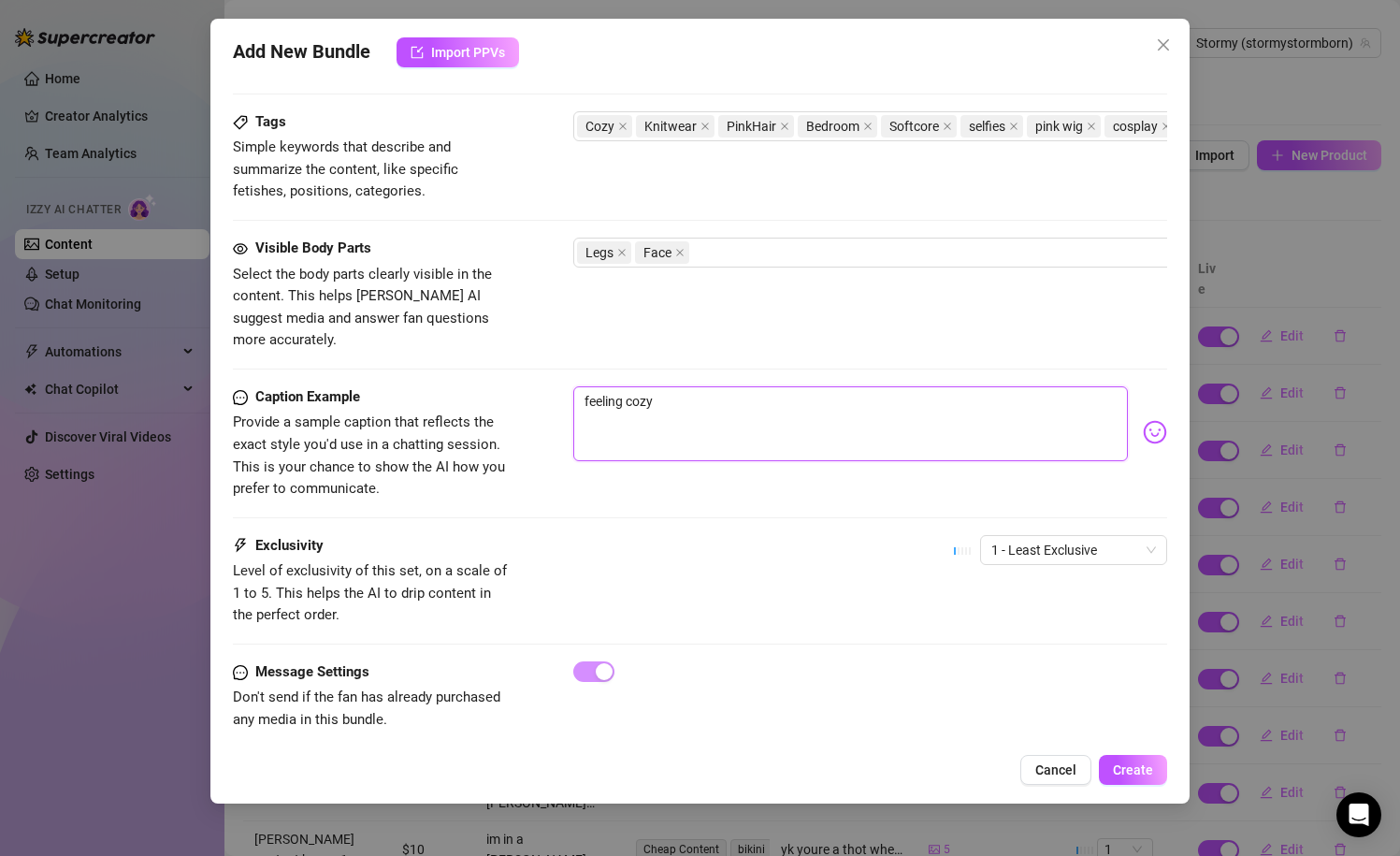
type textarea "feeling cozy"
type textarea "feeling cozy a"
type textarea "feeling cozy an"
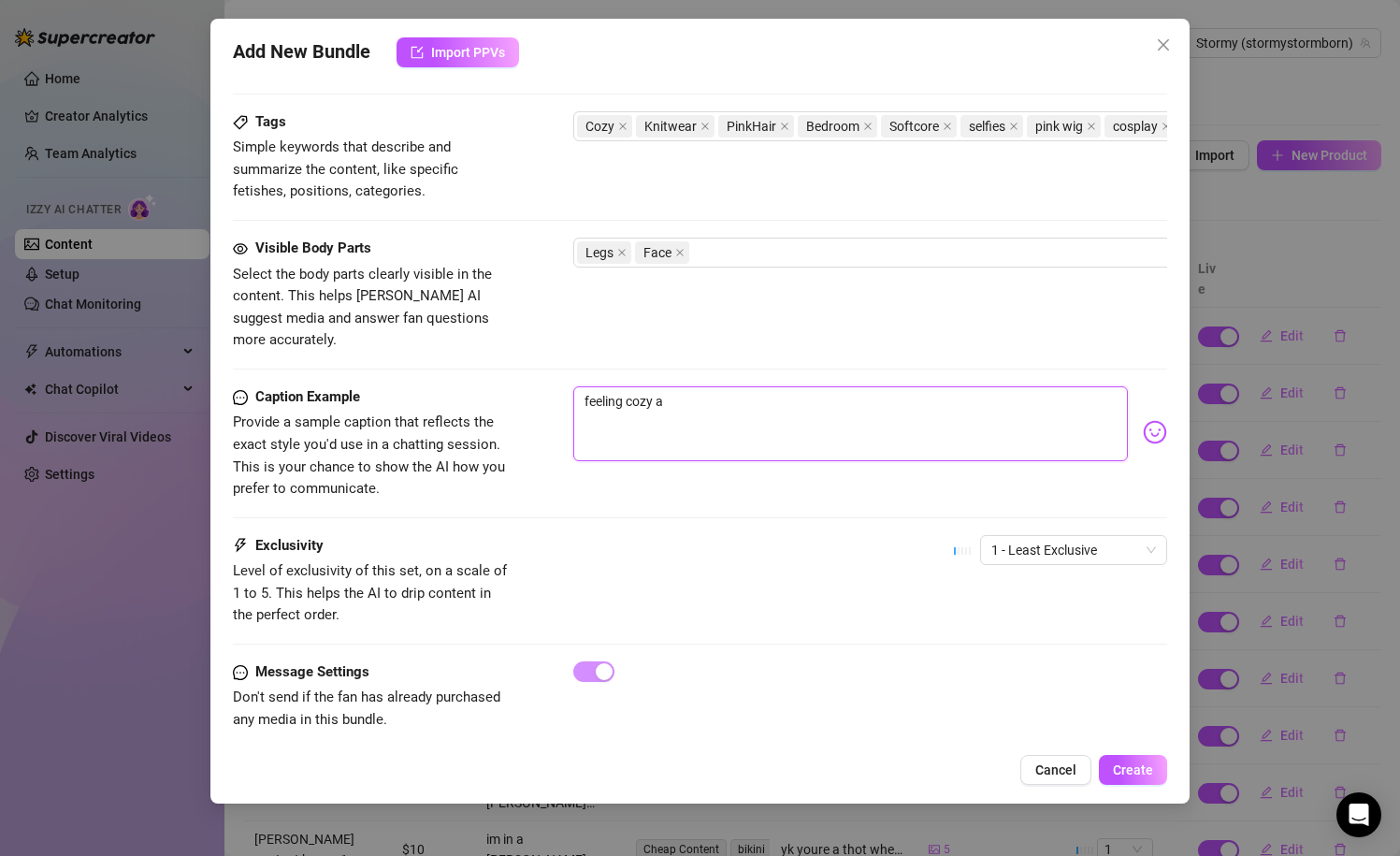
type textarea "feeling cozy an"
type textarea "feeling cozy and"
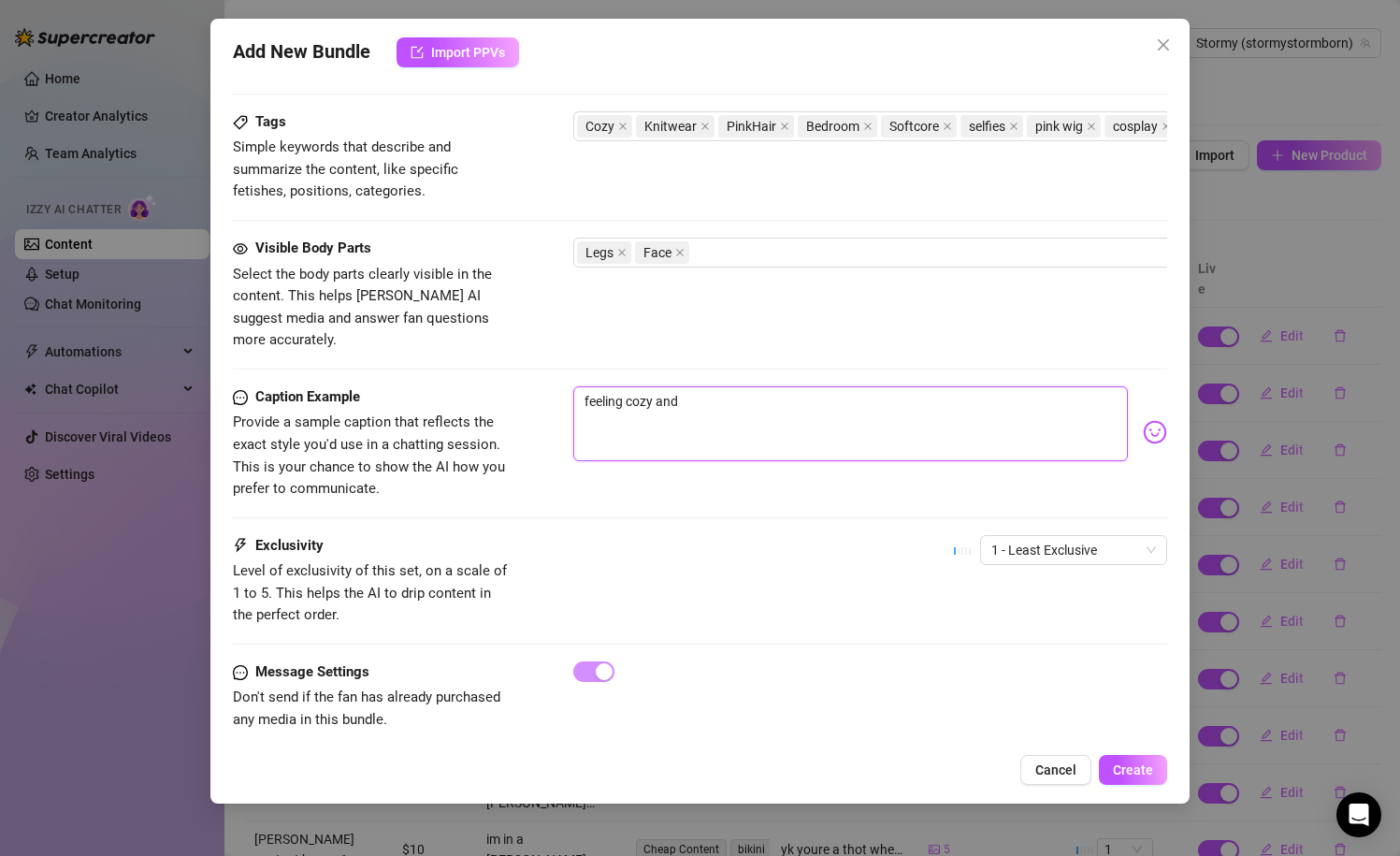
type textarea "feeling cozy and c"
type textarea "feeling cozy and cu"
type textarea "feeling cozy and cut"
type textarea "feeling cozy and cute"
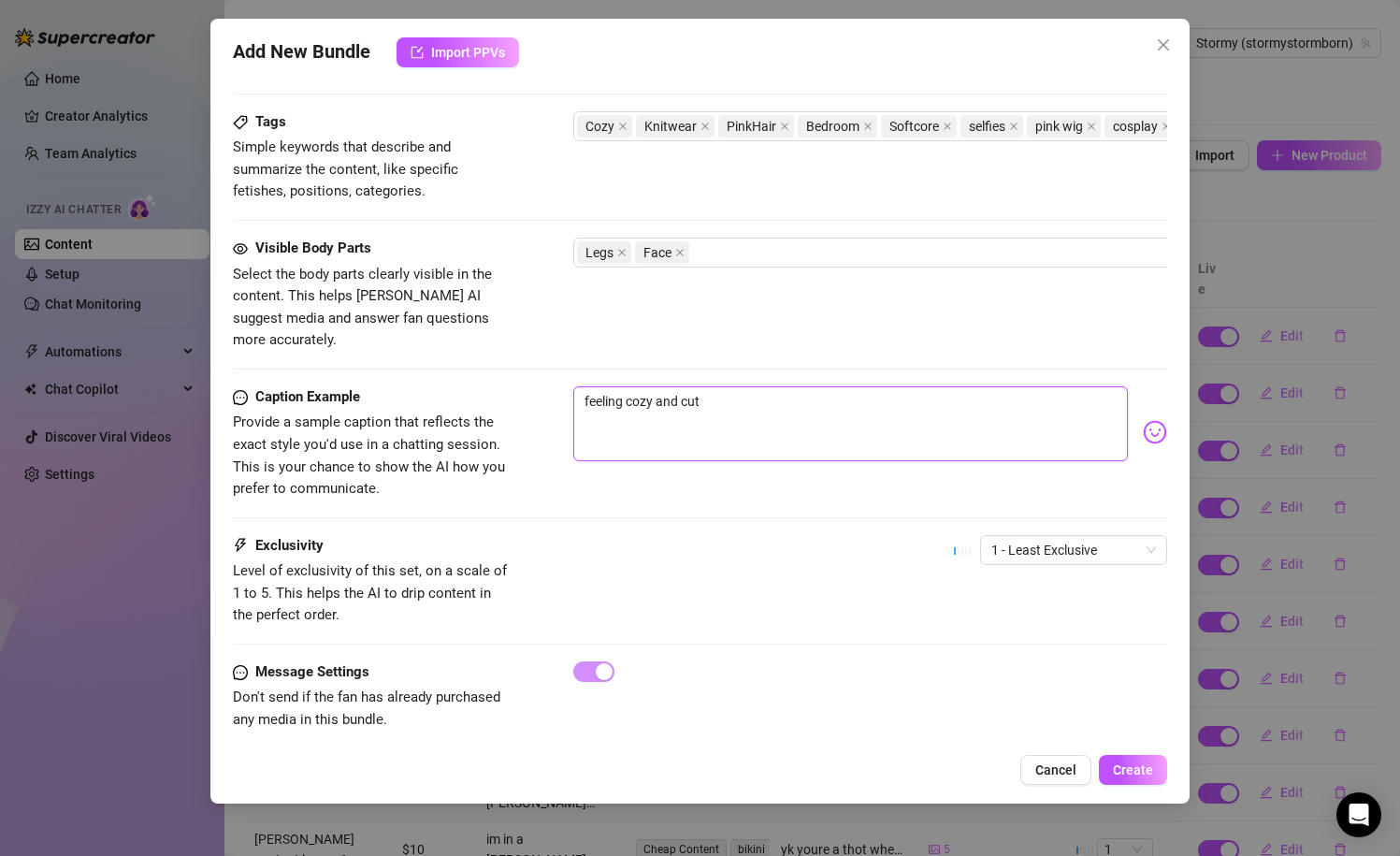
type textarea "feeling cozy and cute"
click at [1152, 420] on img at bounding box center [1155, 432] width 25 height 25
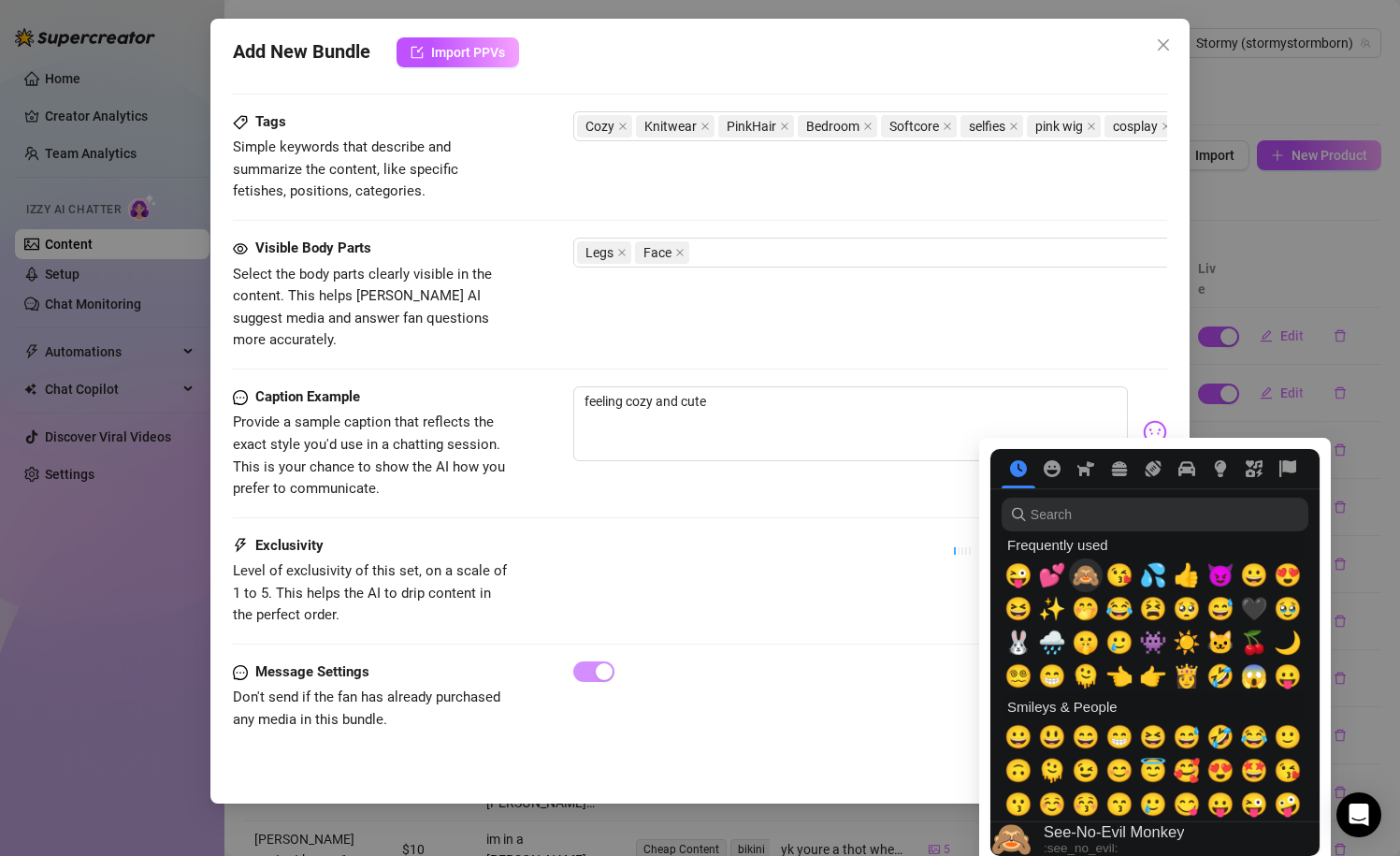
click at [1079, 584] on span "🙈" at bounding box center [1086, 575] width 28 height 26
type textarea "feeling cozy and cute 🙈"
click at [679, 545] on div "Exclusivity Level of exclusivity of this set, on a scale of 1 to 5. This helps …" at bounding box center [700, 581] width 935 height 91
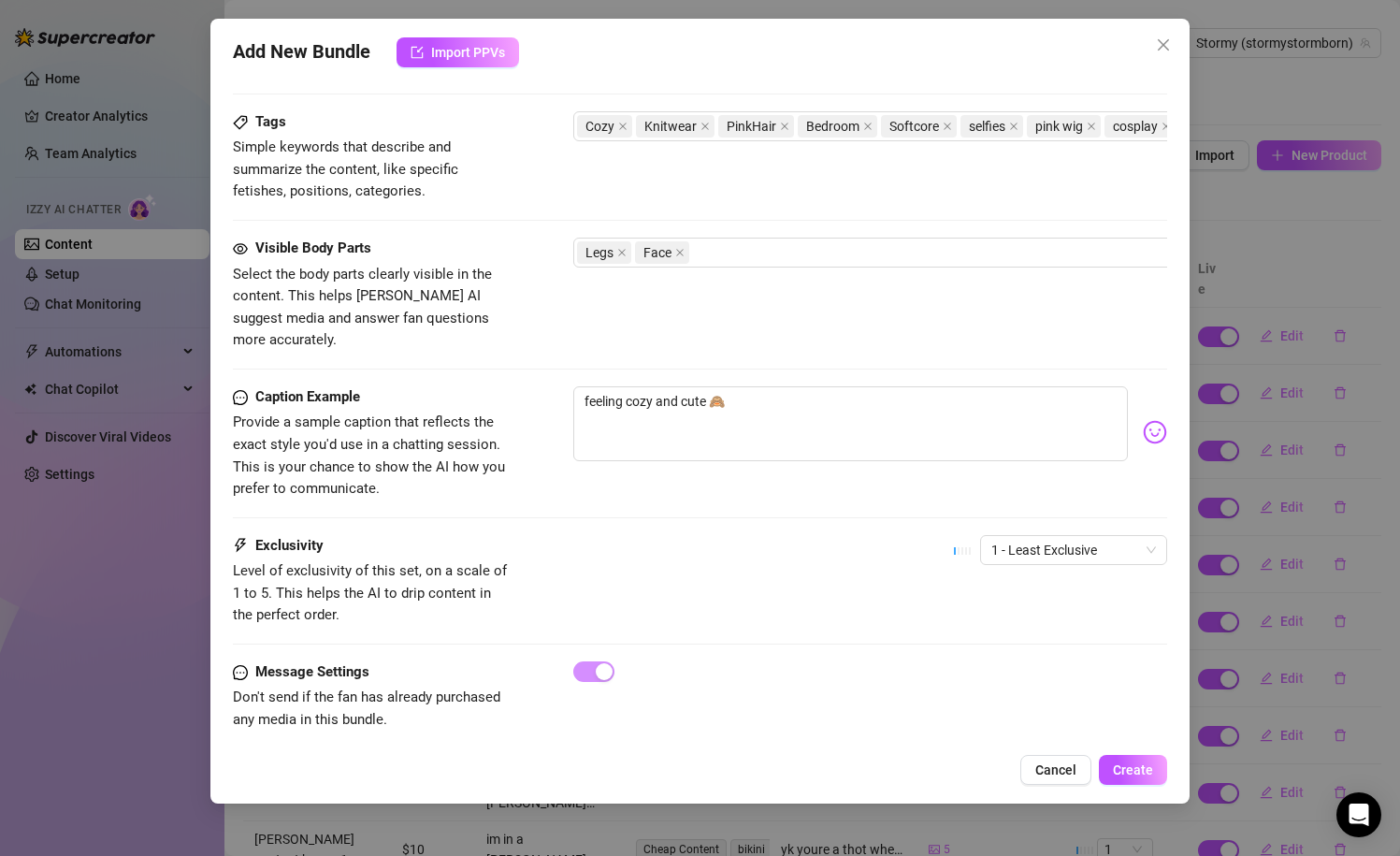
scroll to position [881, 0]
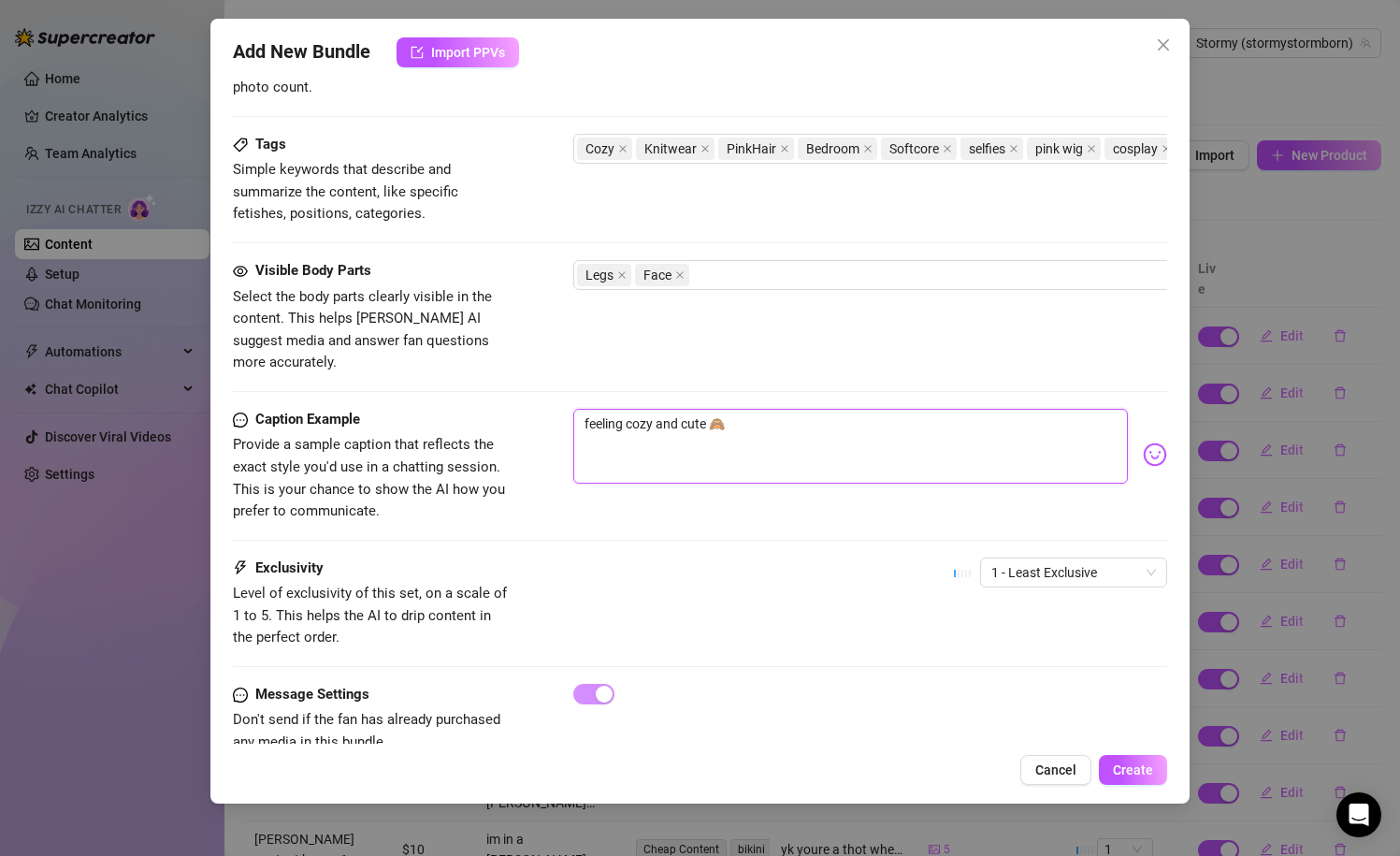
click at [826, 410] on textarea "feeling cozy and cute 🙈" at bounding box center [850, 446] width 555 height 74
type textarea "feeling cozy and cute 🙈"
type textarea "feeling cozy and cute 🙈 d"
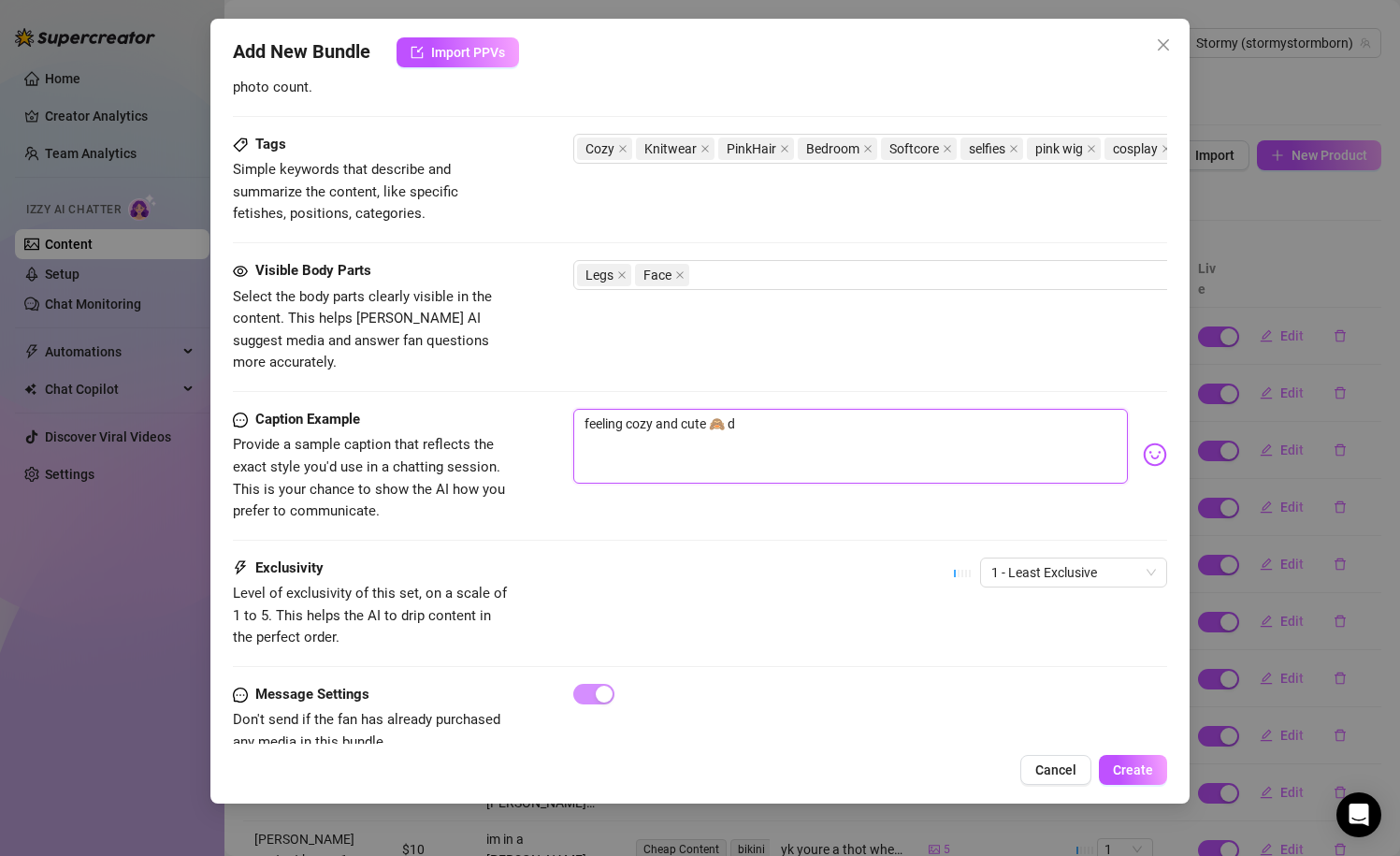
type textarea "feeling cozy and cute 🙈 do"
type textarea "feeling cozy and cute 🙈 do u"
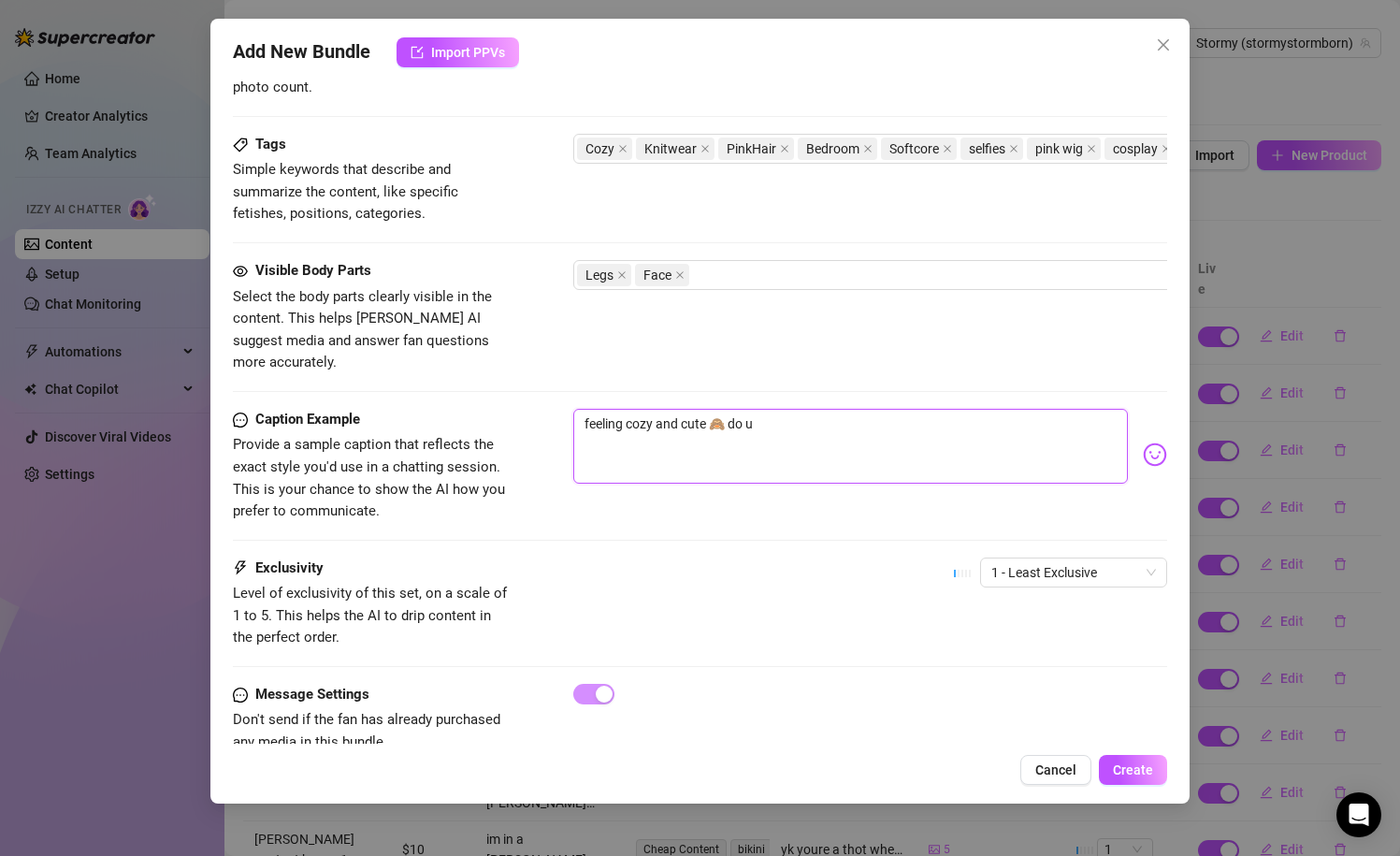
type textarea "feeling cozy and cute 🙈 do u"
type textarea "feeling cozy and cute 🙈 do u t"
type textarea "feeling cozy and cute 🙈 do u th"
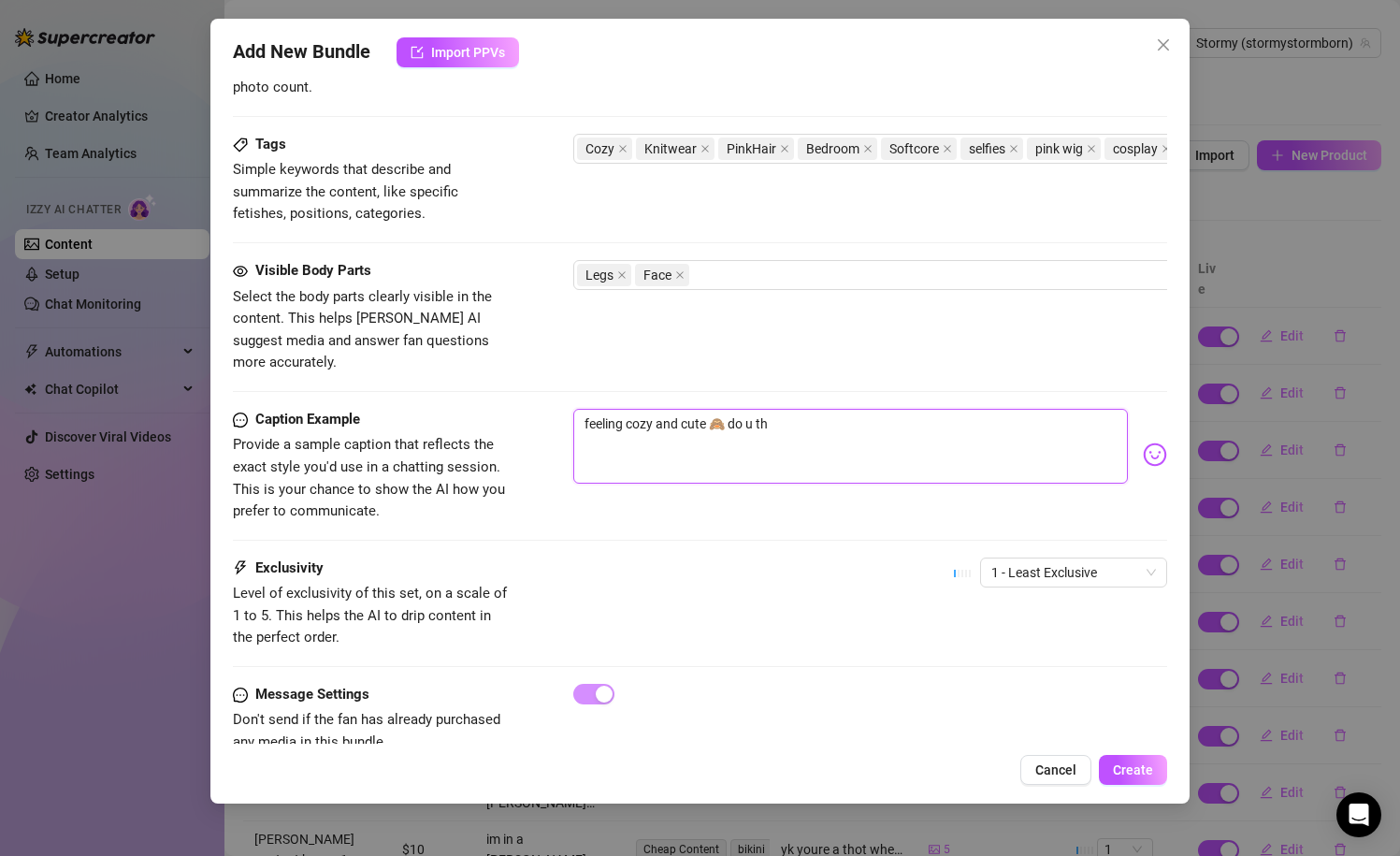
type textarea "feeling cozy and cute 🙈 do u thi"
type textarea "feeling cozy and cute 🙈 do u thin"
type textarea "feeling cozy and cute 🙈 do u think"
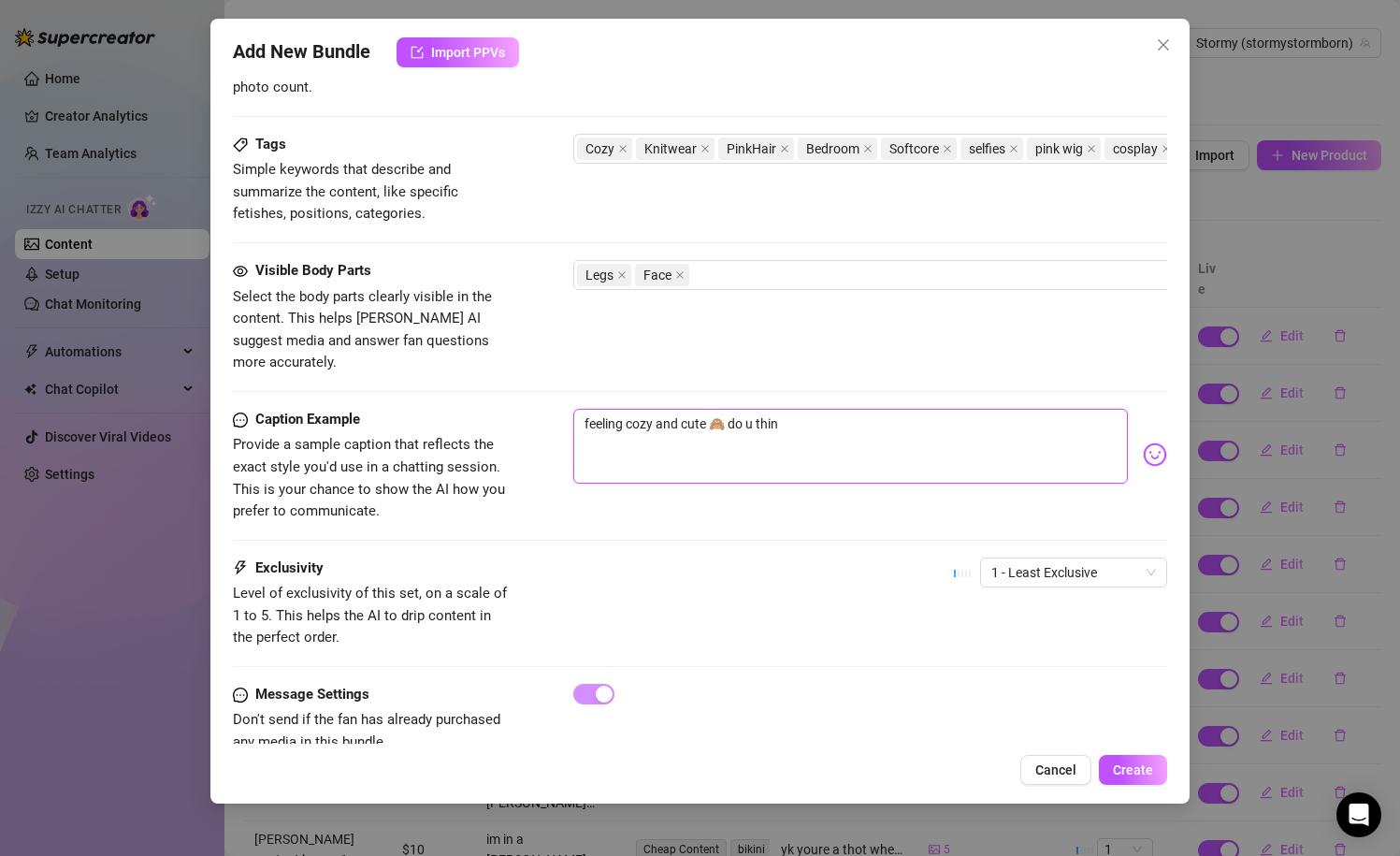
type textarea "feeling cozy and cute 🙈 do u think"
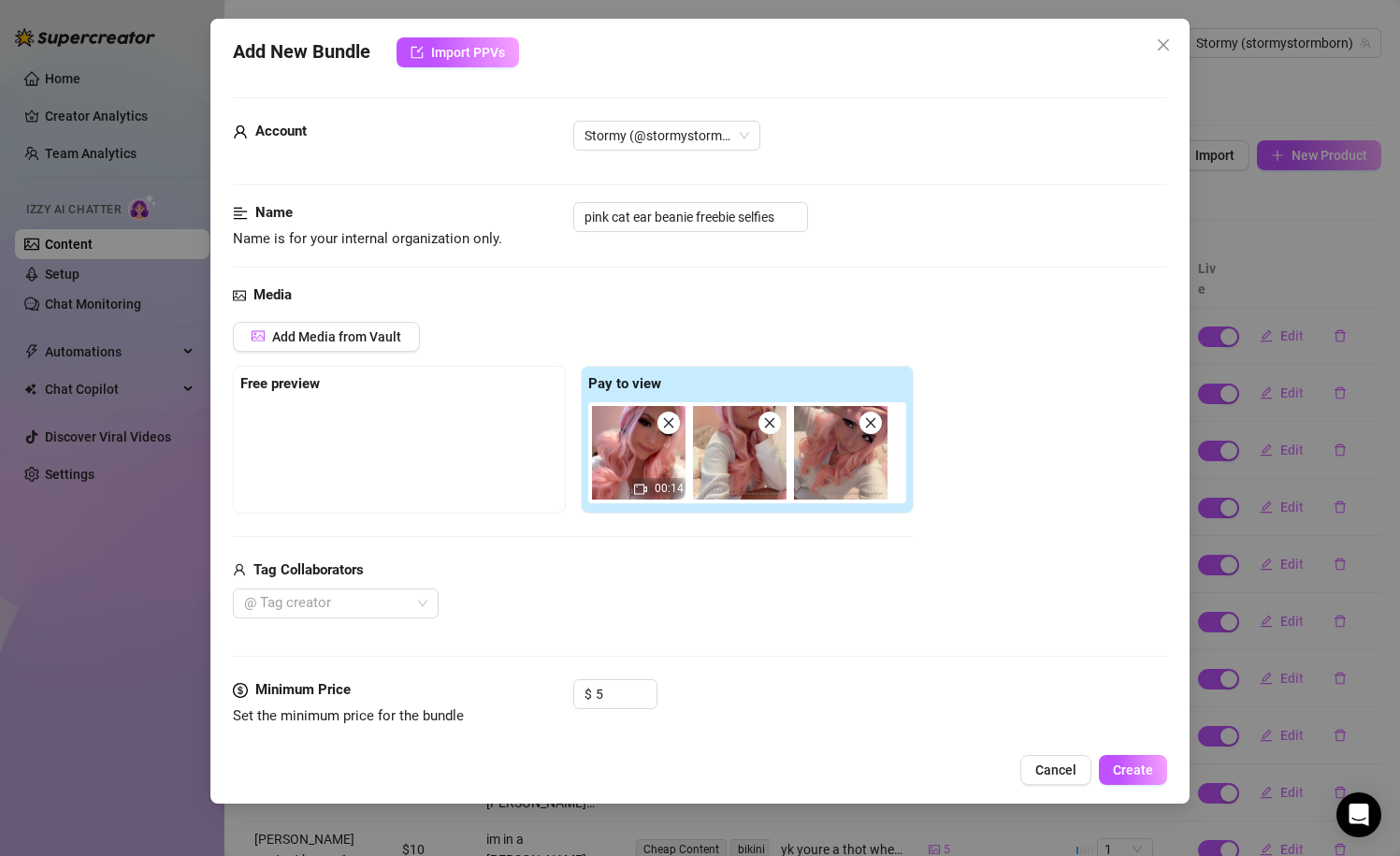
scroll to position [902, 0]
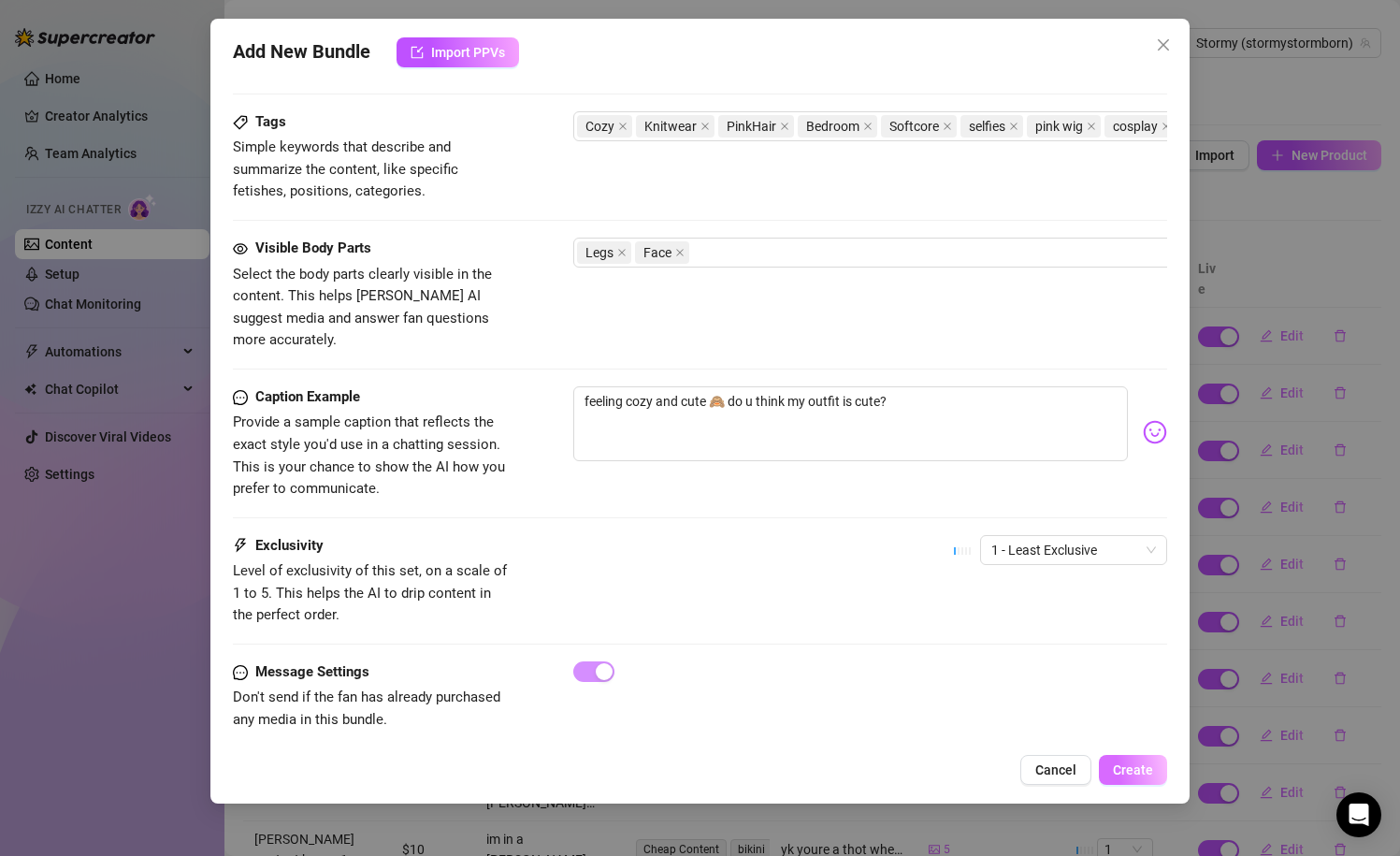
click at [1129, 774] on span "Create" at bounding box center [1133, 770] width 41 height 15
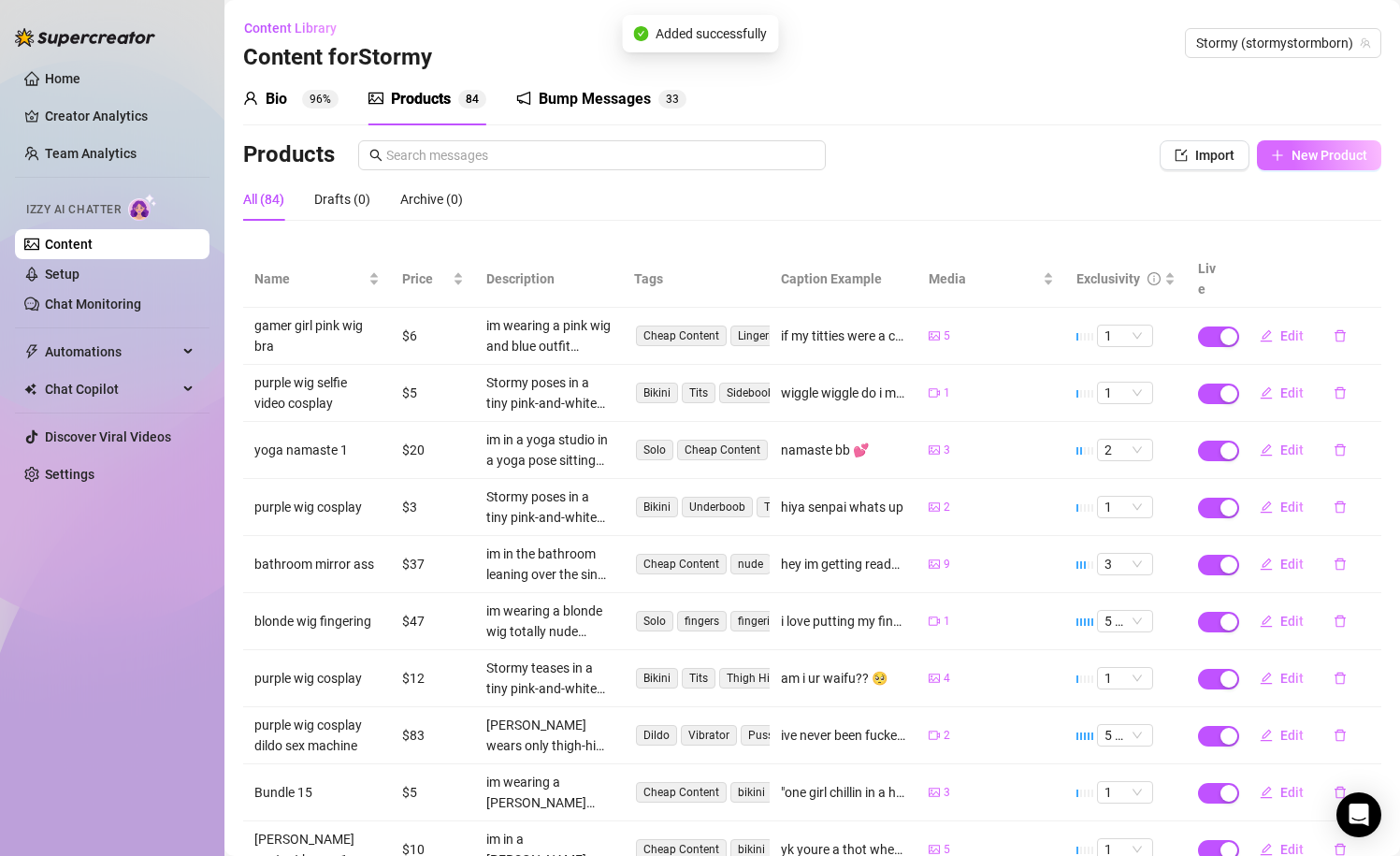
click at [1288, 153] on button "New Product" at bounding box center [1319, 156] width 124 height 30
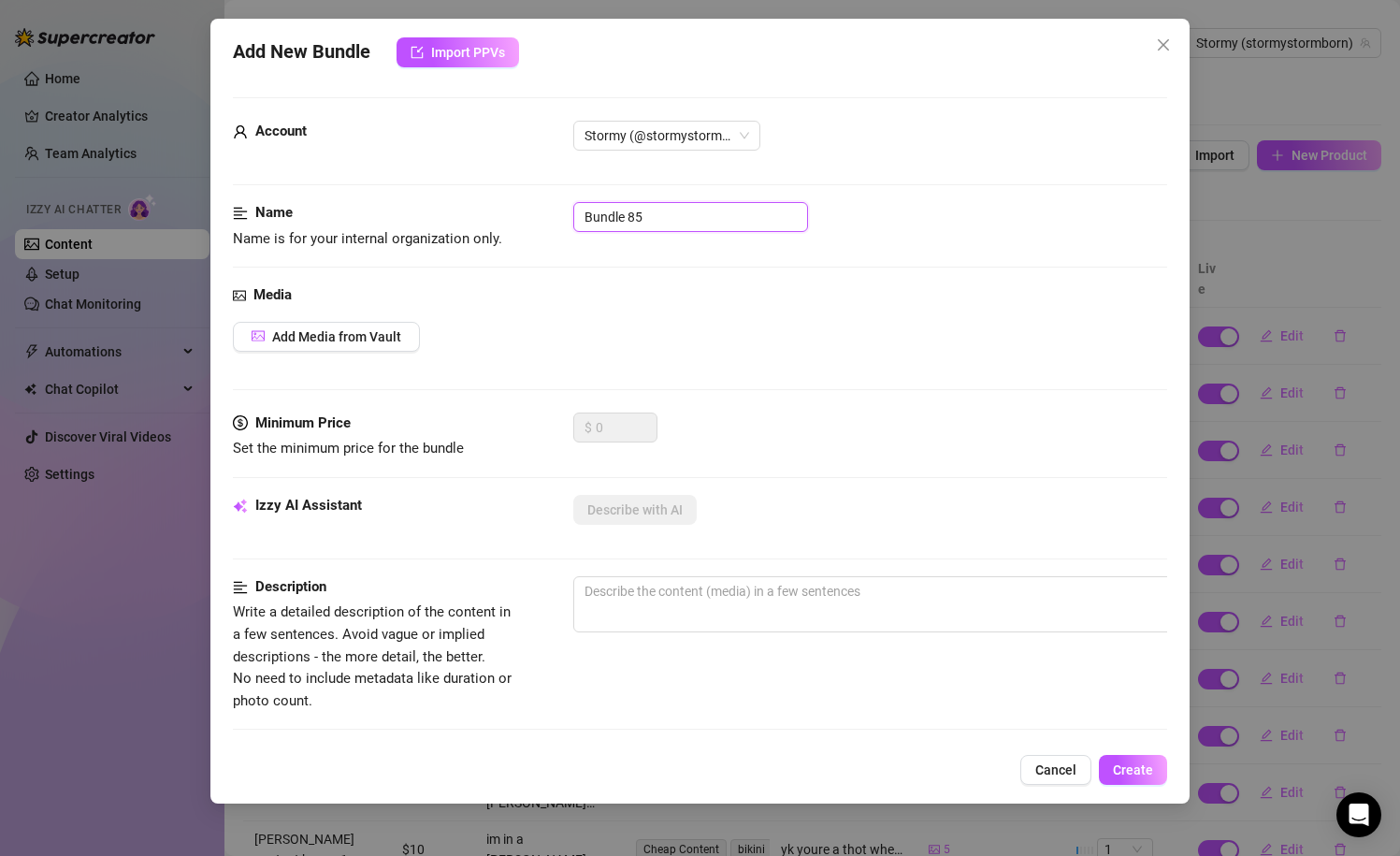
click at [721, 223] on input "Bundle 85" at bounding box center [690, 217] width 235 height 30
click at [297, 325] on button "Add Media from Vault" at bounding box center [326, 337] width 187 height 30
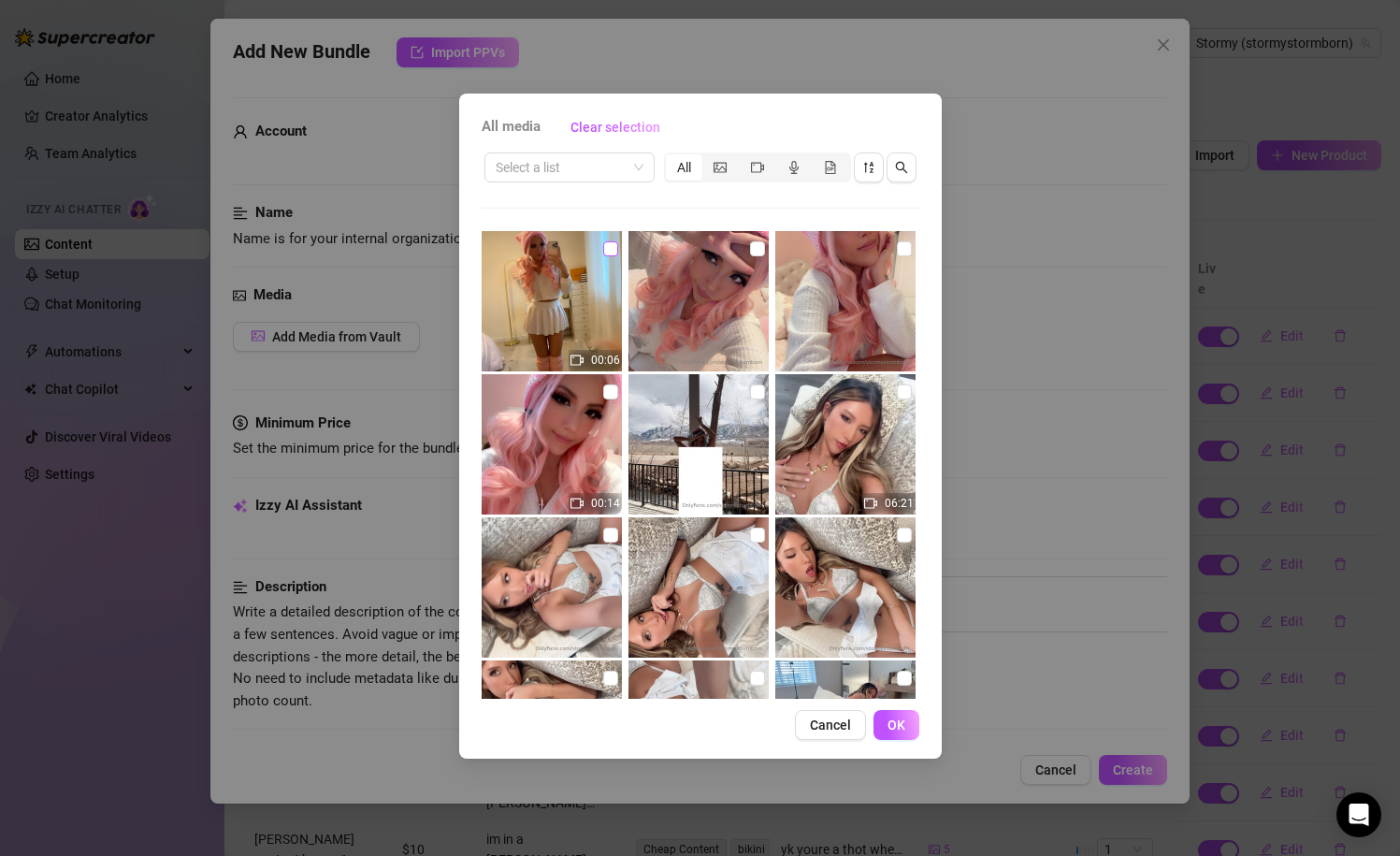
click at [611, 251] on input "checkbox" at bounding box center [611, 249] width 15 height 15
click at [881, 731] on button "OK" at bounding box center [897, 725] width 46 height 30
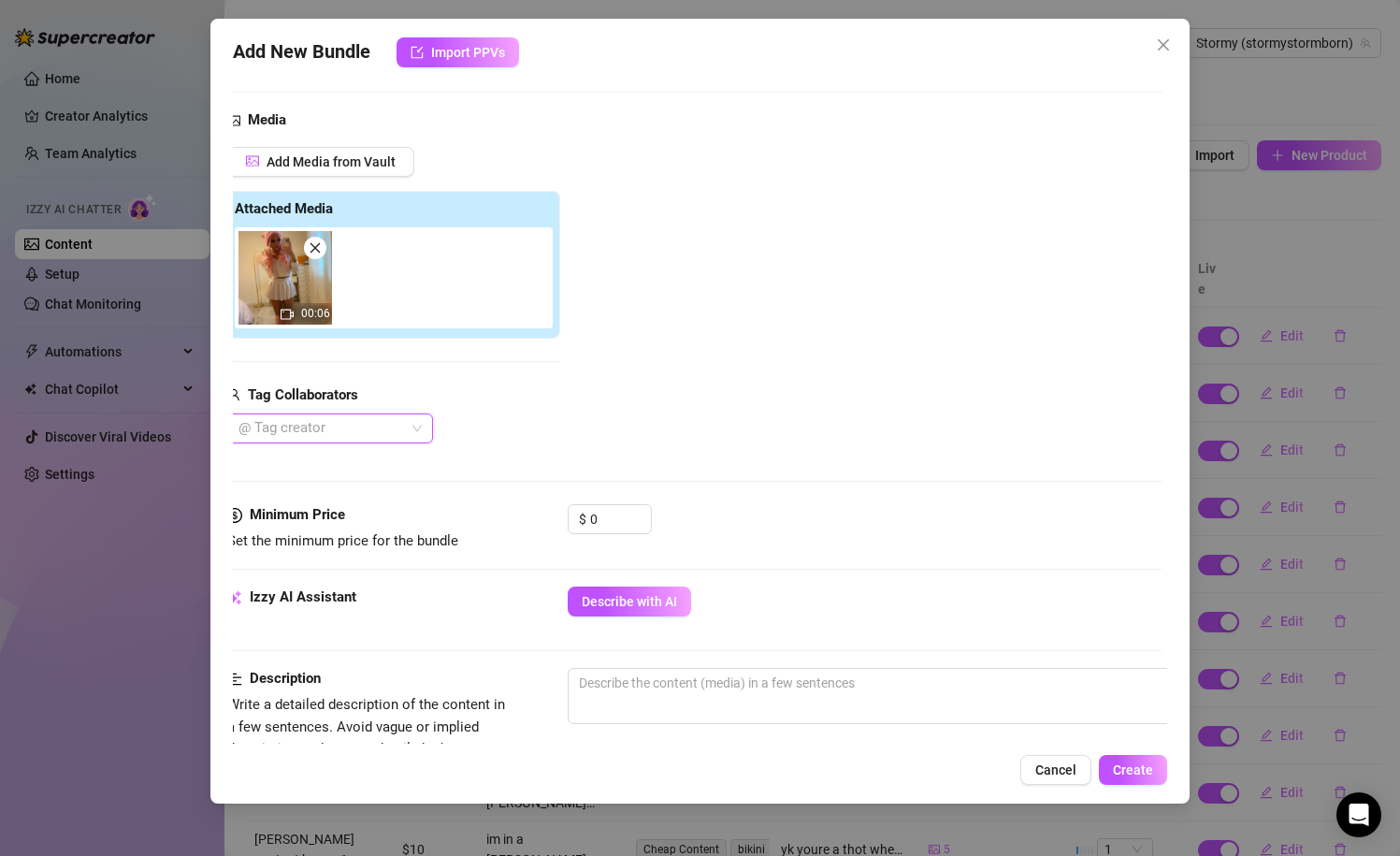
scroll to position [178, 6]
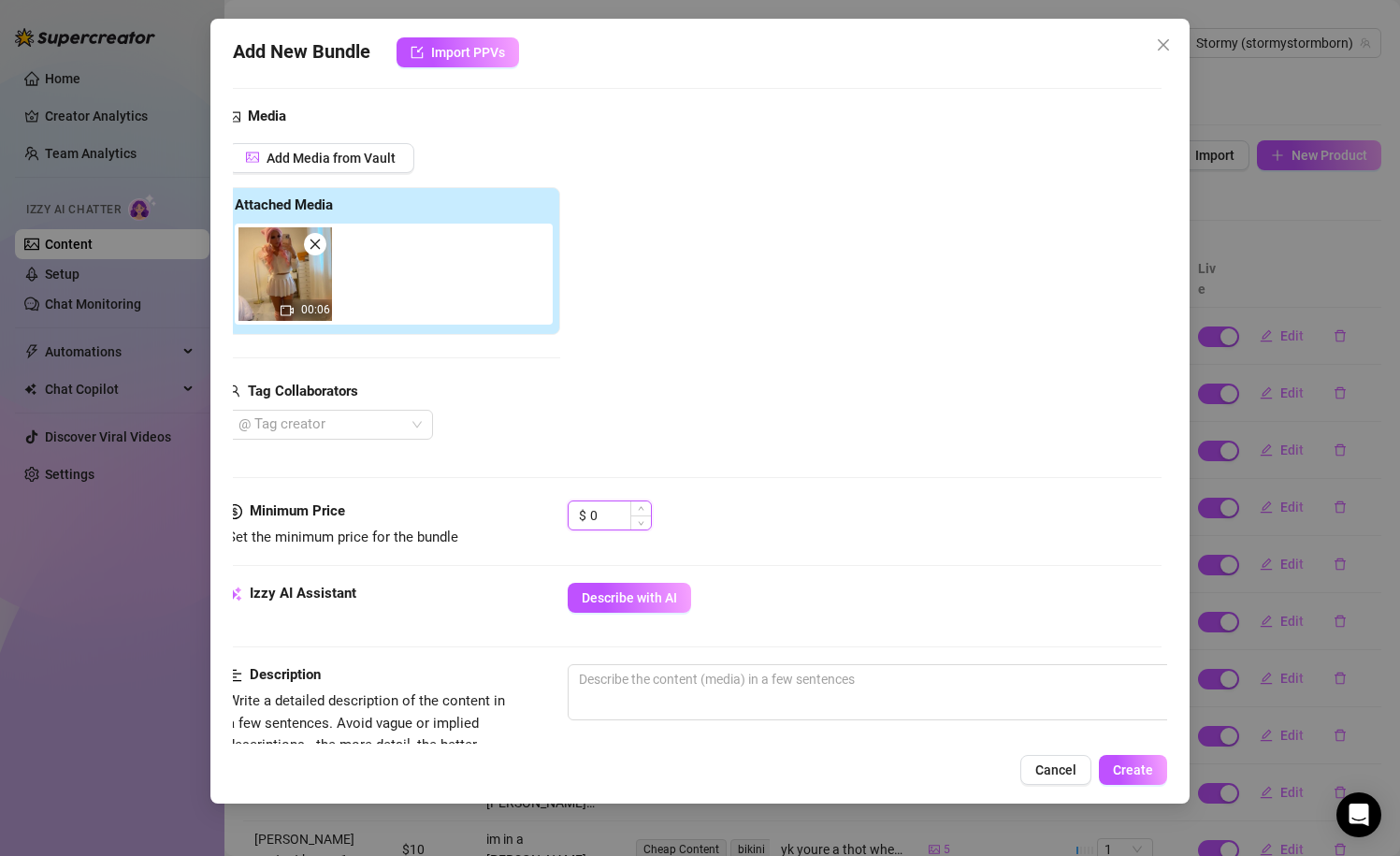
click at [607, 525] on input "0" at bounding box center [620, 516] width 60 height 28
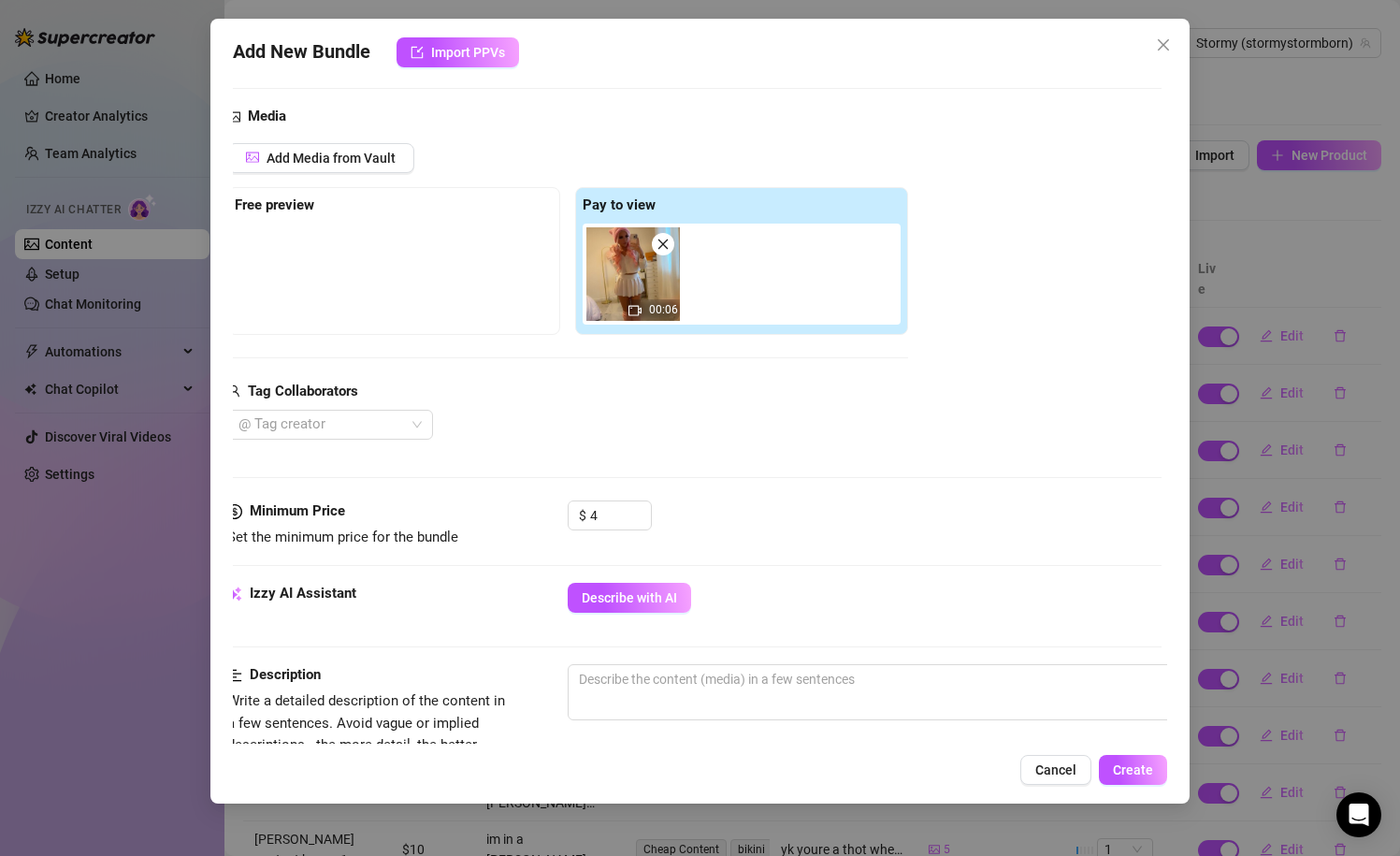
click at [769, 467] on div "Media Add Media from Vault Free preview Pay to view 00:06 Tag Collaborators @ T…" at bounding box center [695, 303] width 935 height 395
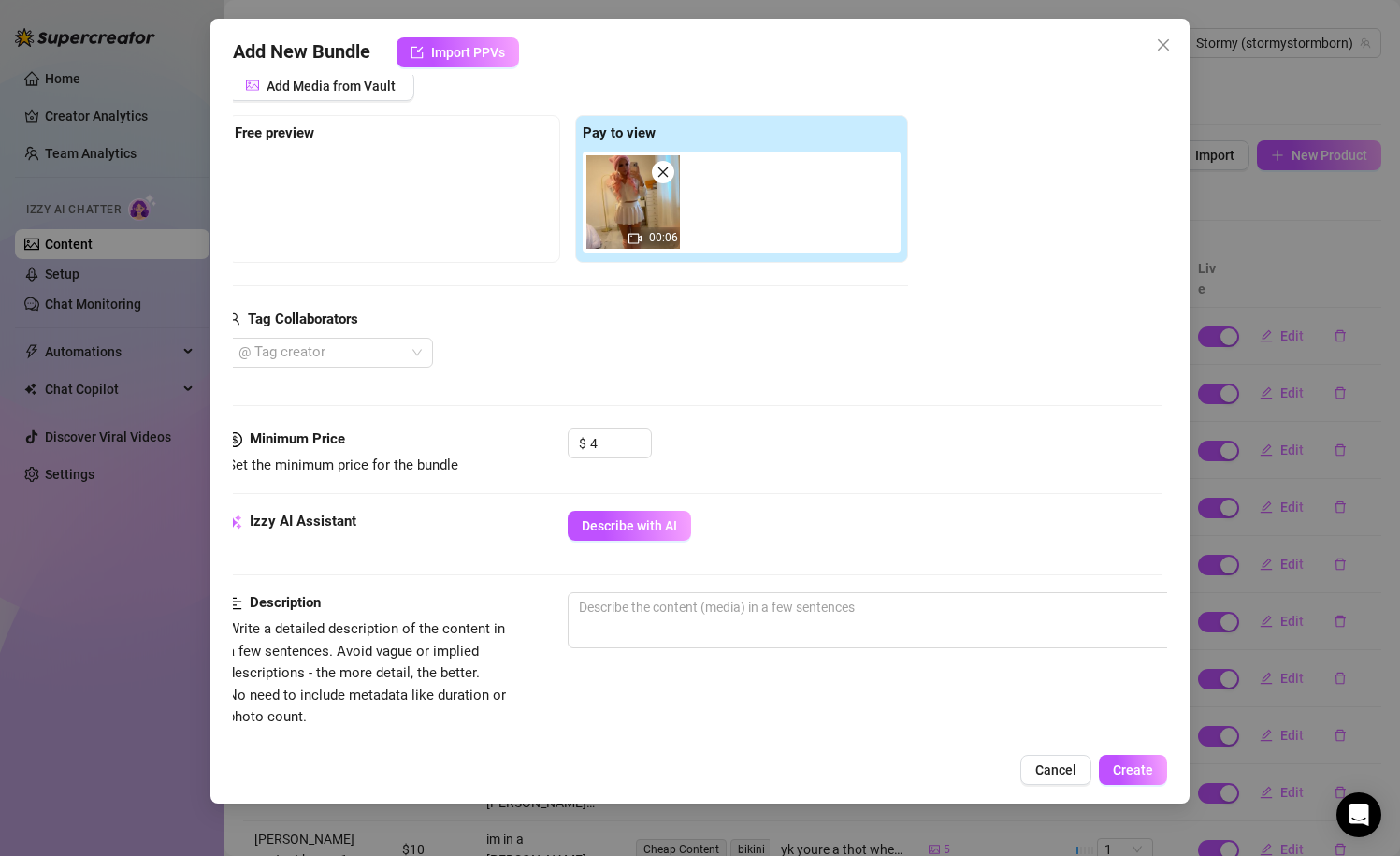
scroll to position [273, 6]
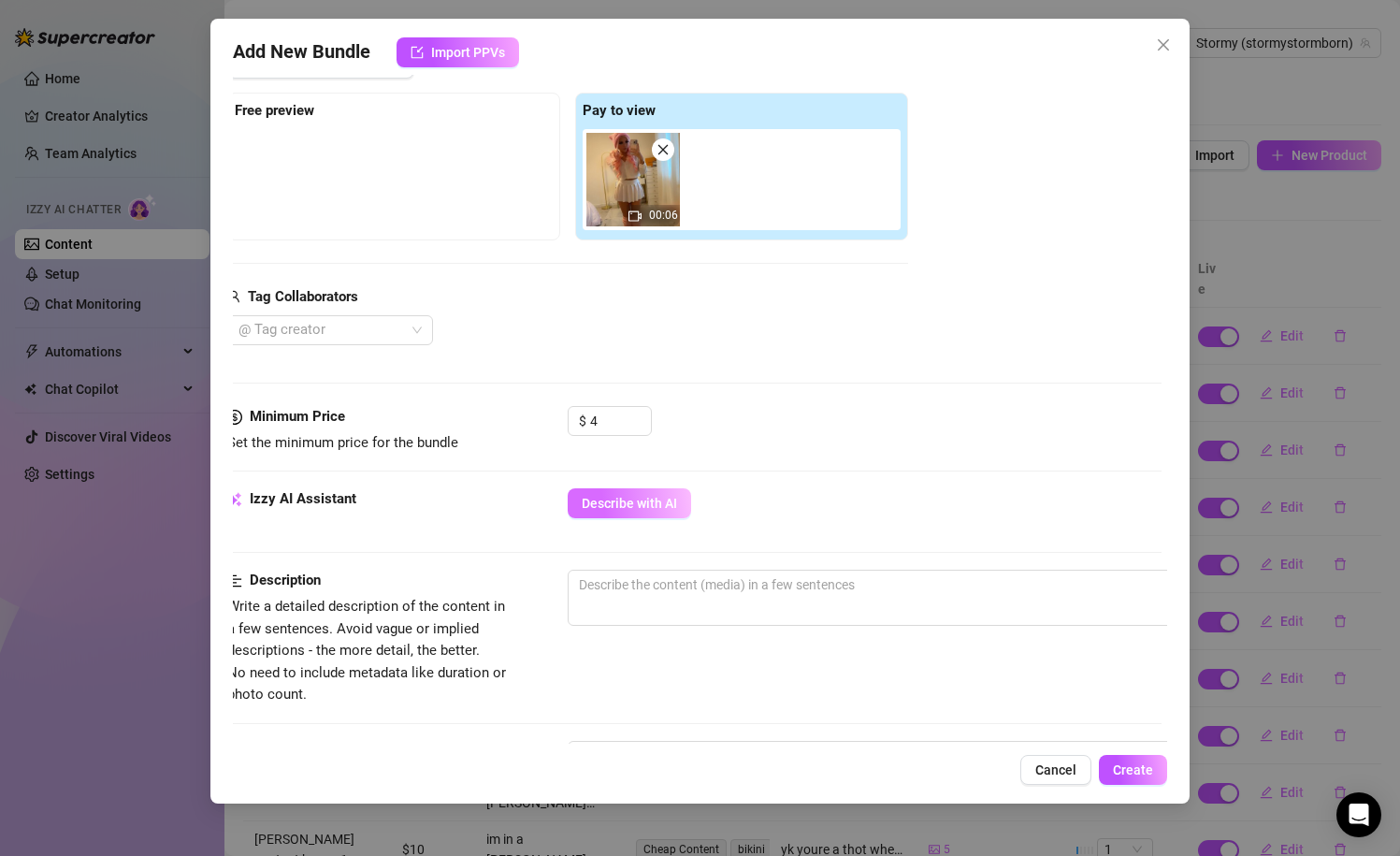
click at [669, 498] on span "Describe with AI" at bounding box center [629, 503] width 95 height 15
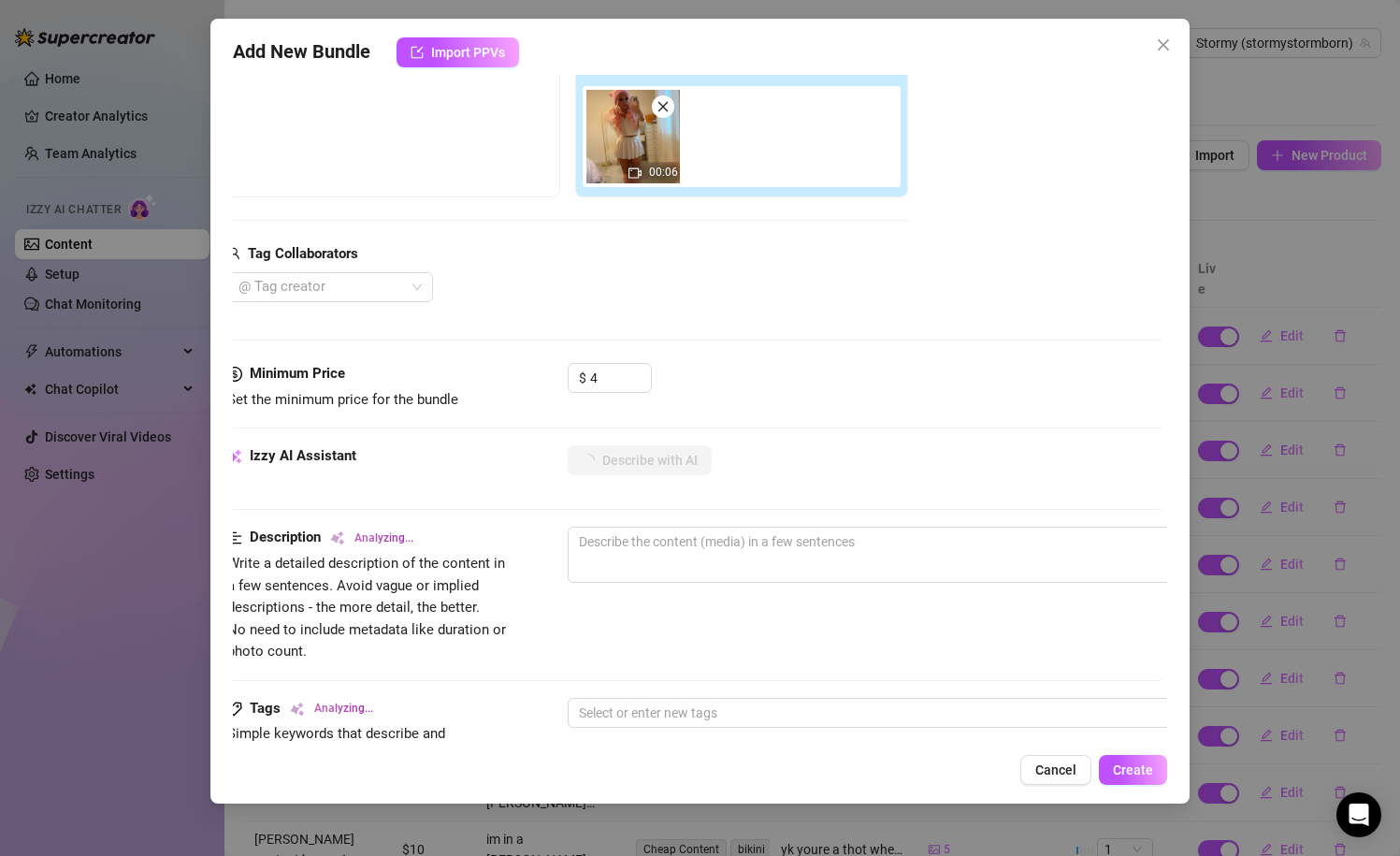
scroll to position [271, 6]
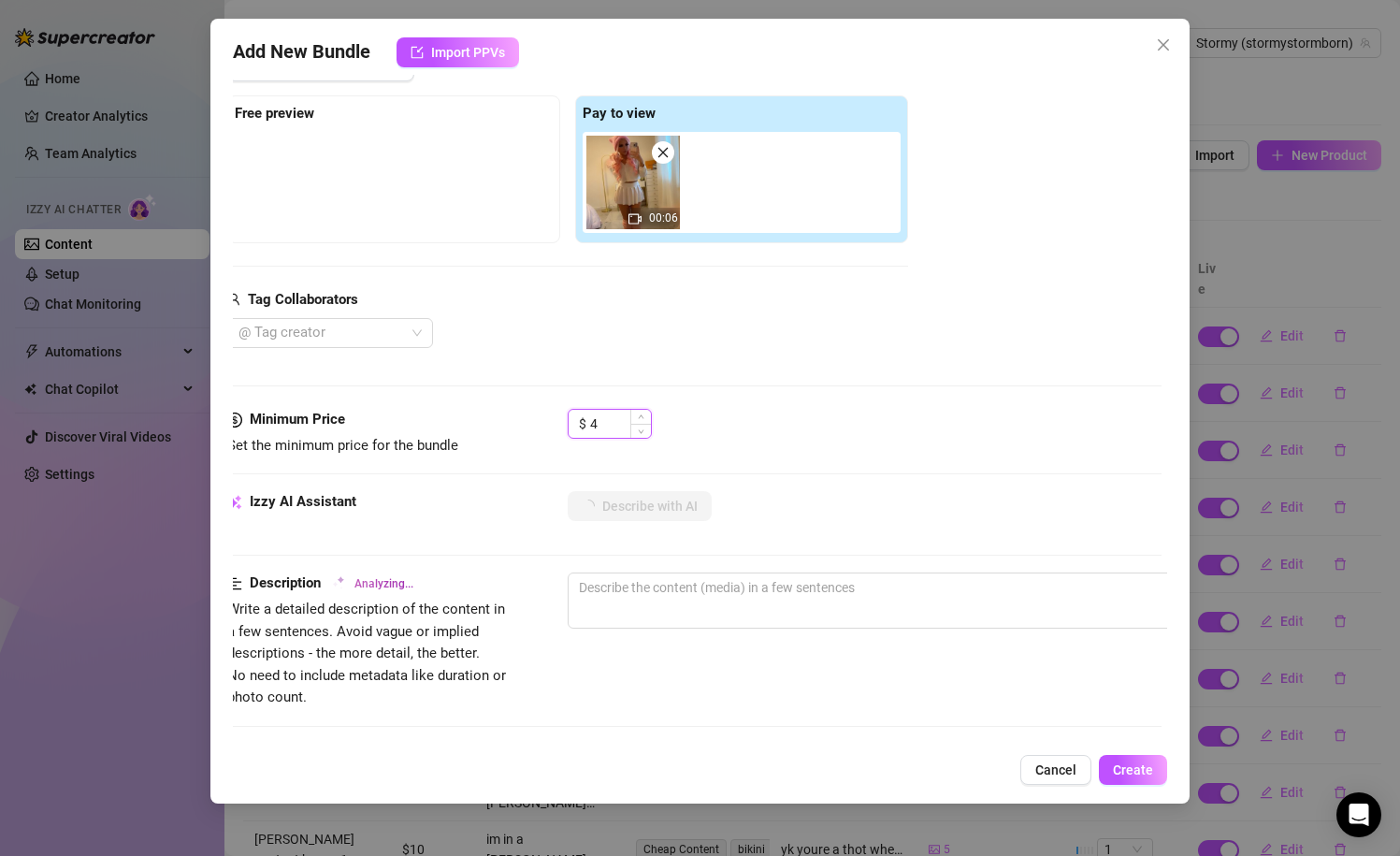
click at [623, 422] on input "4" at bounding box center [620, 424] width 60 height 28
click at [740, 403] on div "Media Add Media from Vault Free preview Pay to view 00:06 Tag Collaborators @ T…" at bounding box center [695, 211] width 935 height 395
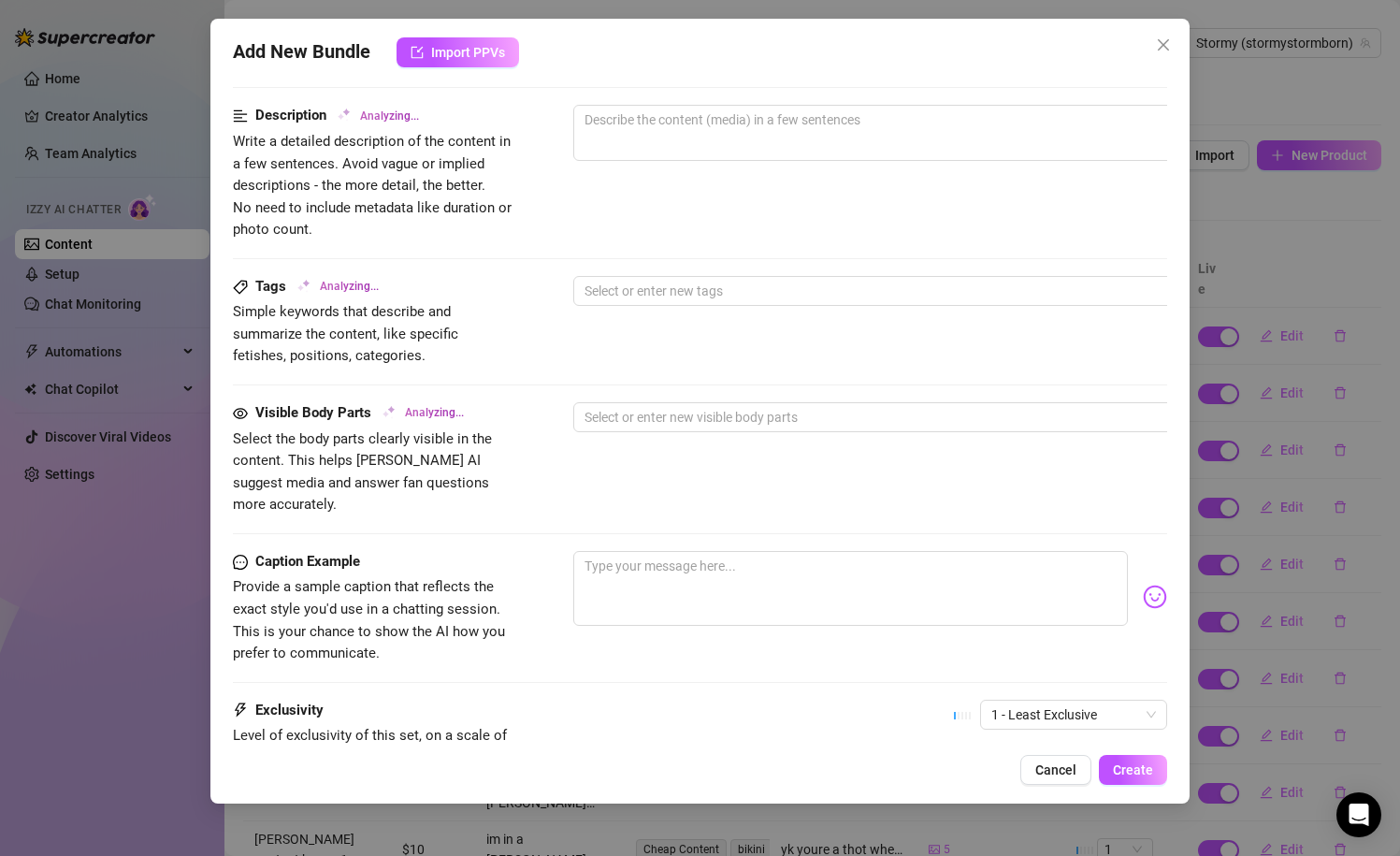
scroll to position [742, 0]
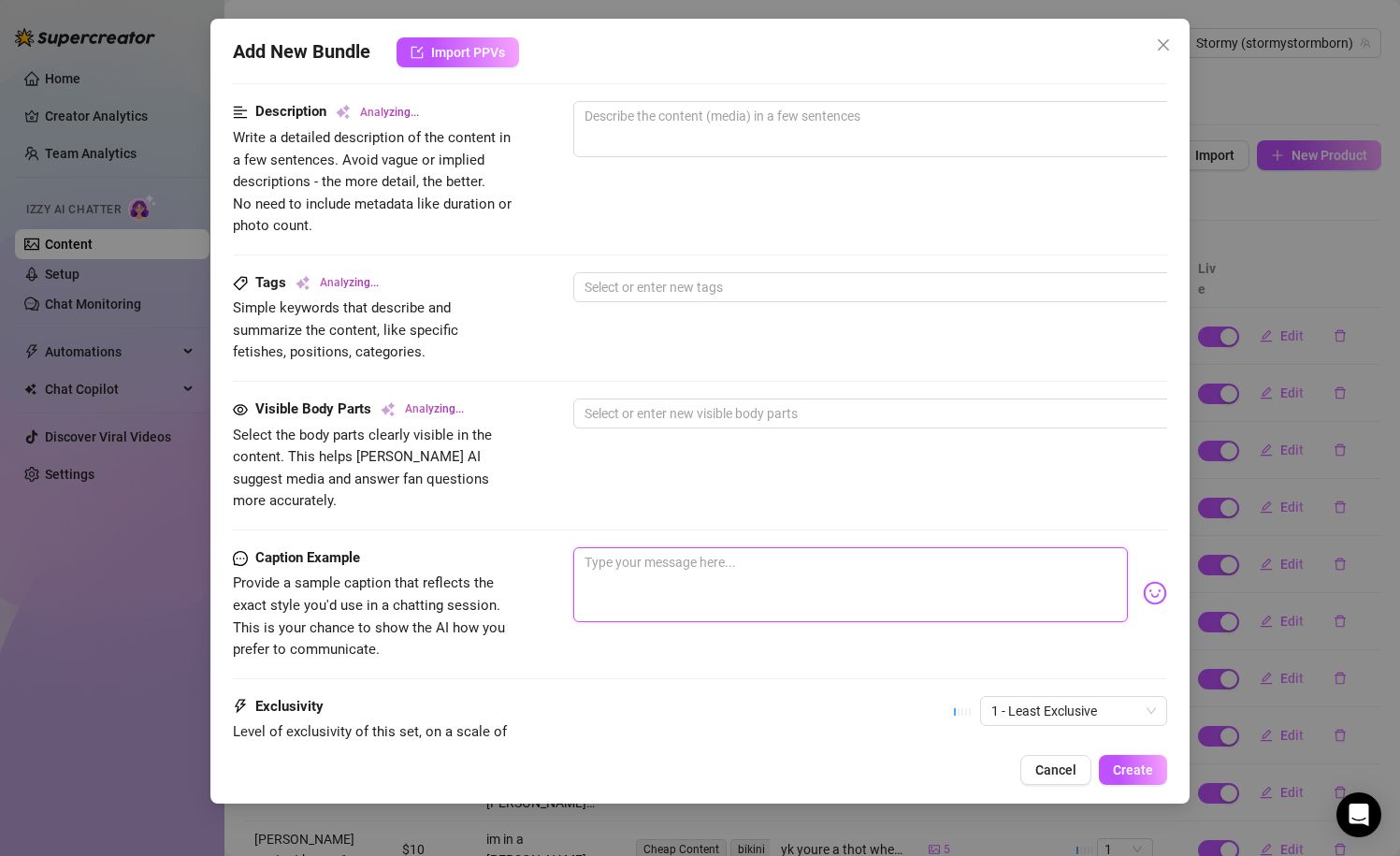
click at [687, 583] on textarea at bounding box center [850, 584] width 555 height 74
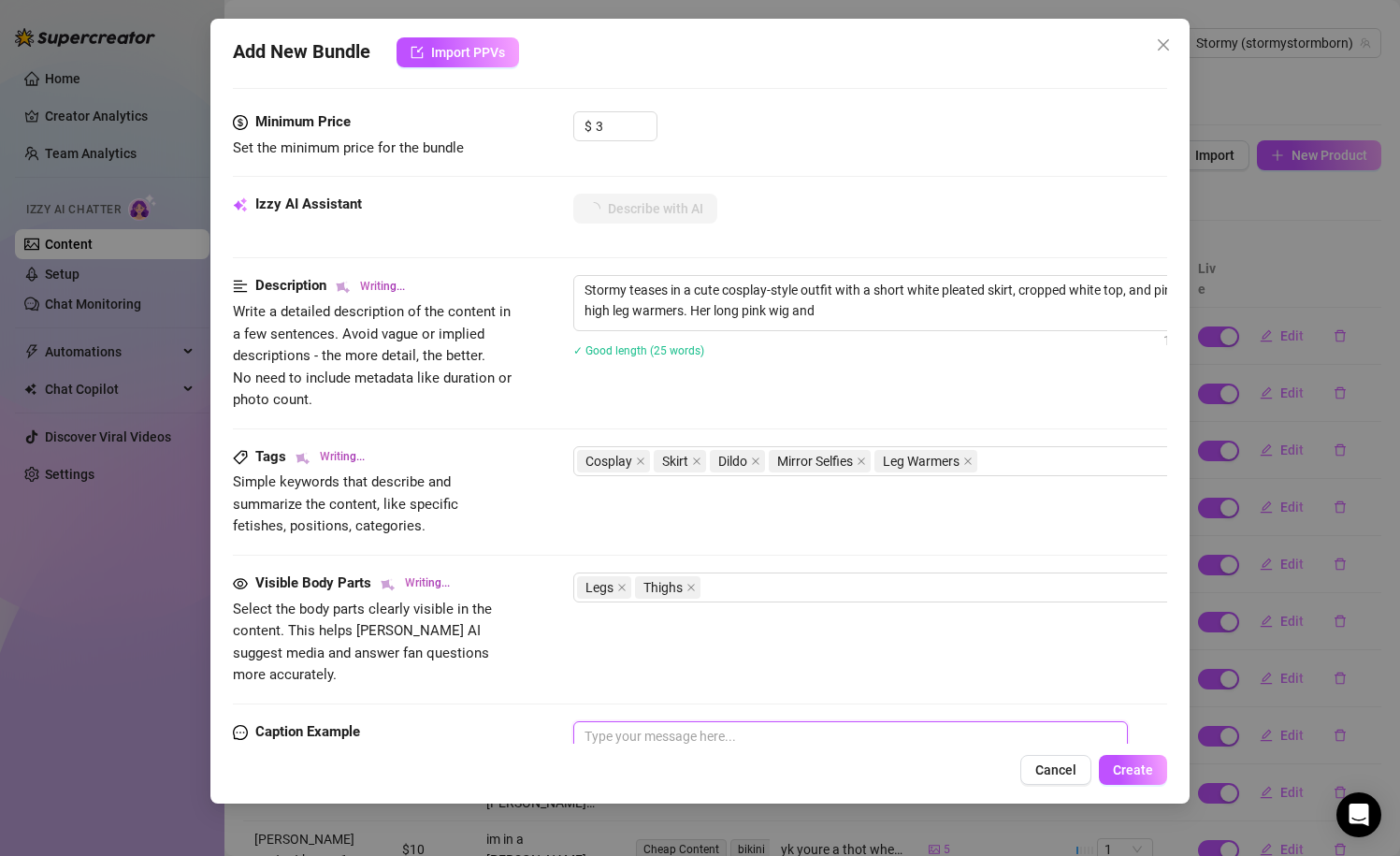
scroll to position [568, 59]
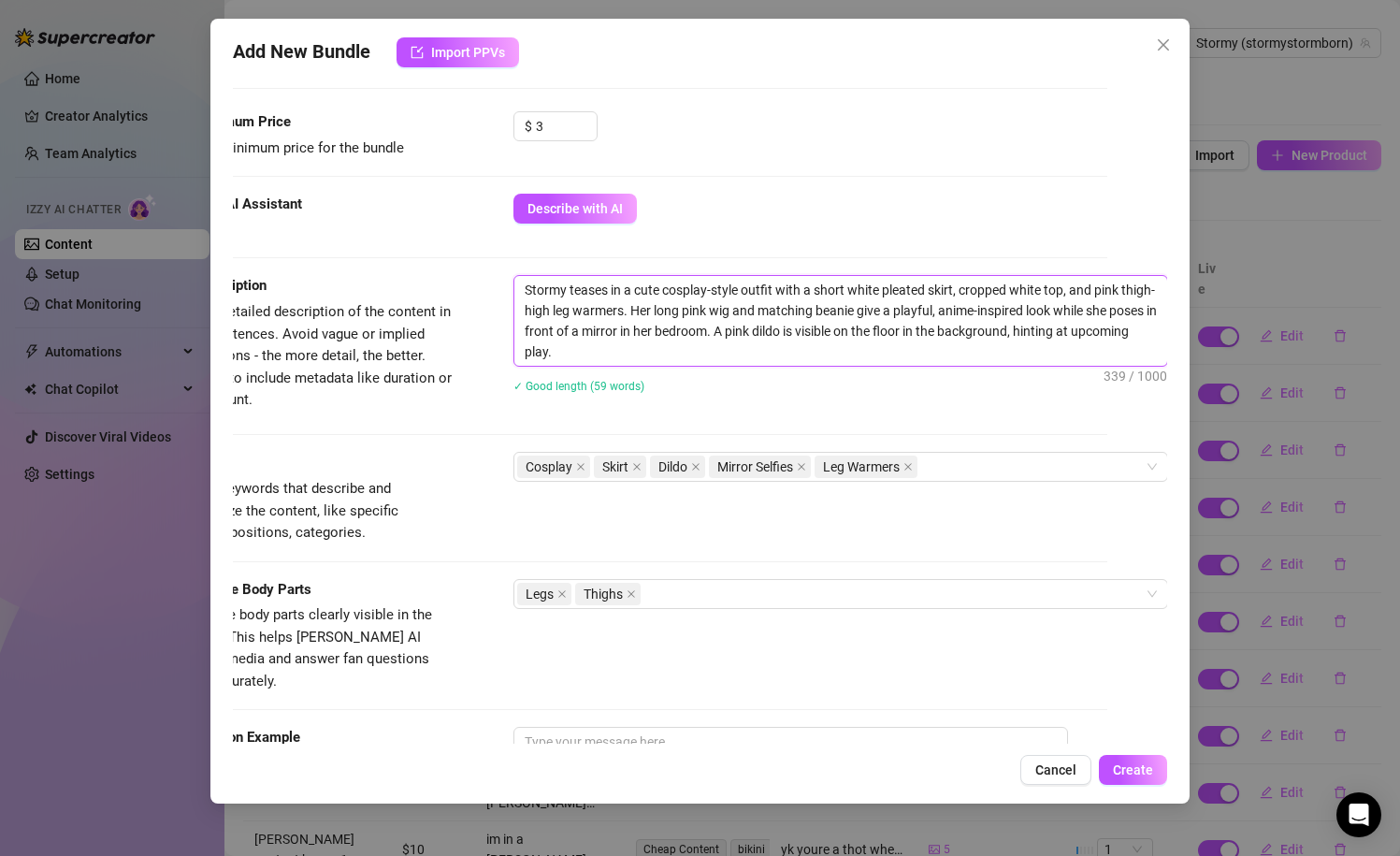
click at [902, 329] on textarea "Stormy teases in a cute cosplay-style outfit with a short white pleated skirt, …" at bounding box center [841, 321] width 653 height 90
click at [793, 356] on textarea "Stormy teases in a cute cosplay-style outfit with a short white pleated skirt, …" at bounding box center [841, 321] width 653 height 90
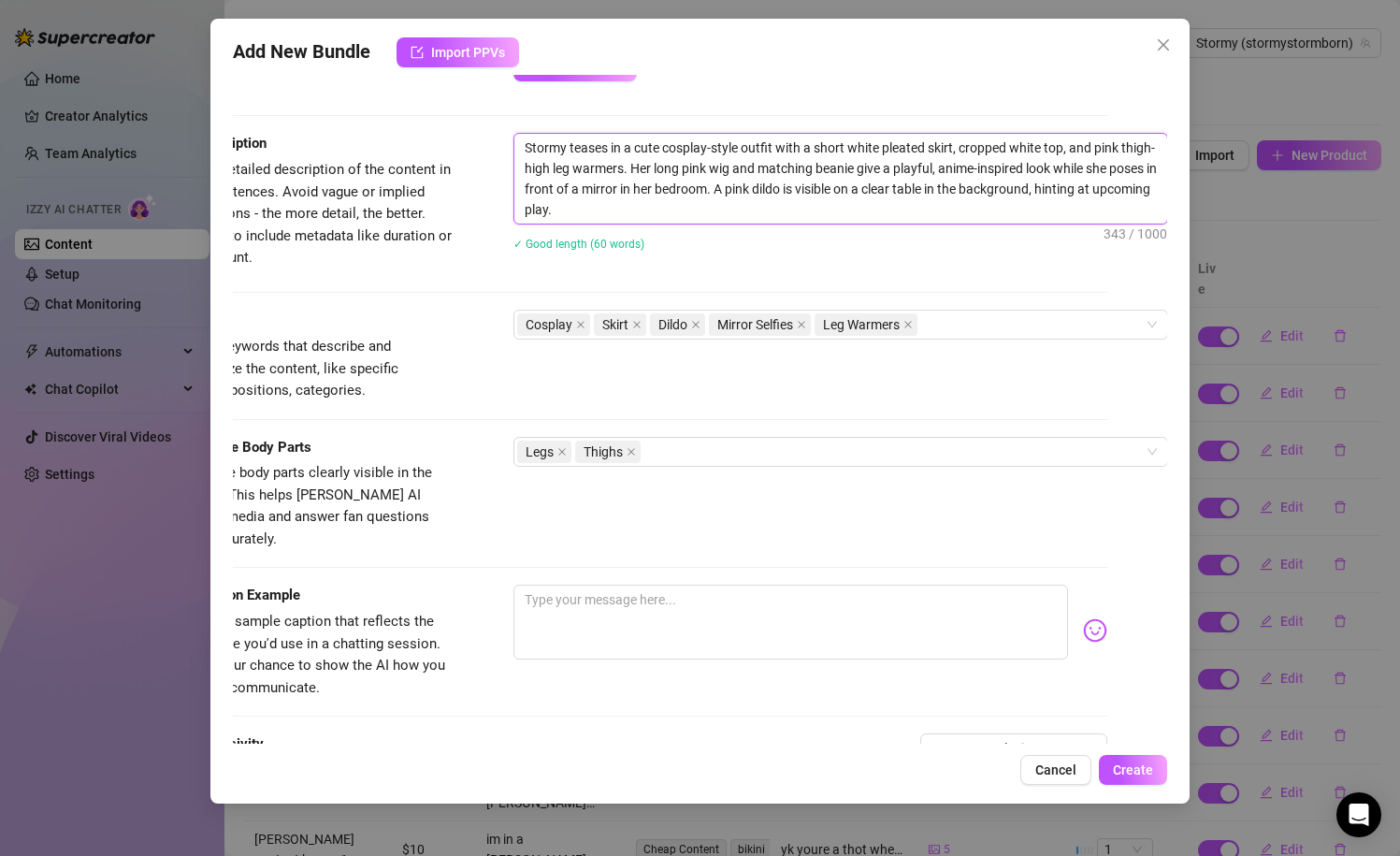
scroll to position [747, 59]
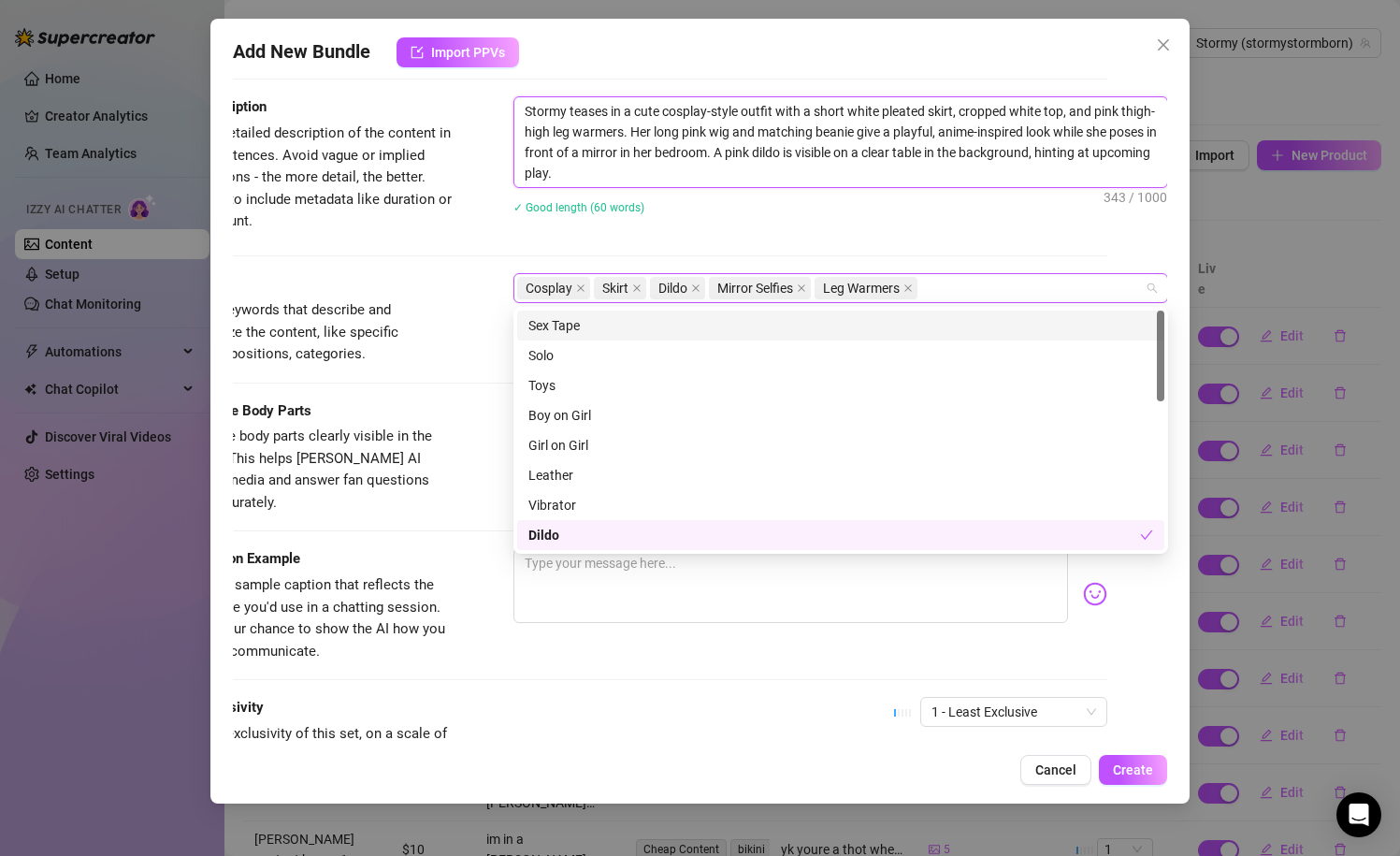
click at [951, 285] on div "Cosplay Skirt Dildo Mirror Selfies Leg Warmers" at bounding box center [832, 288] width 628 height 26
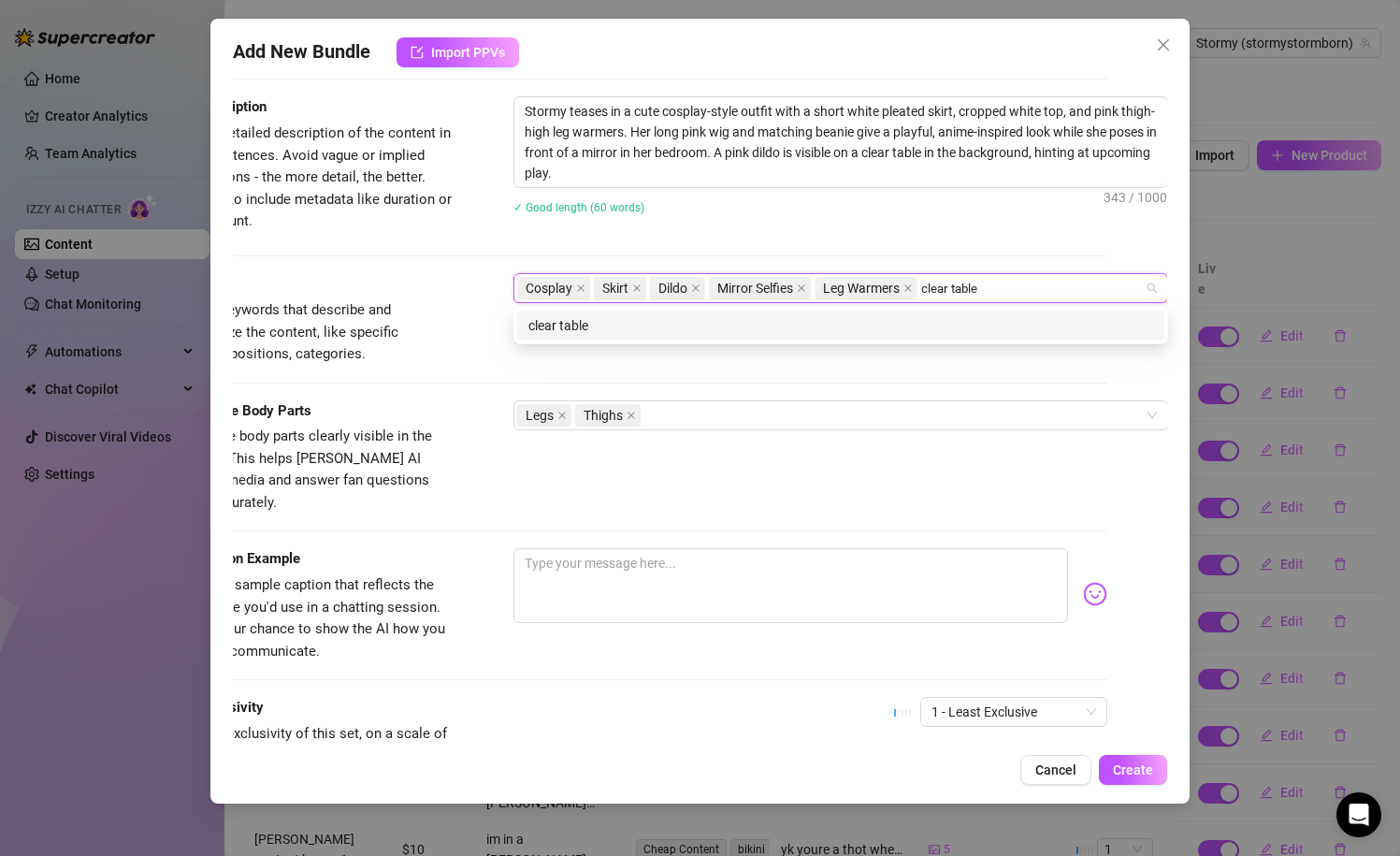
click at [812, 326] on div "clear table" at bounding box center [841, 325] width 625 height 21
click at [733, 322] on div "pink wig" at bounding box center [841, 325] width 625 height 21
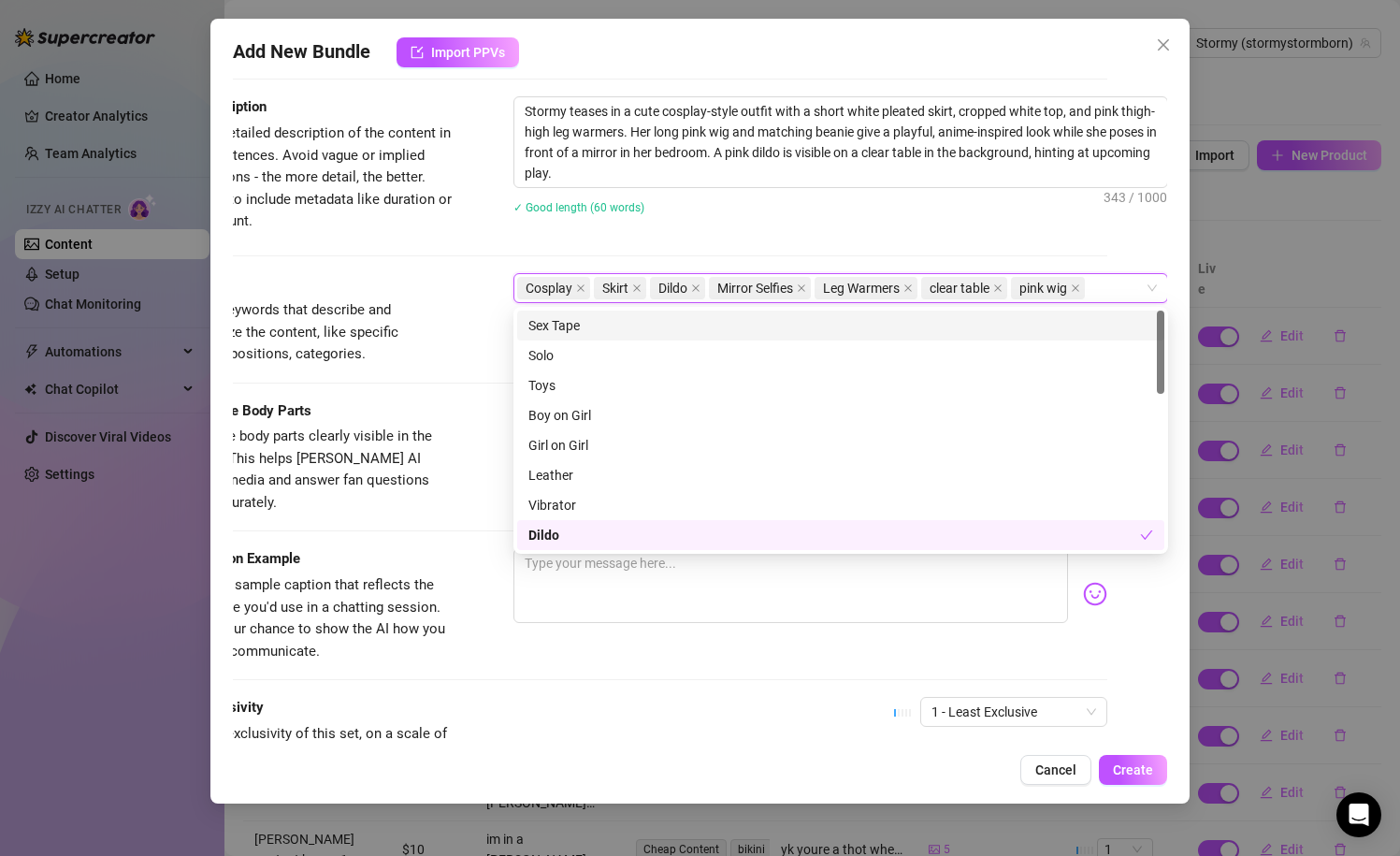
click at [809, 238] on div "Stormy teases in a cute cosplay-style outfit with a short white pleated skirt, …" at bounding box center [841, 167] width 655 height 142
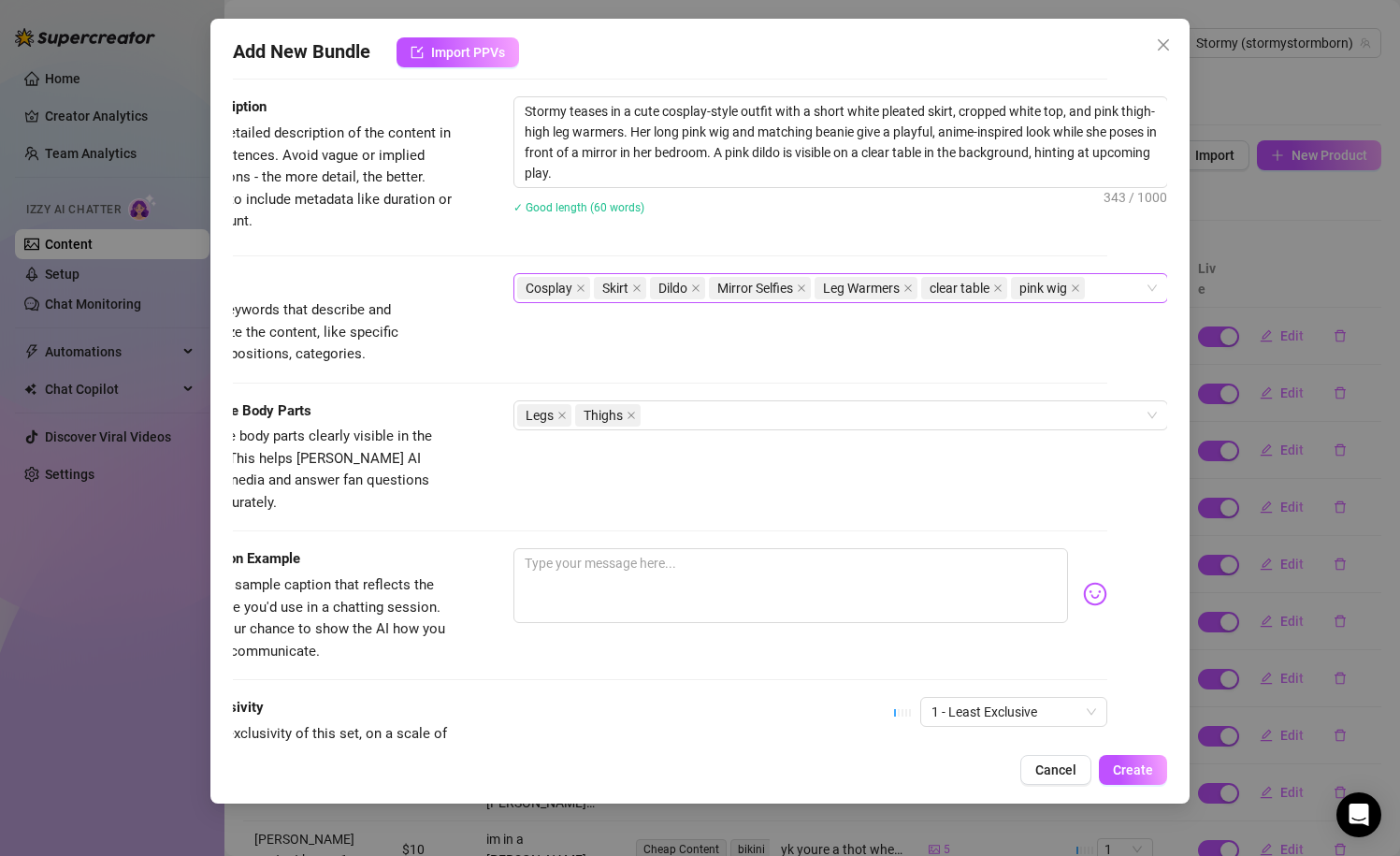
click at [1106, 283] on div "Cosplay Skirt Dildo Mirror Selfies Leg Warmers clear table pink wig" at bounding box center [832, 288] width 628 height 26
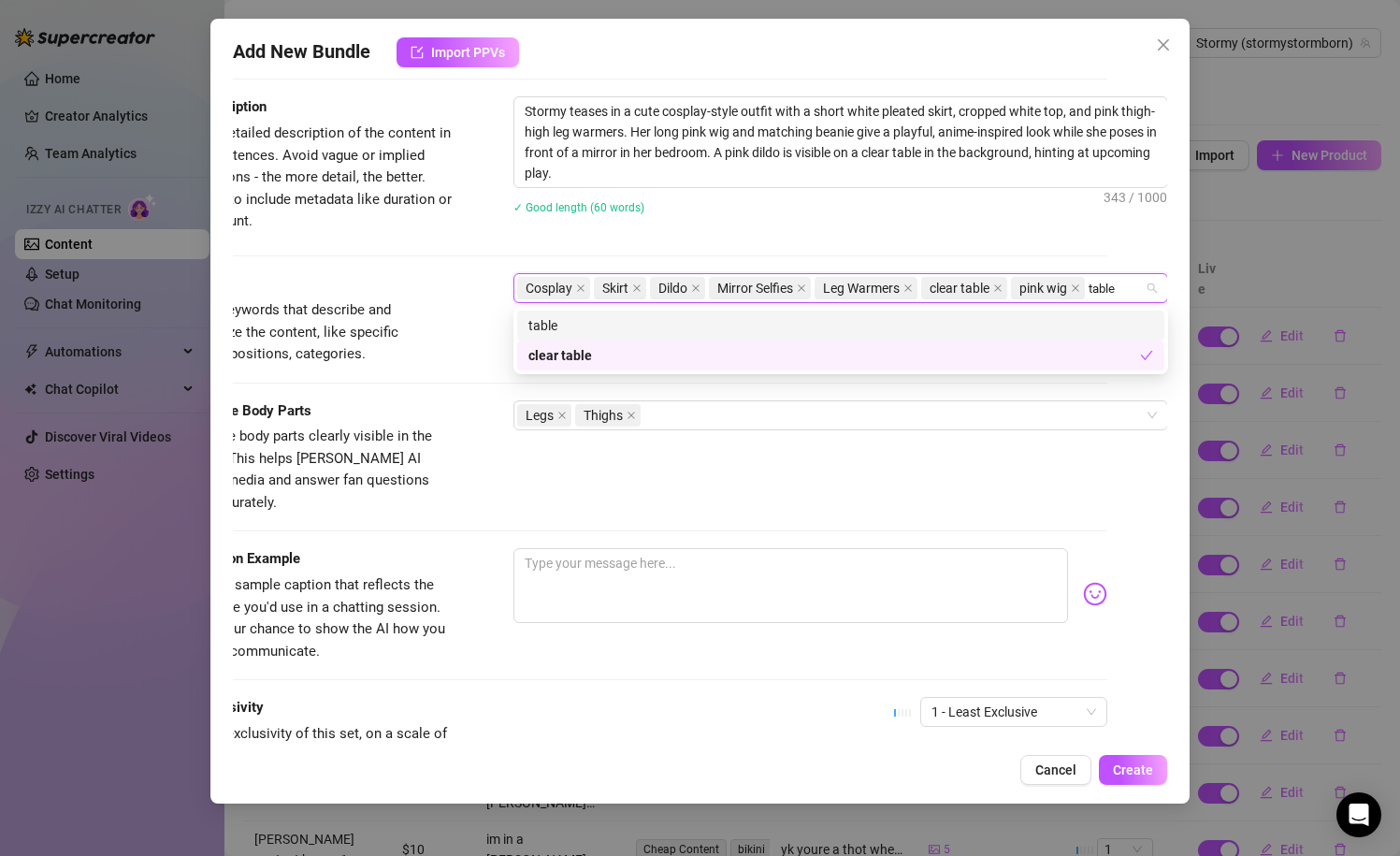
click at [926, 325] on div "table" at bounding box center [841, 325] width 625 height 21
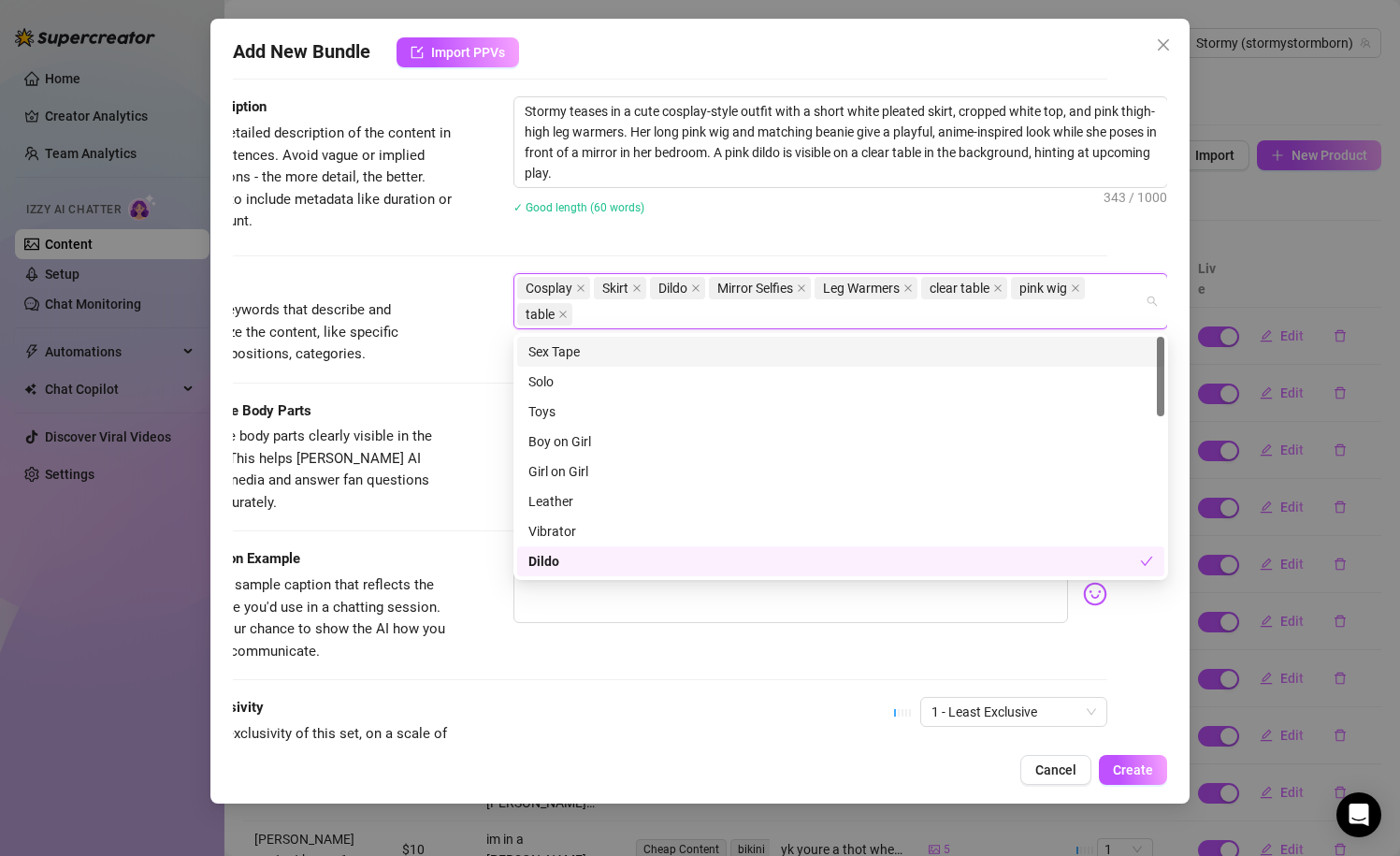
click at [882, 189] on div "Stormy teases in a cute cosplay-style outfit with a short white pleated skirt, …" at bounding box center [841, 167] width 655 height 142
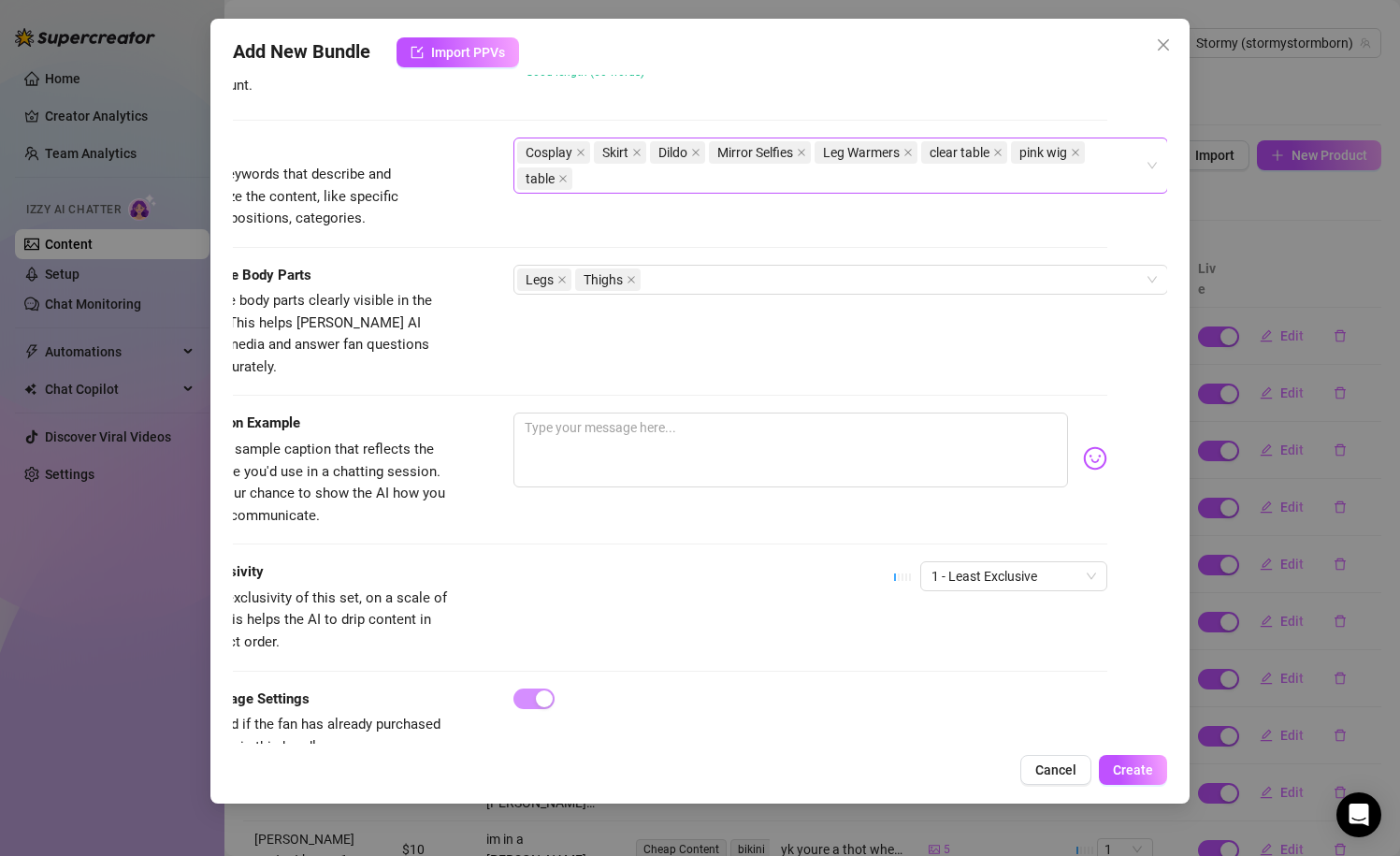
scroll to position [883, 59]
click at [740, 177] on div "Cosplay Skirt Dildo Mirror Selfies Leg Warmers clear table pink wig table" at bounding box center [832, 165] width 628 height 53
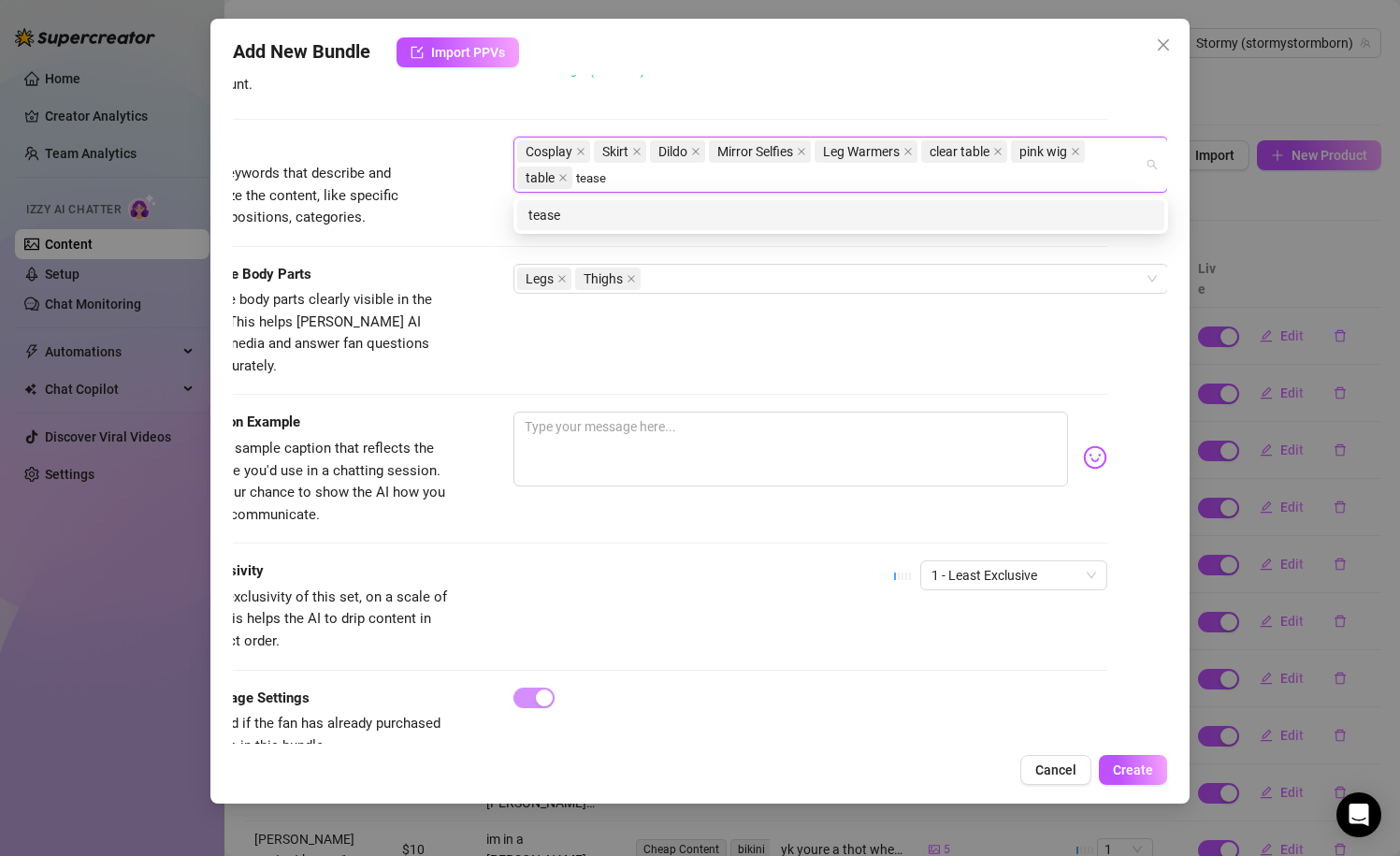
click at [556, 224] on div "tease" at bounding box center [841, 215] width 648 height 30
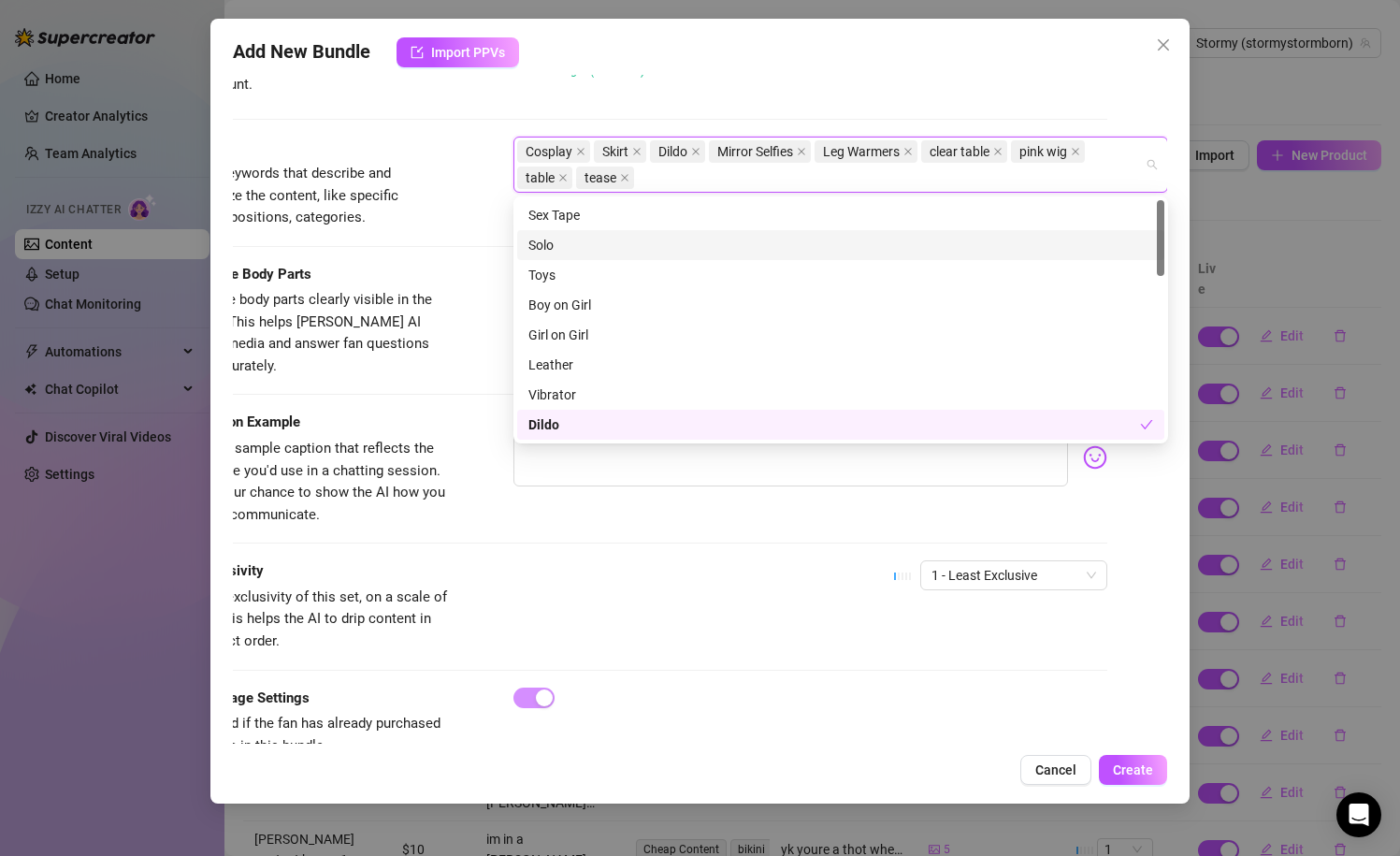
click at [377, 294] on span "Select the body parts clearly visible in the content. This helps [PERSON_NAME] …" at bounding box center [303, 333] width 259 height 83
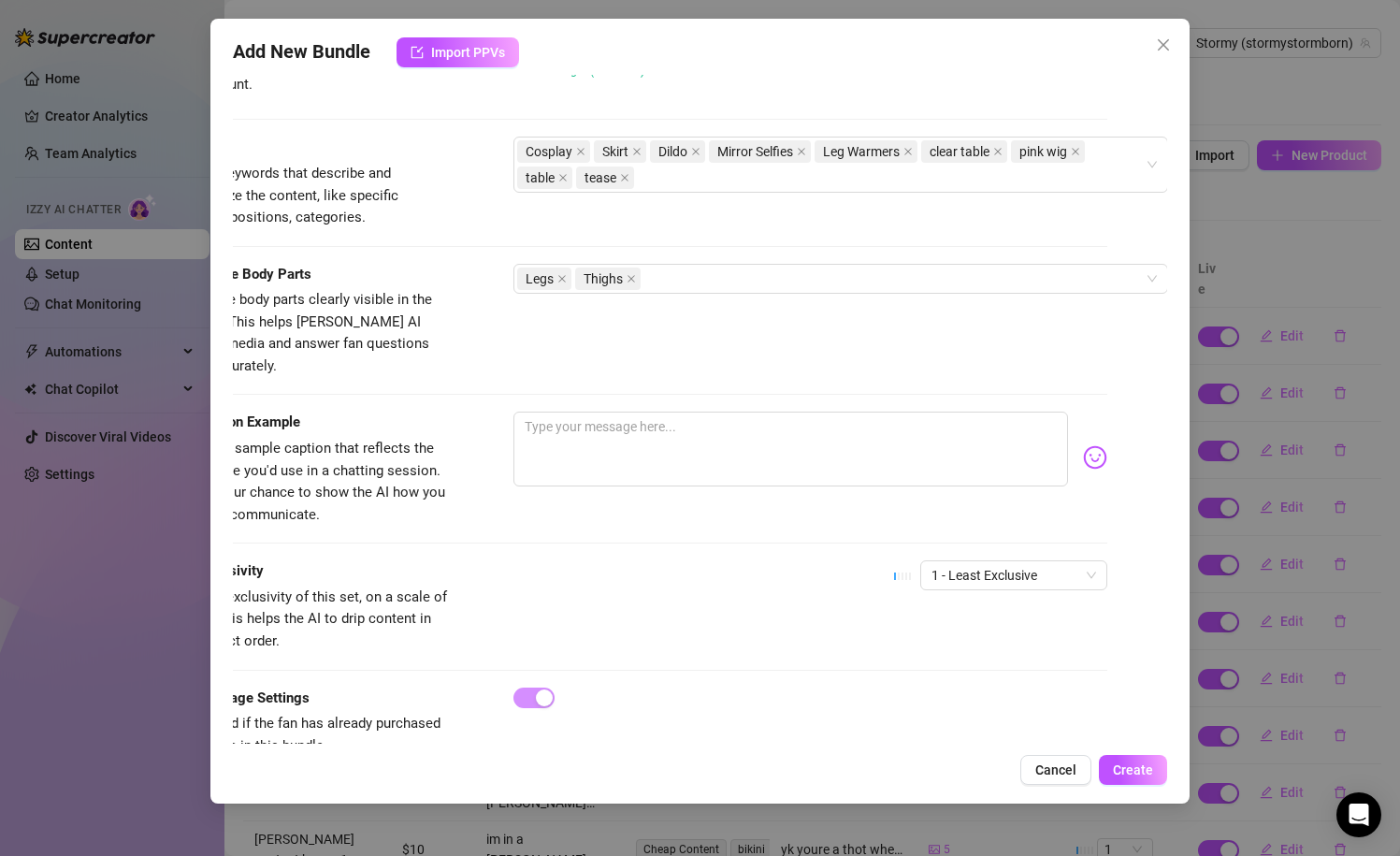
scroll to position [909, 59]
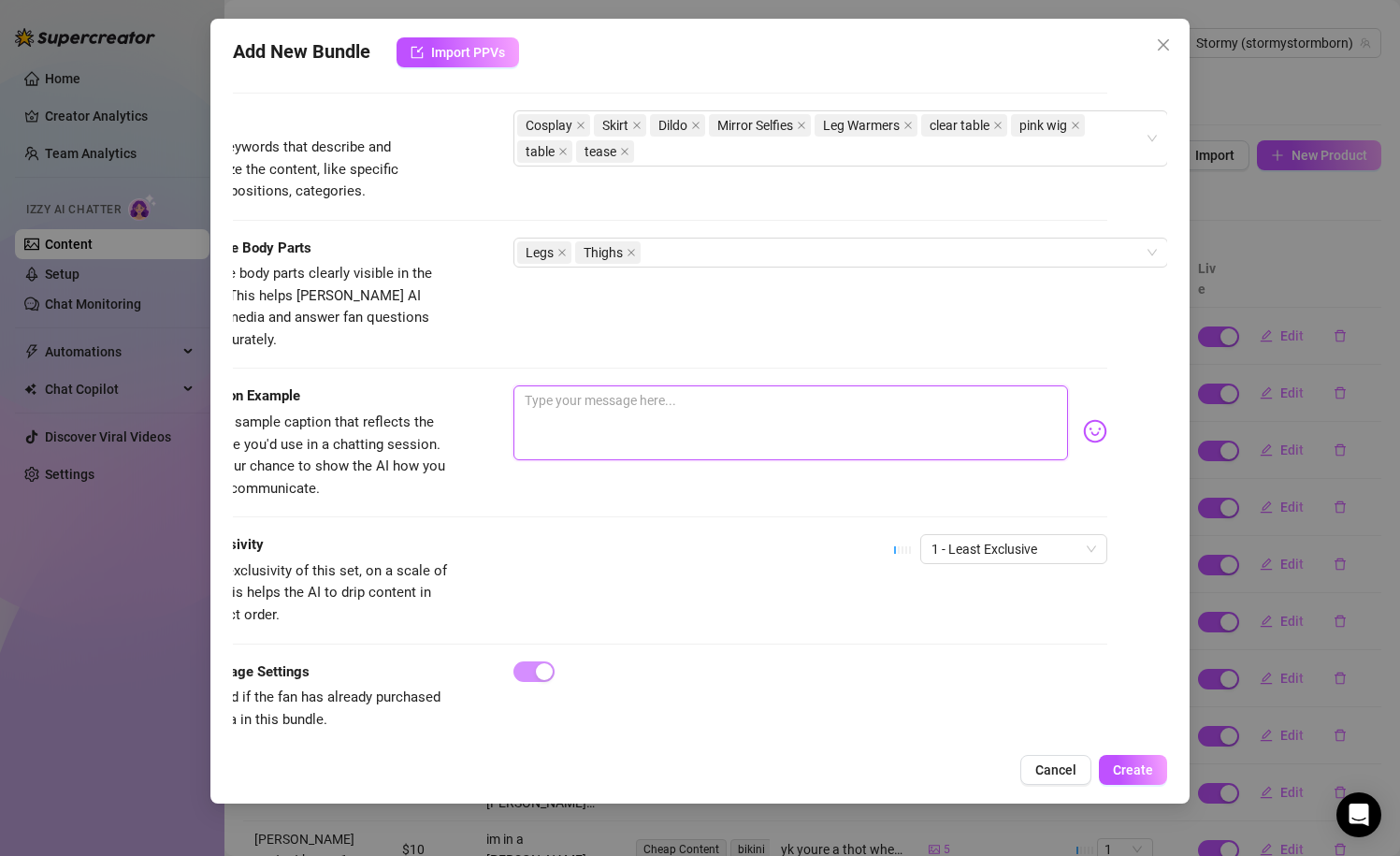
click at [558, 409] on textarea at bounding box center [791, 422] width 555 height 74
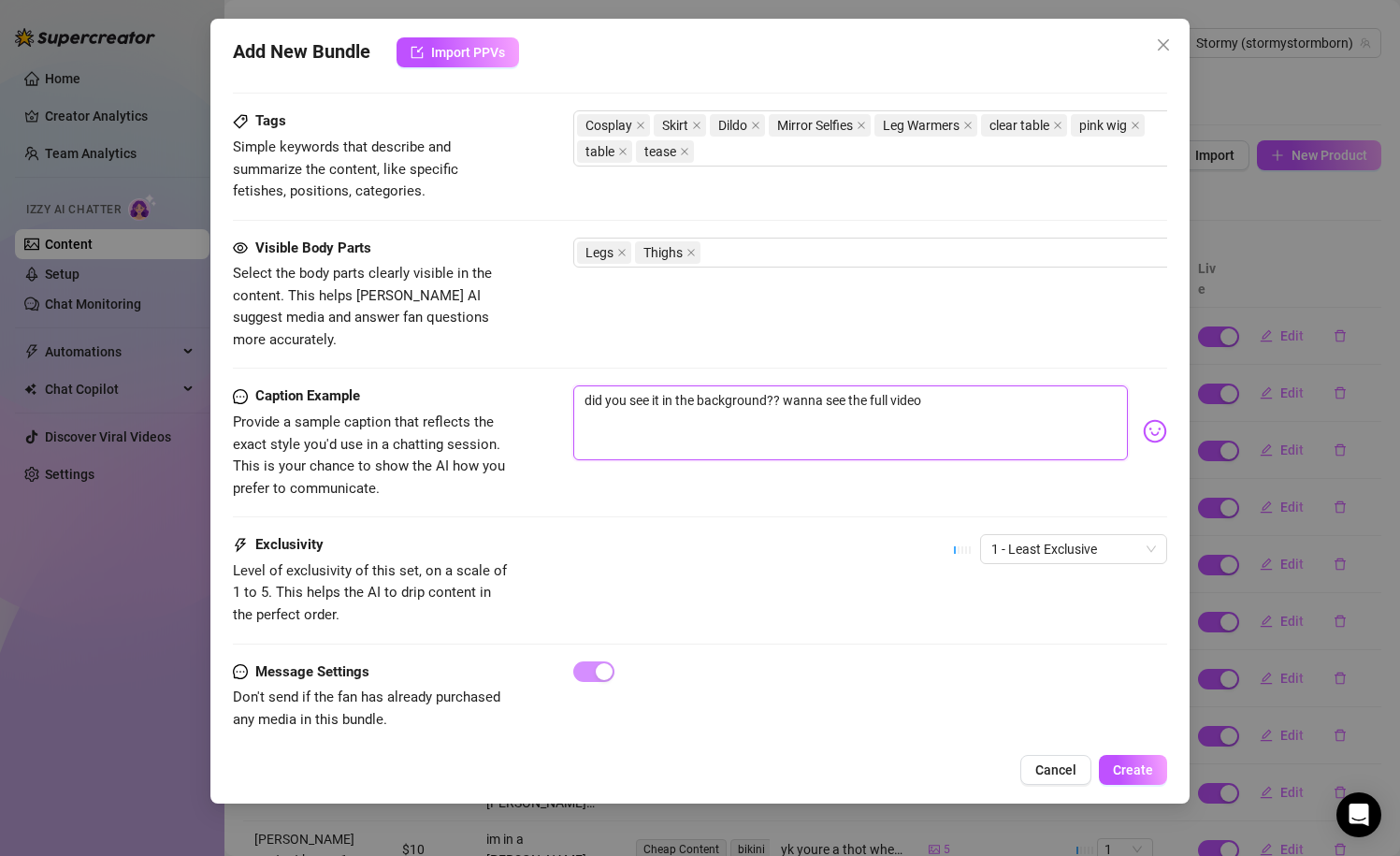
drag, startPoint x: 787, startPoint y: 379, endPoint x: 998, endPoint y: 379, distance: 211.0
click at [998, 386] on textarea "did you see it in the background?? wanna see the full video" at bounding box center [850, 422] width 555 height 74
click at [1153, 425] on div "did you see it in the background?? what do you think im about to do with my lil…" at bounding box center [870, 431] width 595 height 91
click at [1153, 419] on img at bounding box center [1155, 431] width 25 height 25
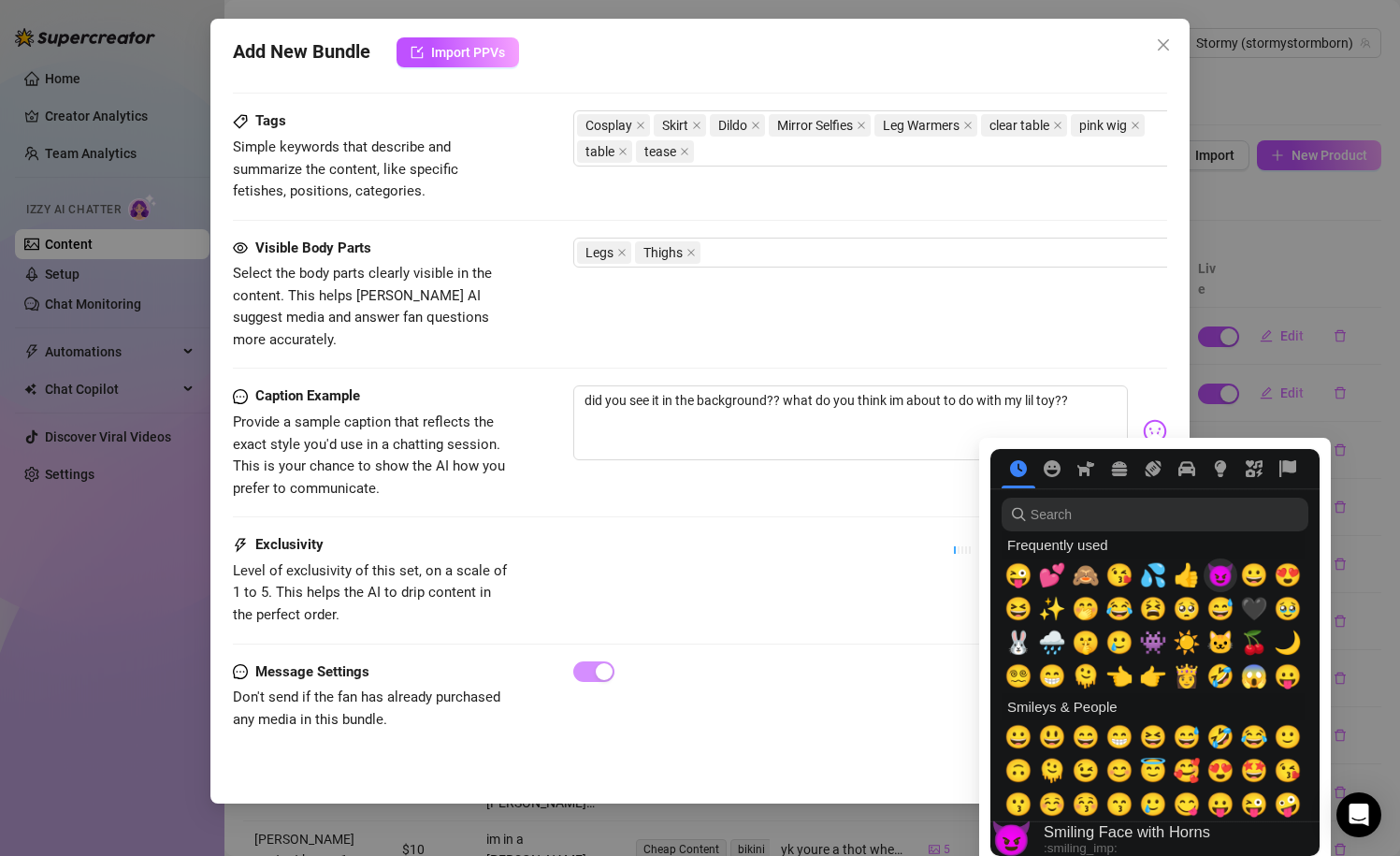
click at [1230, 573] on span "😈" at bounding box center [1221, 575] width 28 height 26
click at [907, 496] on div "Caption Example Provide a sample caption that reflects the exact style you'd us…" at bounding box center [700, 460] width 935 height 149
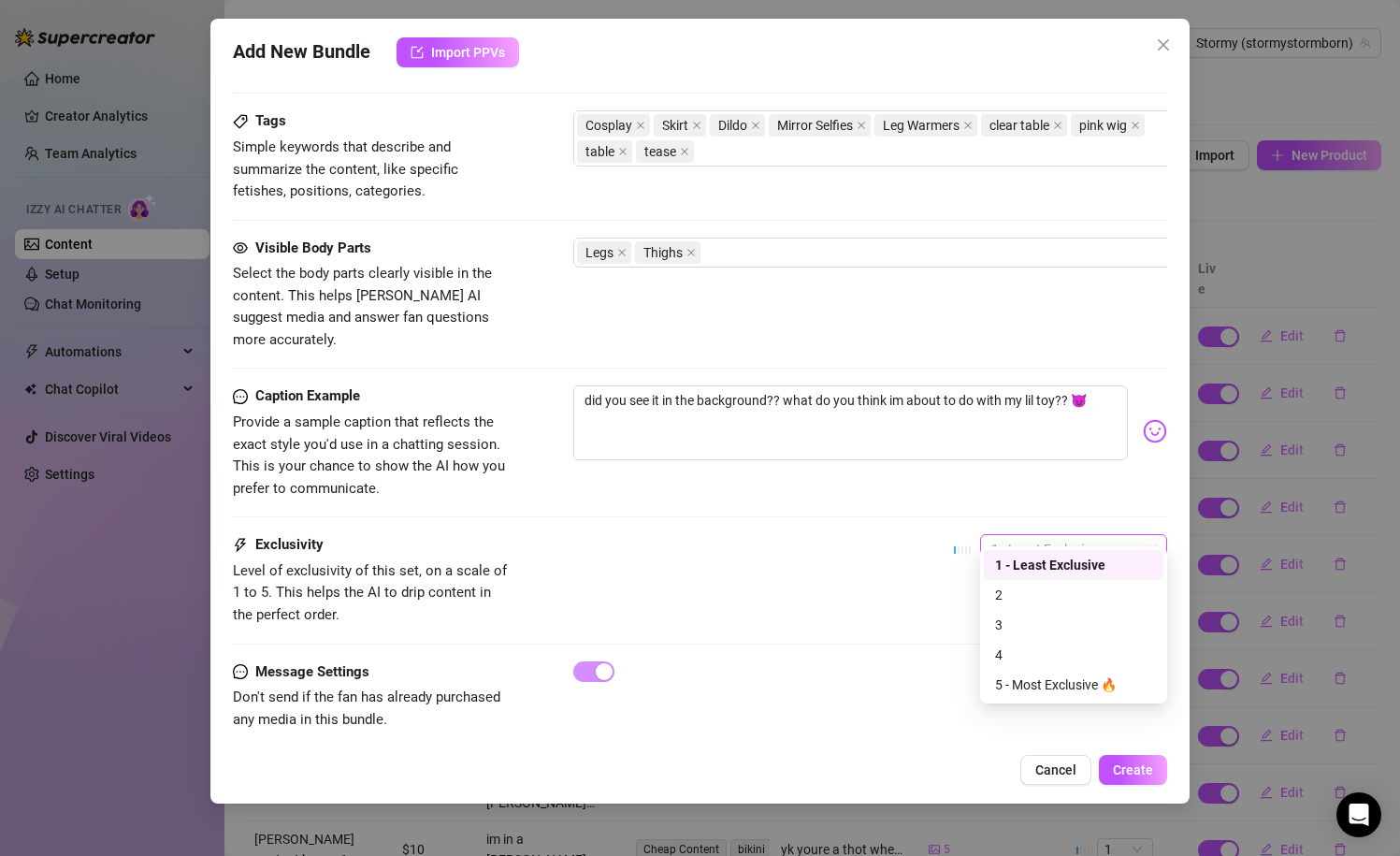
click at [1001, 537] on span "1 - Least Exclusive" at bounding box center [1074, 550] width 165 height 28
click at [884, 547] on div "Exclusivity Level of exclusivity of this set, on a scale of 1 to 5. This helps …" at bounding box center [700, 580] width 935 height 91
click at [1045, 535] on span "1 - Least Exclusive" at bounding box center [1074, 550] width 165 height 28
click at [1039, 587] on div "2" at bounding box center [1074, 595] width 157 height 21
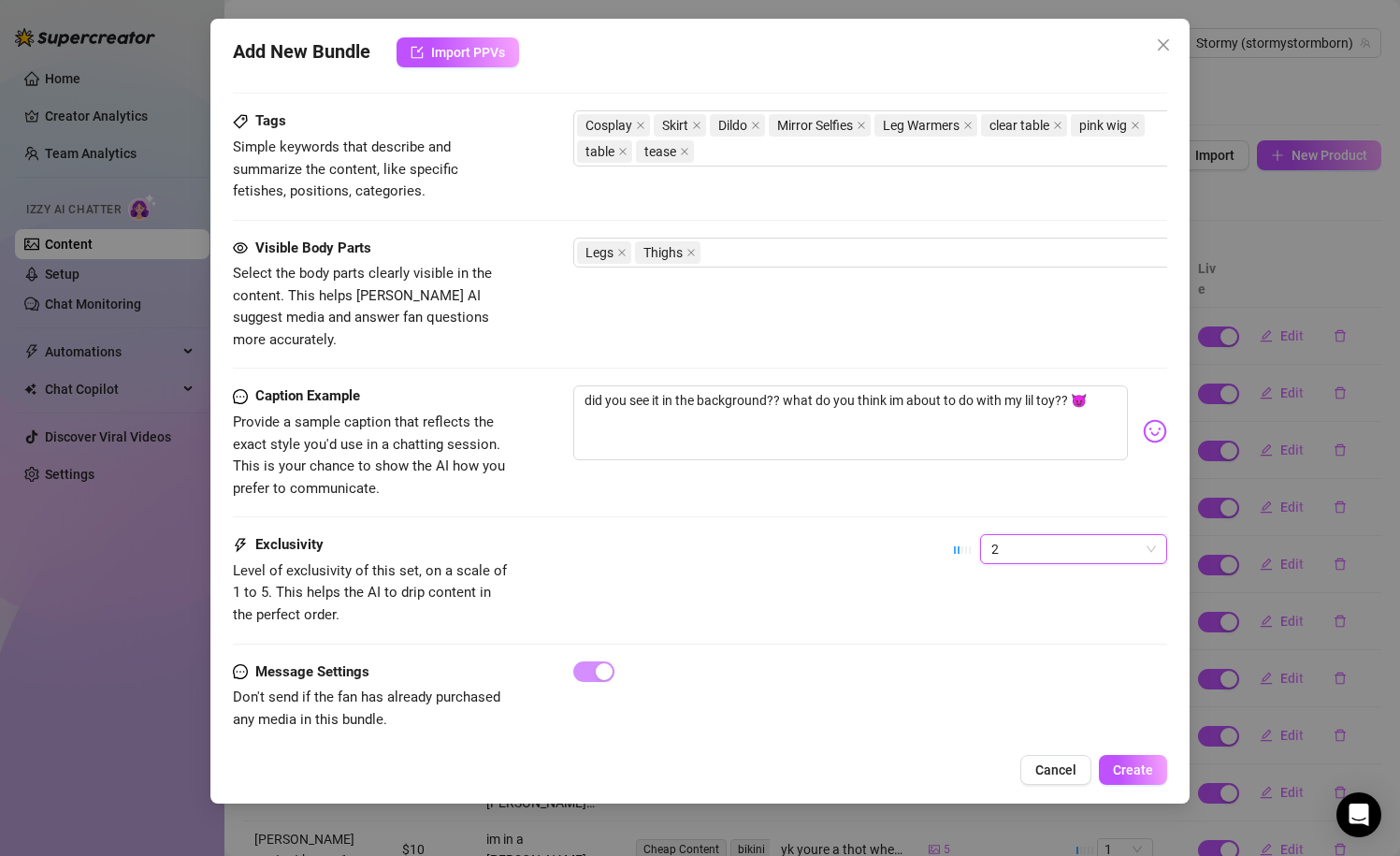
click at [868, 541] on div "Exclusivity Level of exclusivity of this set, on a scale of 1 to 5. This helps …" at bounding box center [700, 580] width 935 height 91
click at [1149, 772] on span "Create" at bounding box center [1133, 770] width 41 height 15
